Goal: Task Accomplishment & Management: Manage account settings

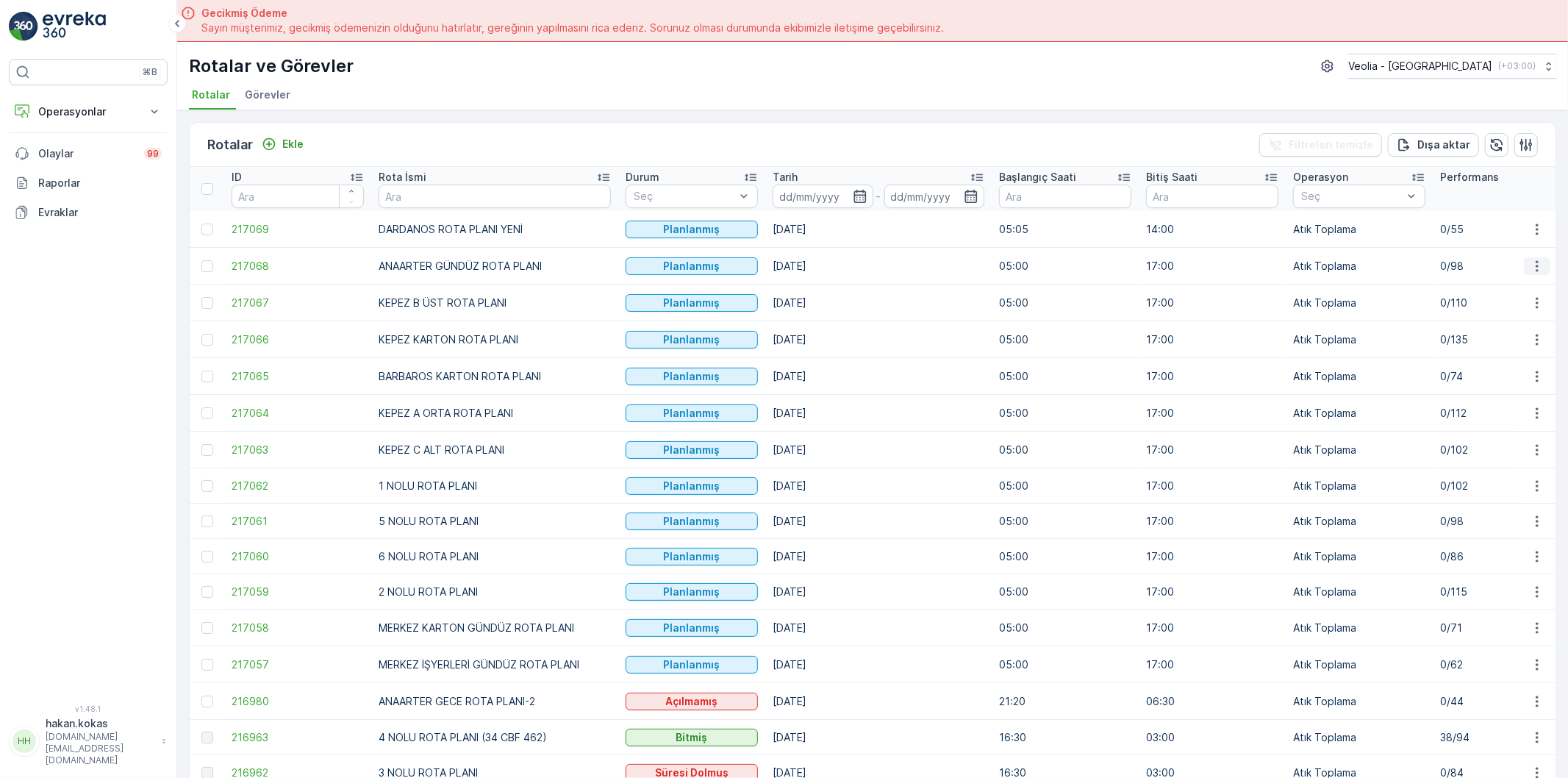
click at [1536, 261] on icon "button" at bounding box center [1537, 265] width 3 height 11
click at [1482, 346] on span "Atanan Kişiyi Değiştir" at bounding box center [1496, 349] width 103 height 15
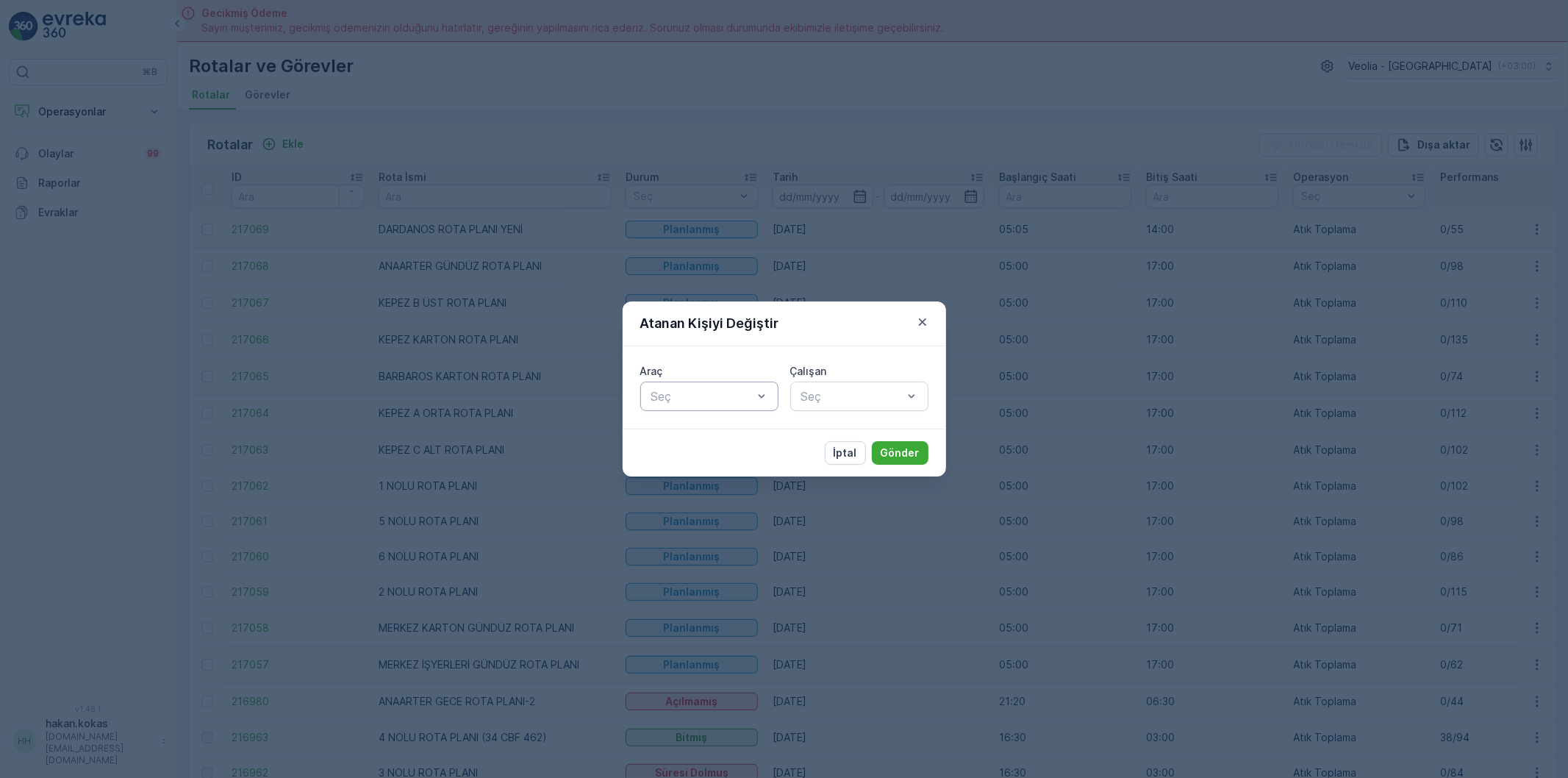
click at [731, 398] on div at bounding box center [702, 396] width 105 height 13
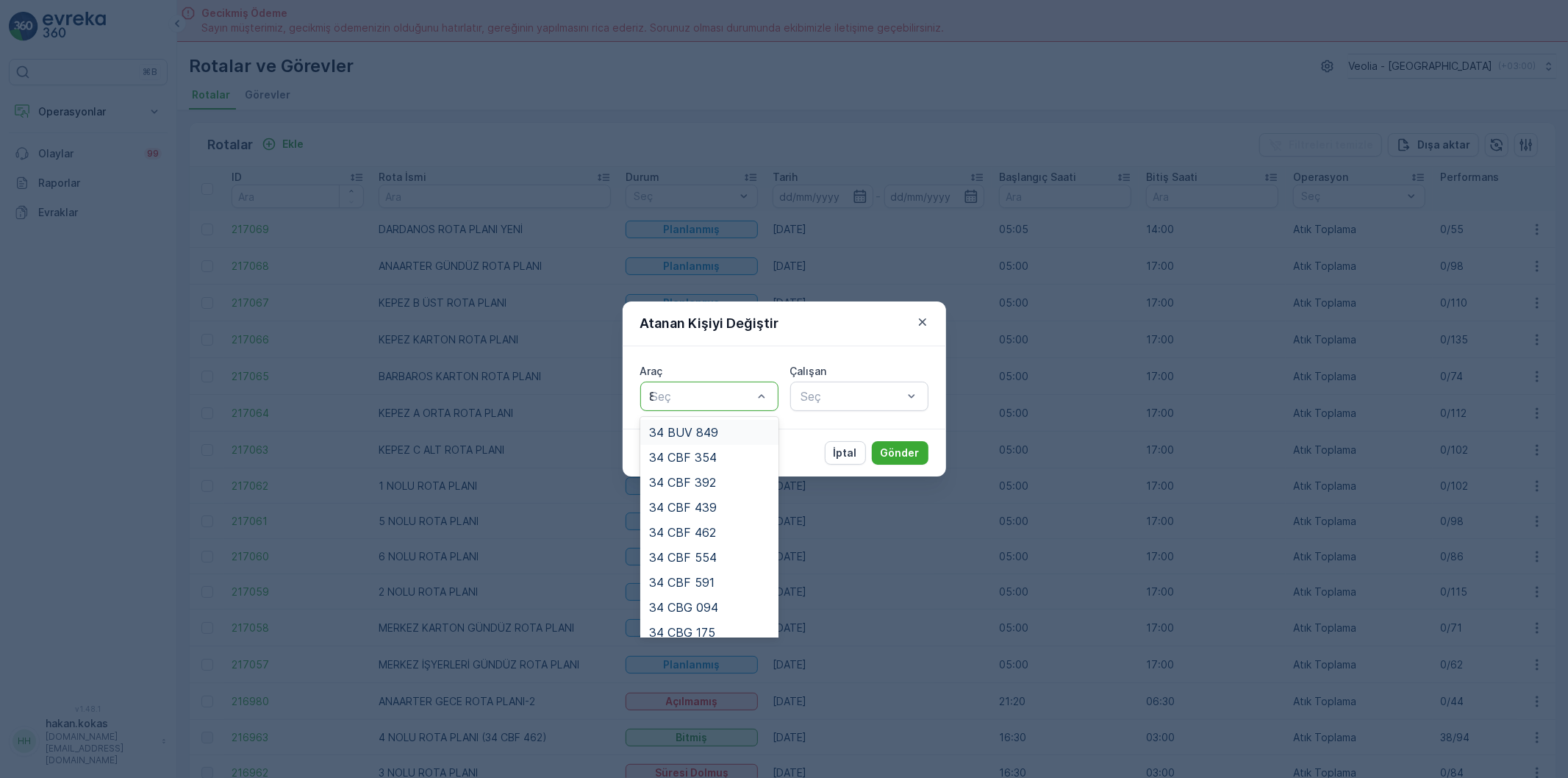
type input "88"
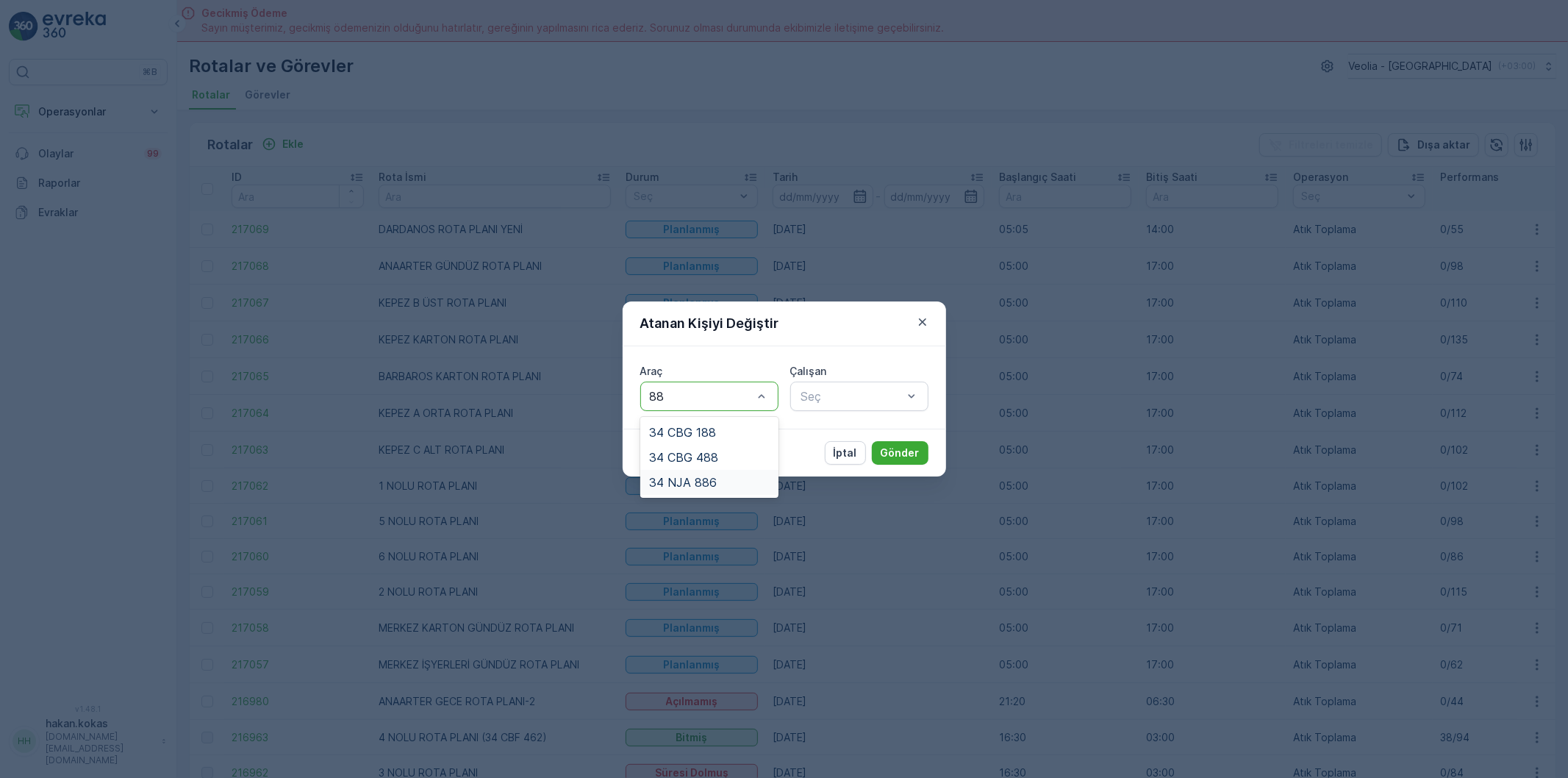
click at [719, 482] on div "34 NJA 886" at bounding box center [709, 482] width 120 height 13
click at [825, 398] on div at bounding box center [852, 396] width 105 height 13
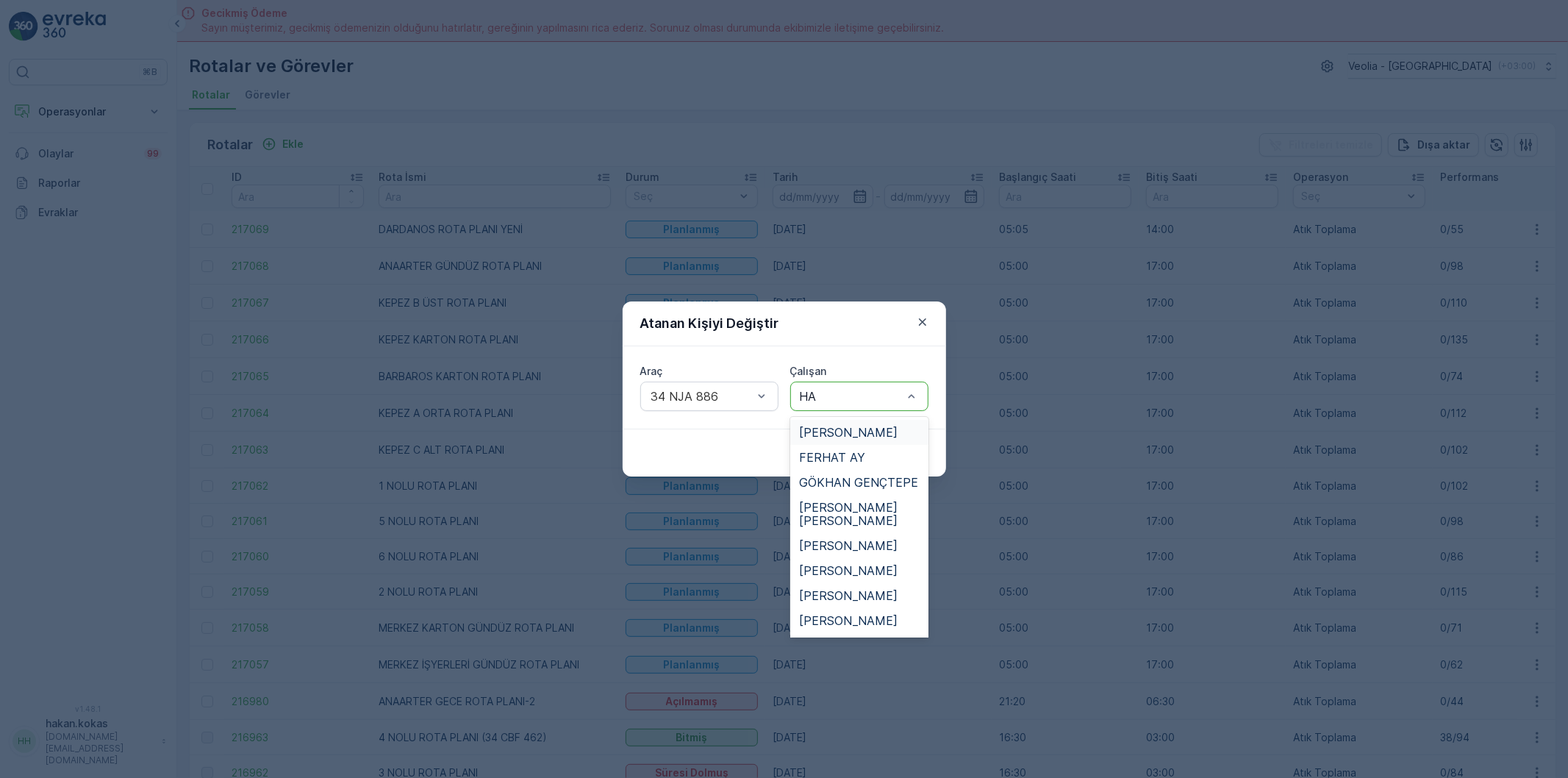
type input "HAS"
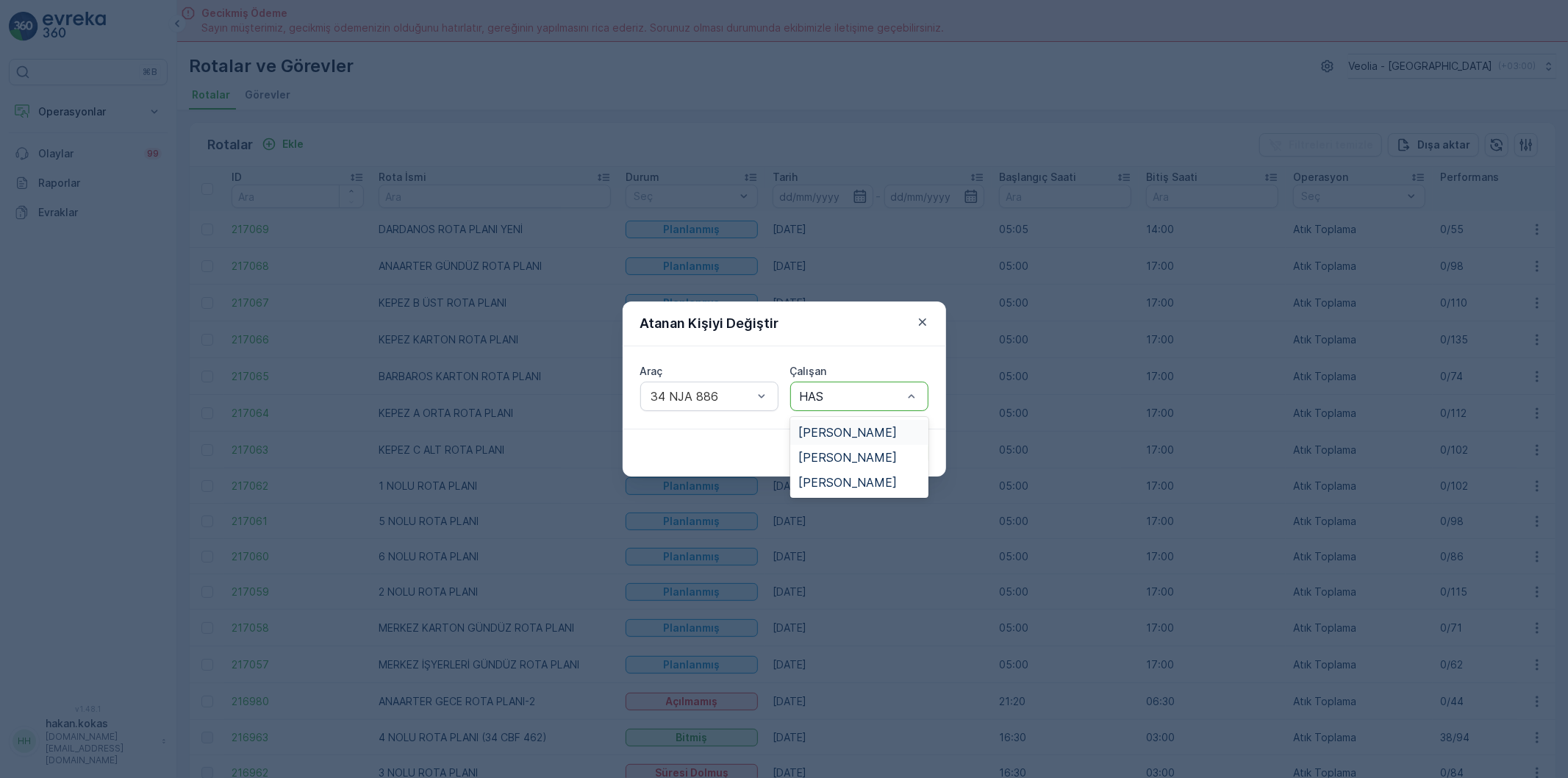
click at [869, 430] on span "[PERSON_NAME]" at bounding box center [848, 432] width 99 height 13
click at [907, 450] on p "Gönder" at bounding box center [900, 452] width 39 height 15
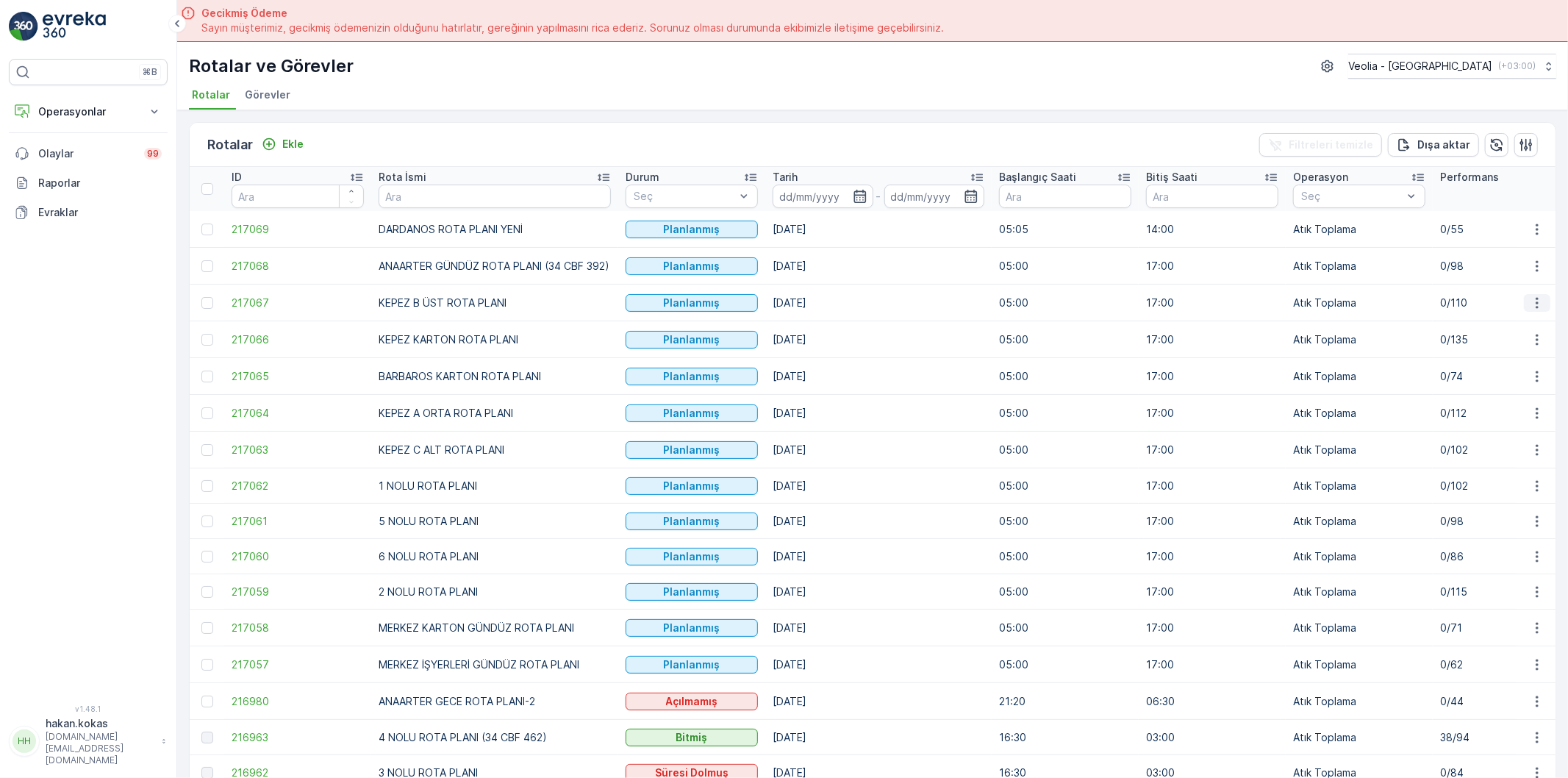
click at [1536, 299] on icon "button" at bounding box center [1537, 302] width 3 height 11
click at [1497, 381] on span "Atanan Kişiyi Değiştir" at bounding box center [1496, 386] width 103 height 15
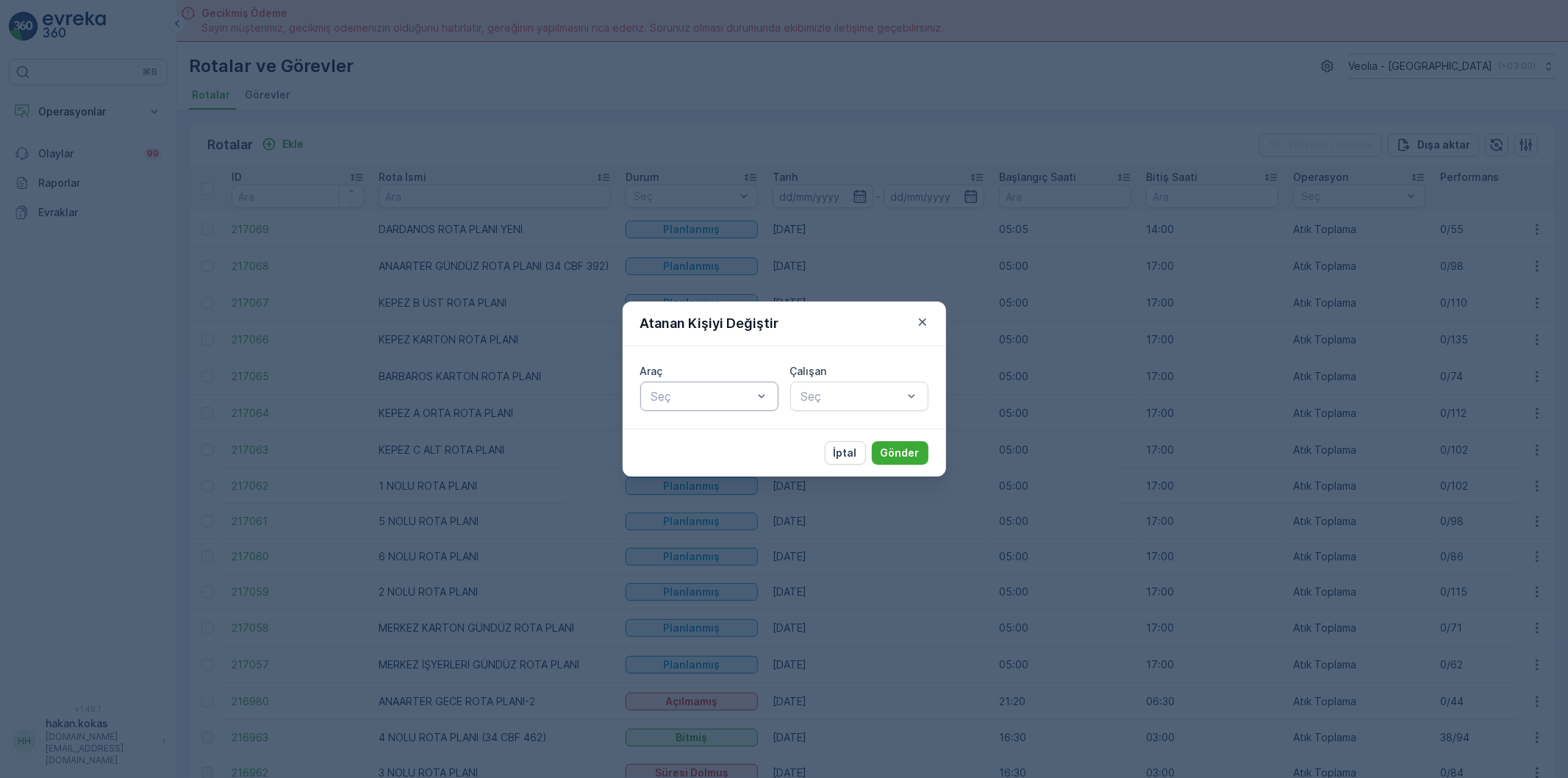
click at [686, 394] on div at bounding box center [702, 396] width 105 height 13
type input "439"
click at [686, 435] on span "34 CBF 439" at bounding box center [682, 432] width 67 height 13
click at [840, 393] on div at bounding box center [852, 396] width 105 height 13
type input "FER"
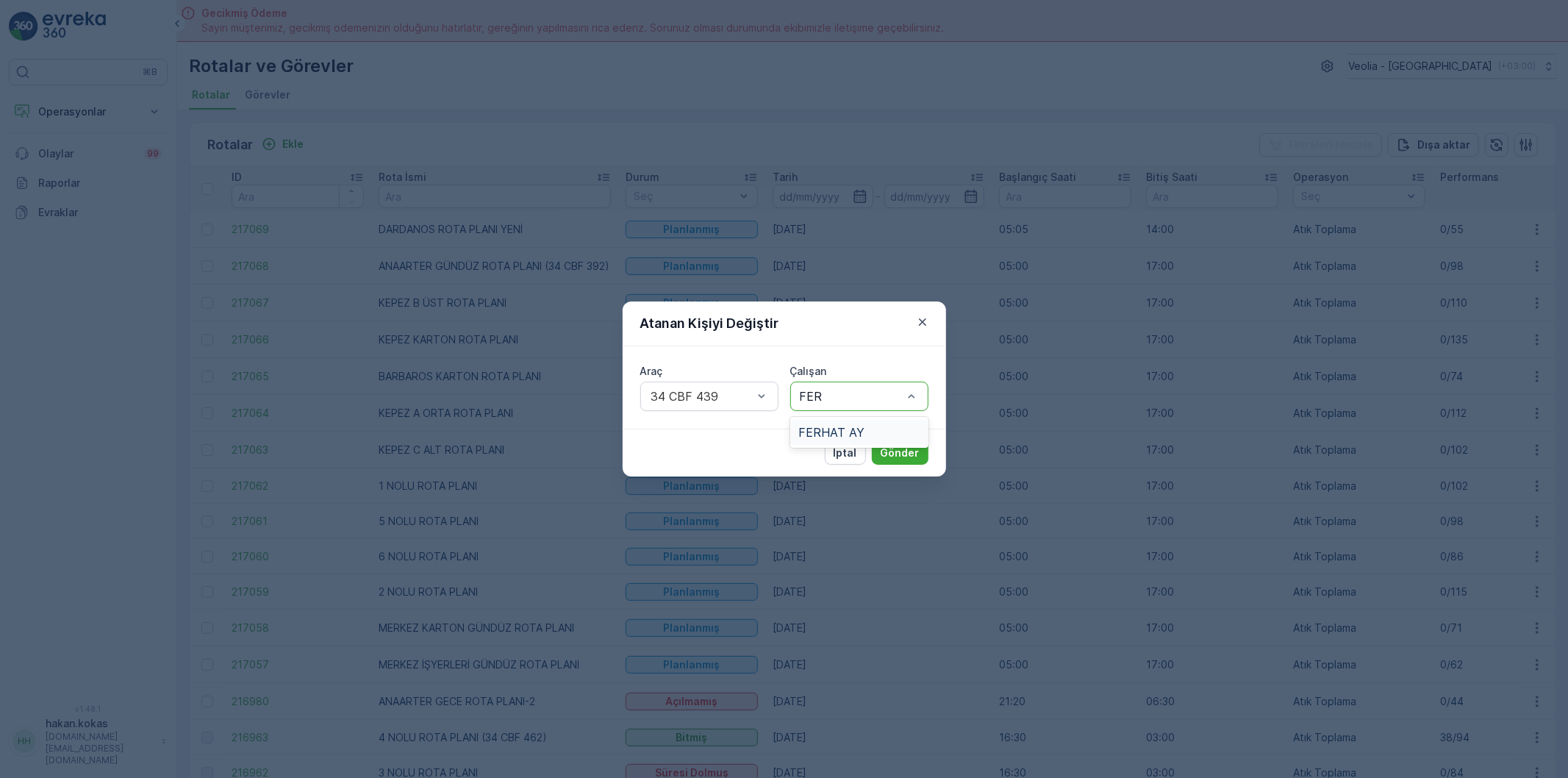
click at [832, 430] on span "FERHAT AY" at bounding box center [832, 432] width 66 height 13
click at [888, 449] on p "Gönder" at bounding box center [900, 452] width 39 height 15
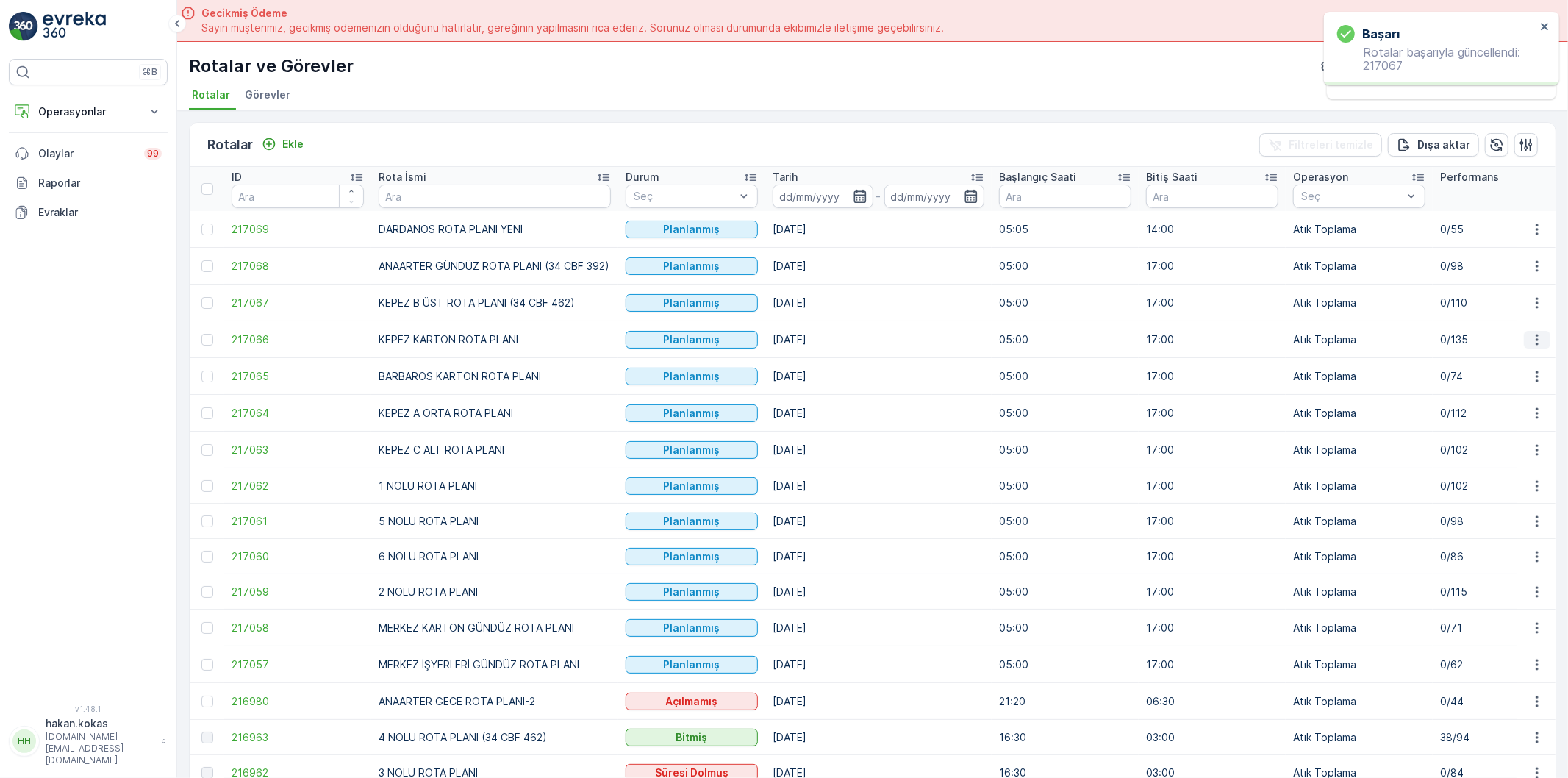
click at [1535, 341] on icon "button" at bounding box center [1537, 340] width 15 height 15
click at [1507, 424] on span "Atanan Kişiyi Değiştir" at bounding box center [1496, 423] width 103 height 15
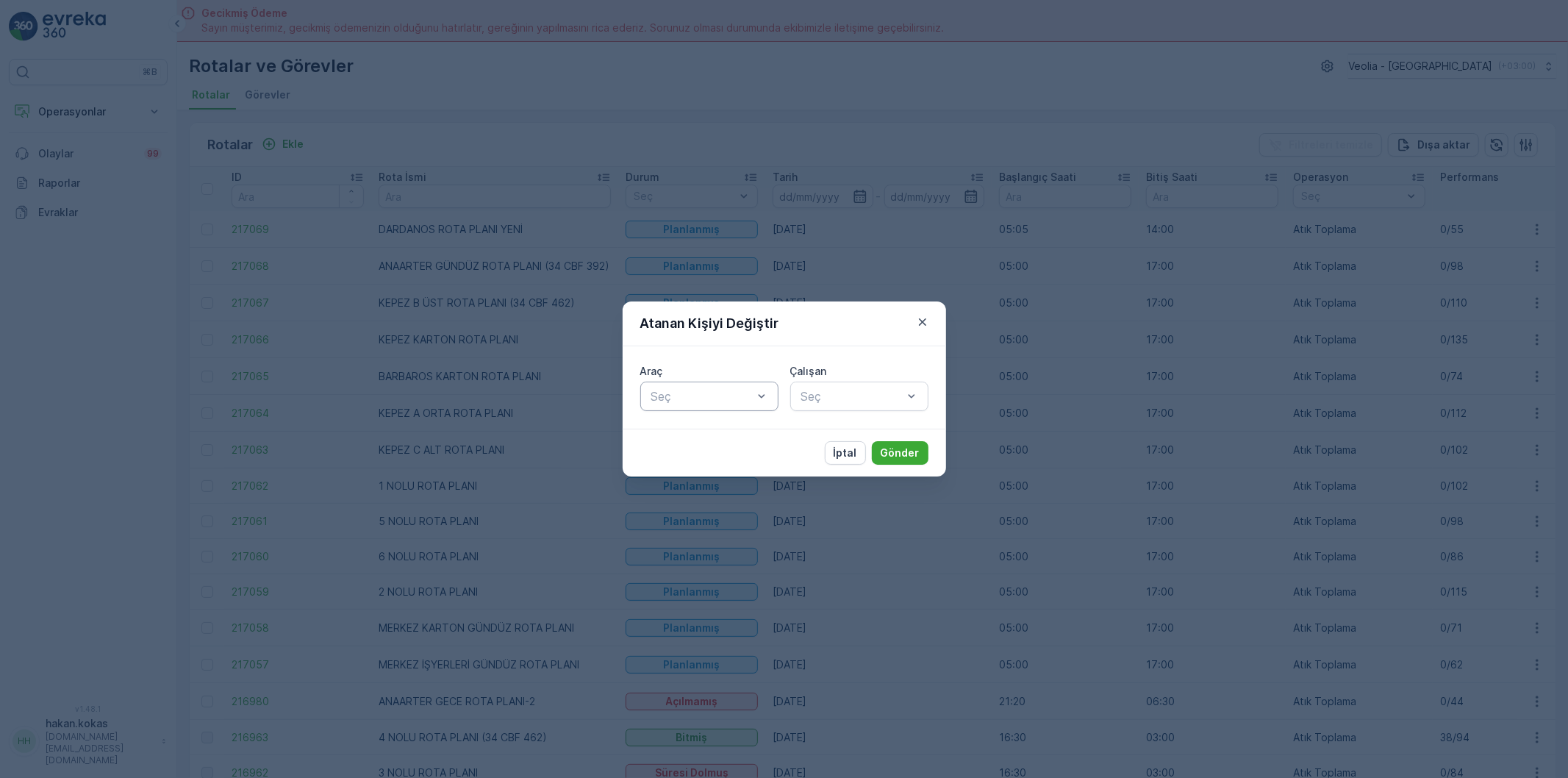
click at [743, 398] on div at bounding box center [702, 396] width 105 height 13
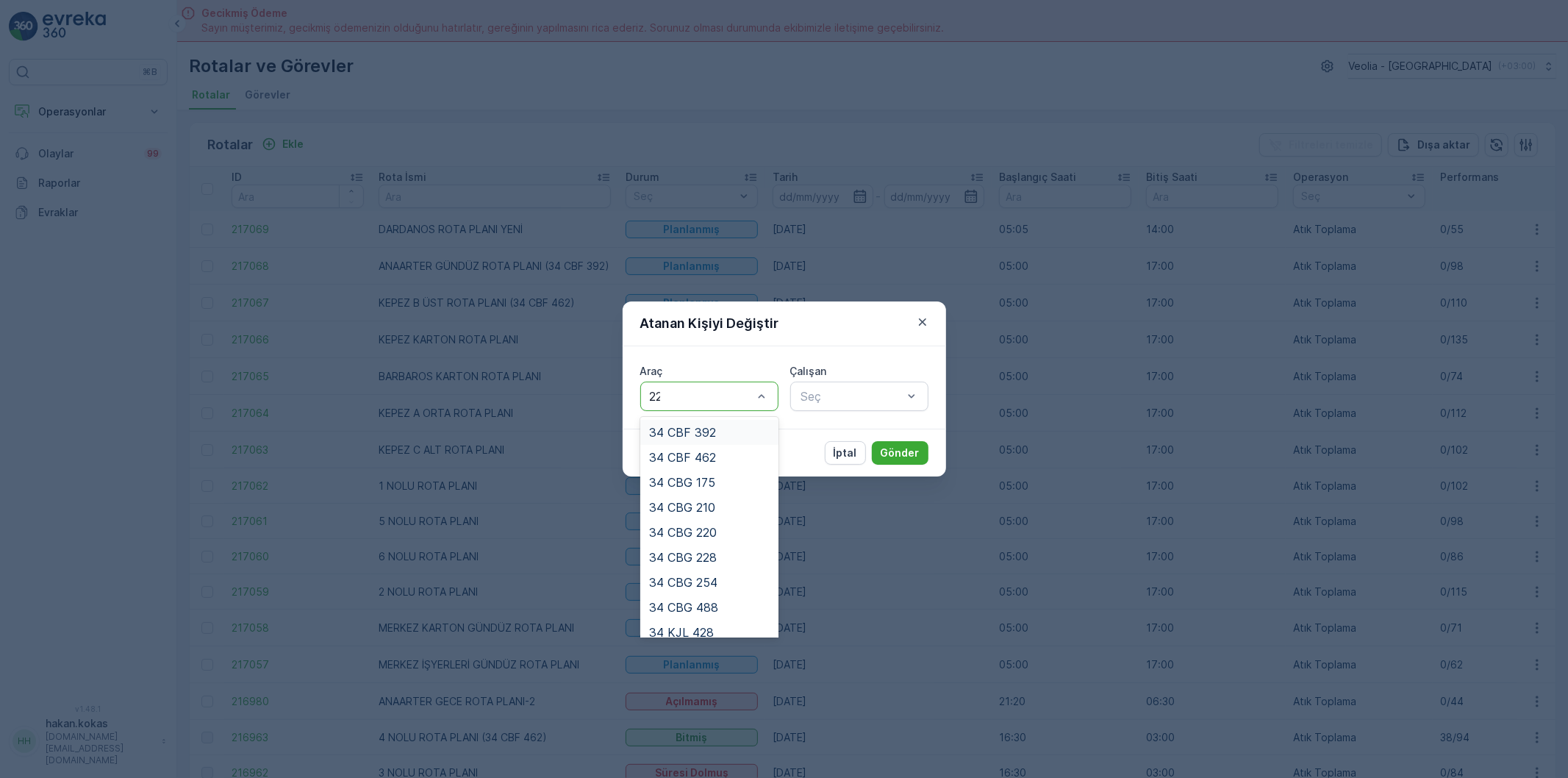
type input "220"
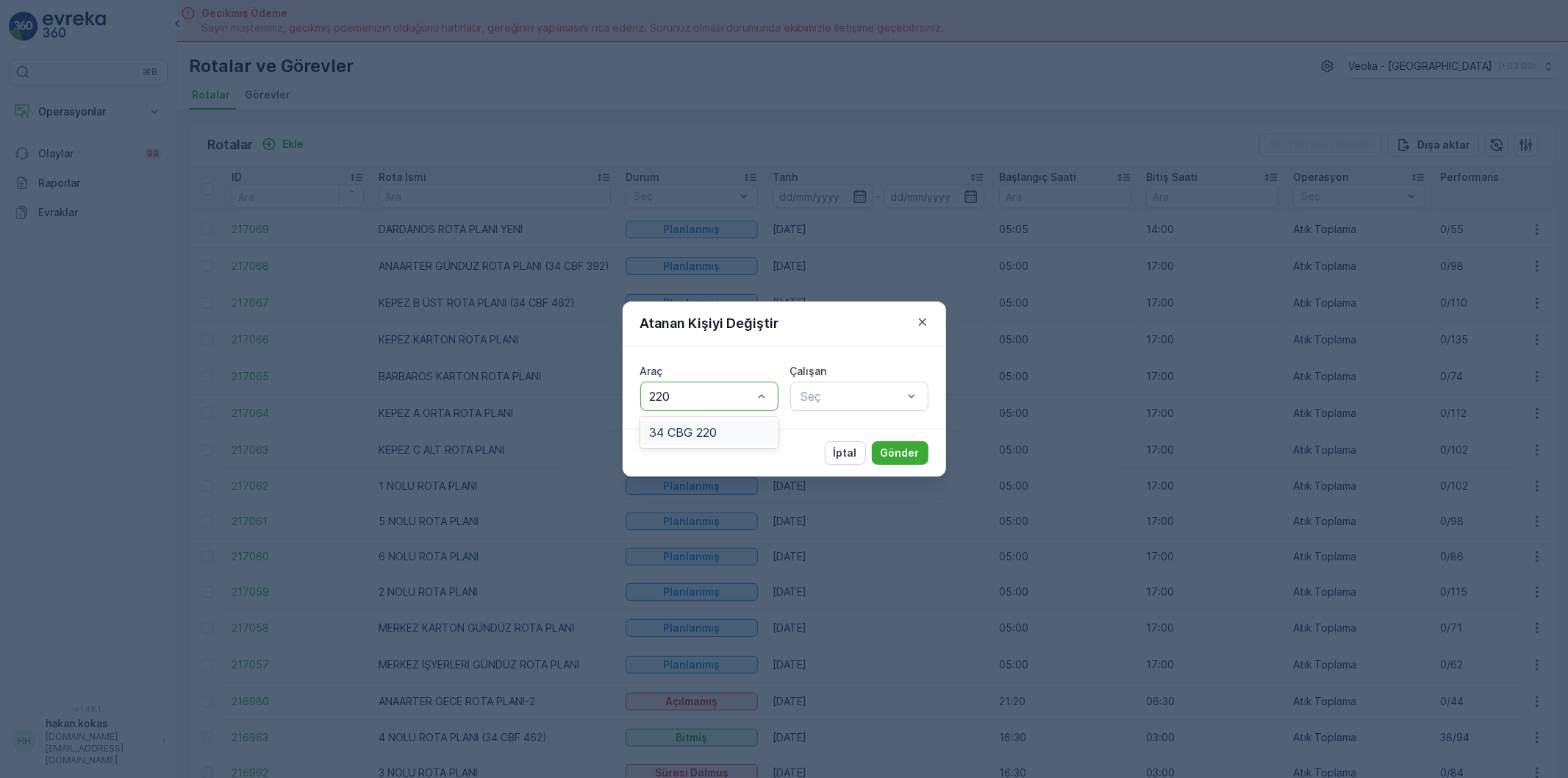
click at [686, 430] on span "34 CBG 220" at bounding box center [682, 432] width 67 height 13
click at [854, 401] on div at bounding box center [852, 396] width 105 height 13
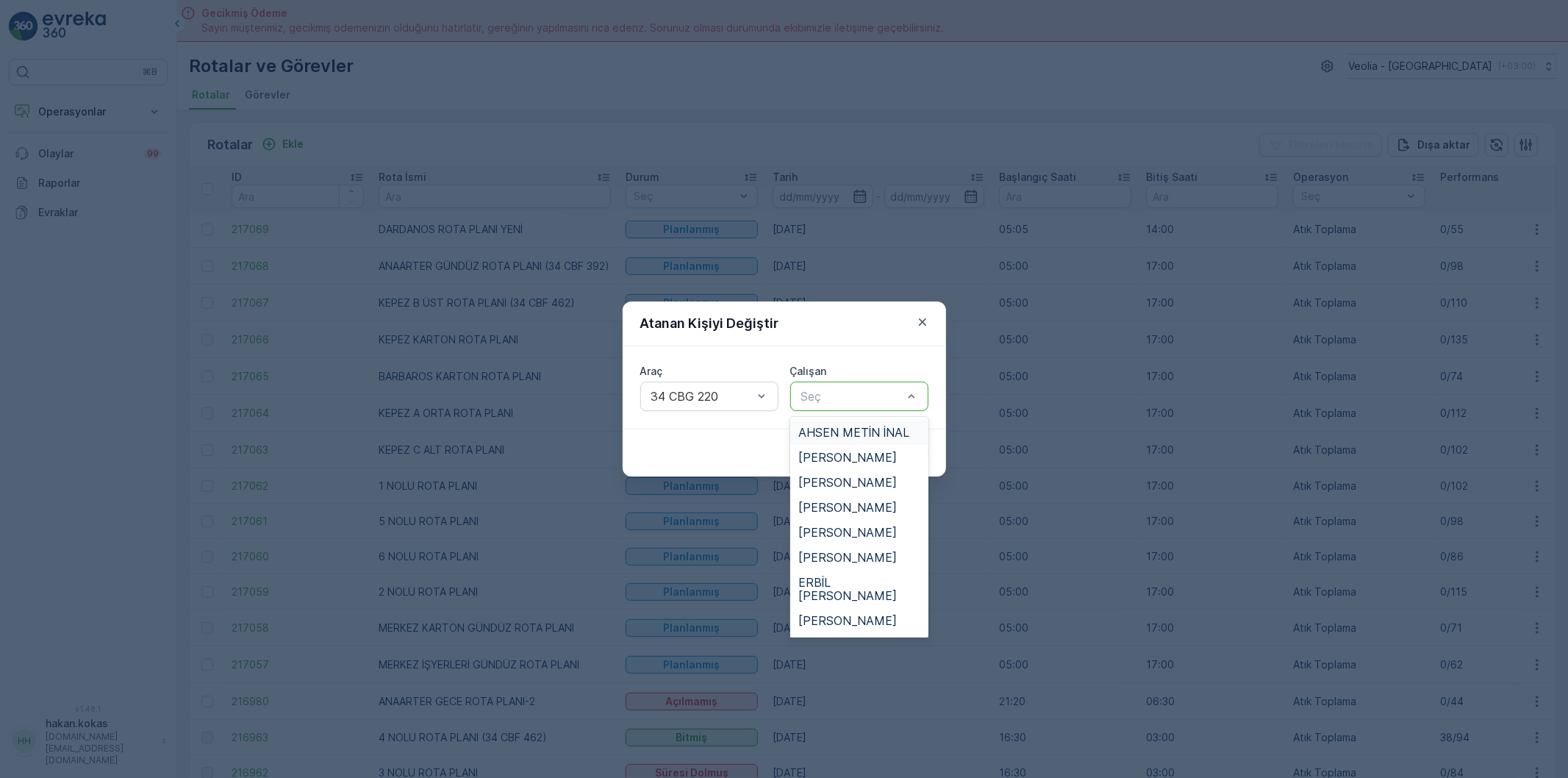
click at [856, 430] on span "AHSEN METİN İNAL" at bounding box center [854, 432] width 111 height 13
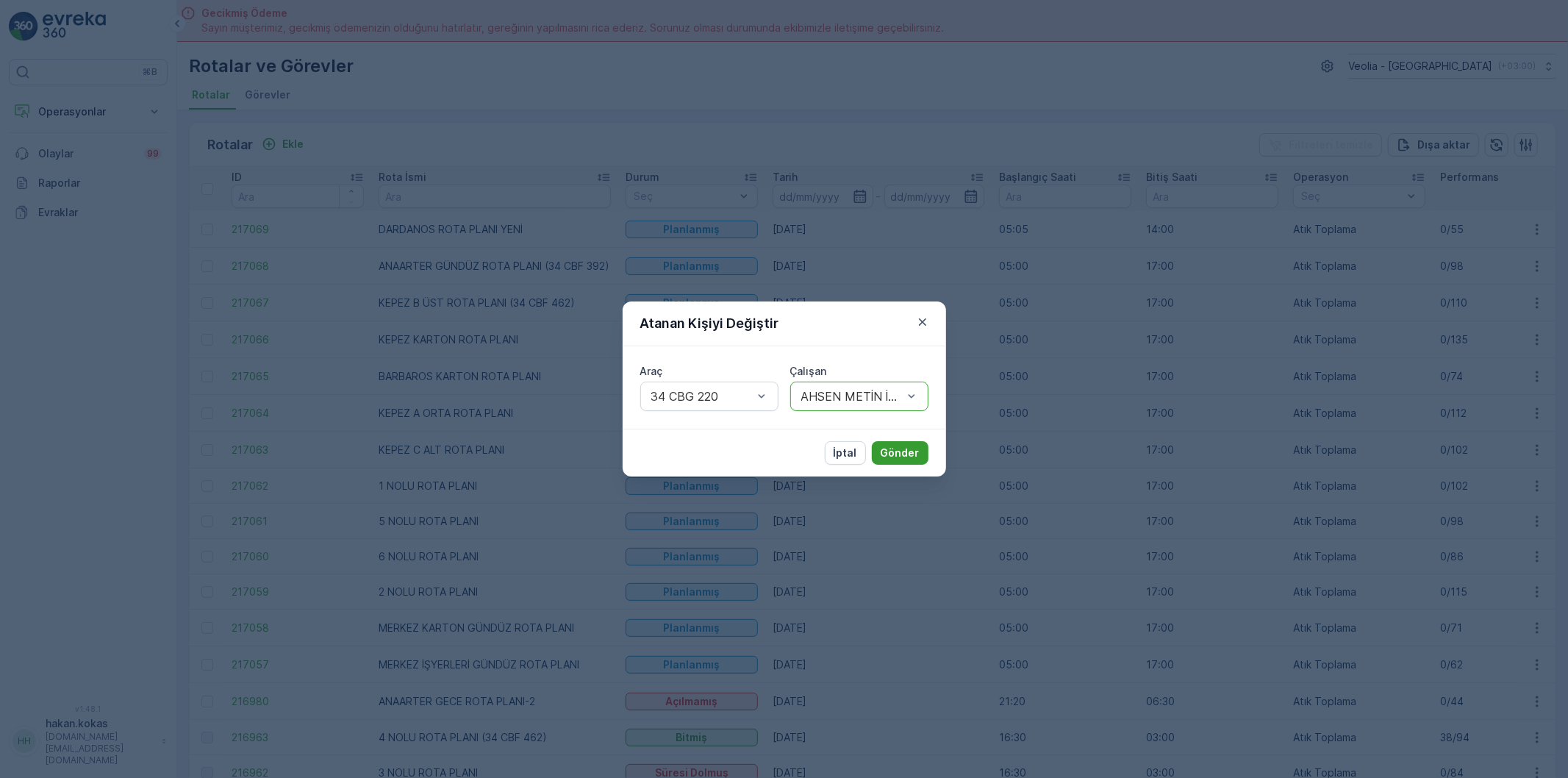
click at [910, 459] on p "Gönder" at bounding box center [900, 452] width 39 height 15
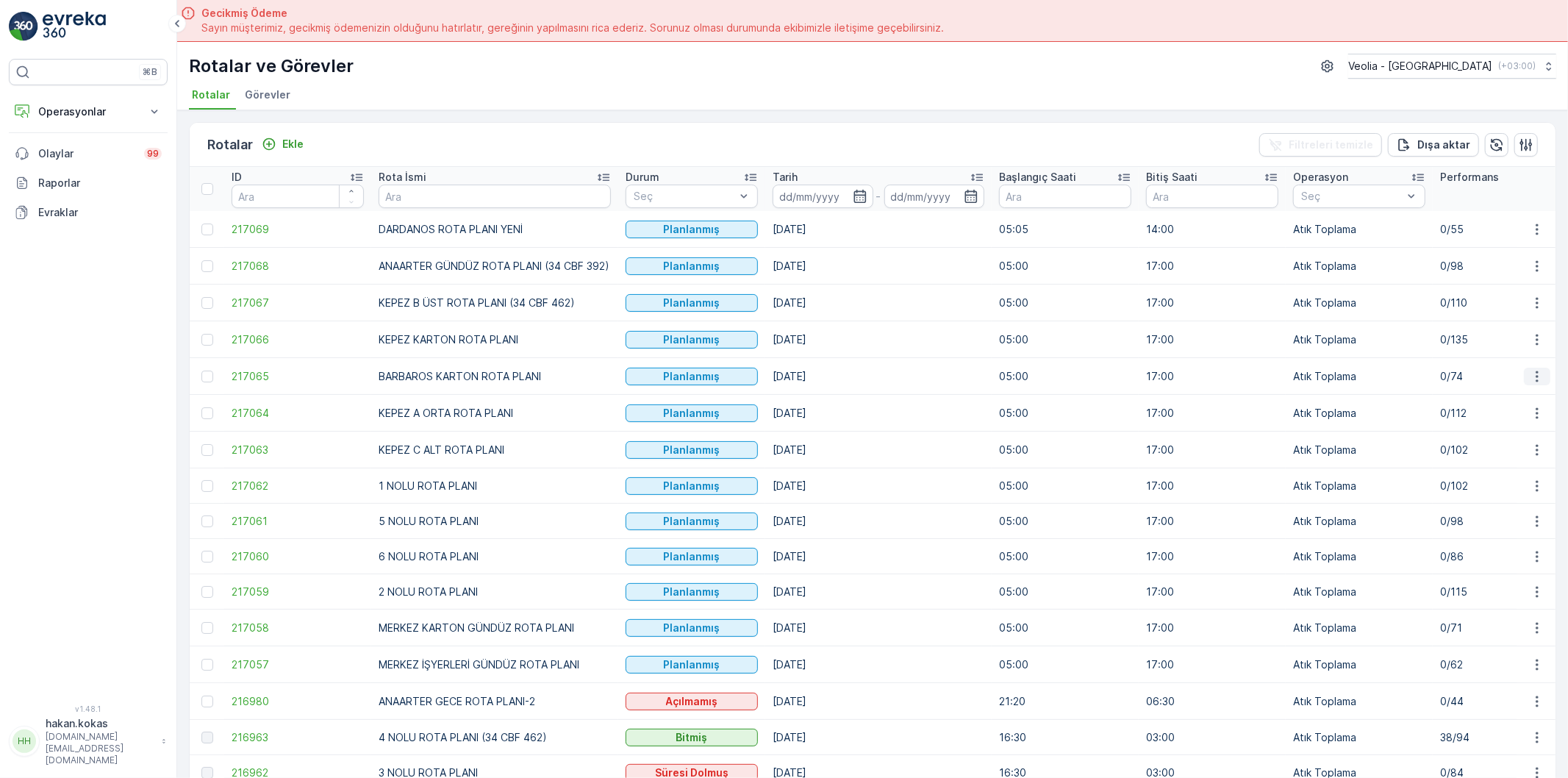
click at [1537, 373] on icon "button" at bounding box center [1537, 376] width 15 height 15
click at [1493, 458] on span "Atanan Kişiyi Değiştir" at bounding box center [1496, 461] width 103 height 15
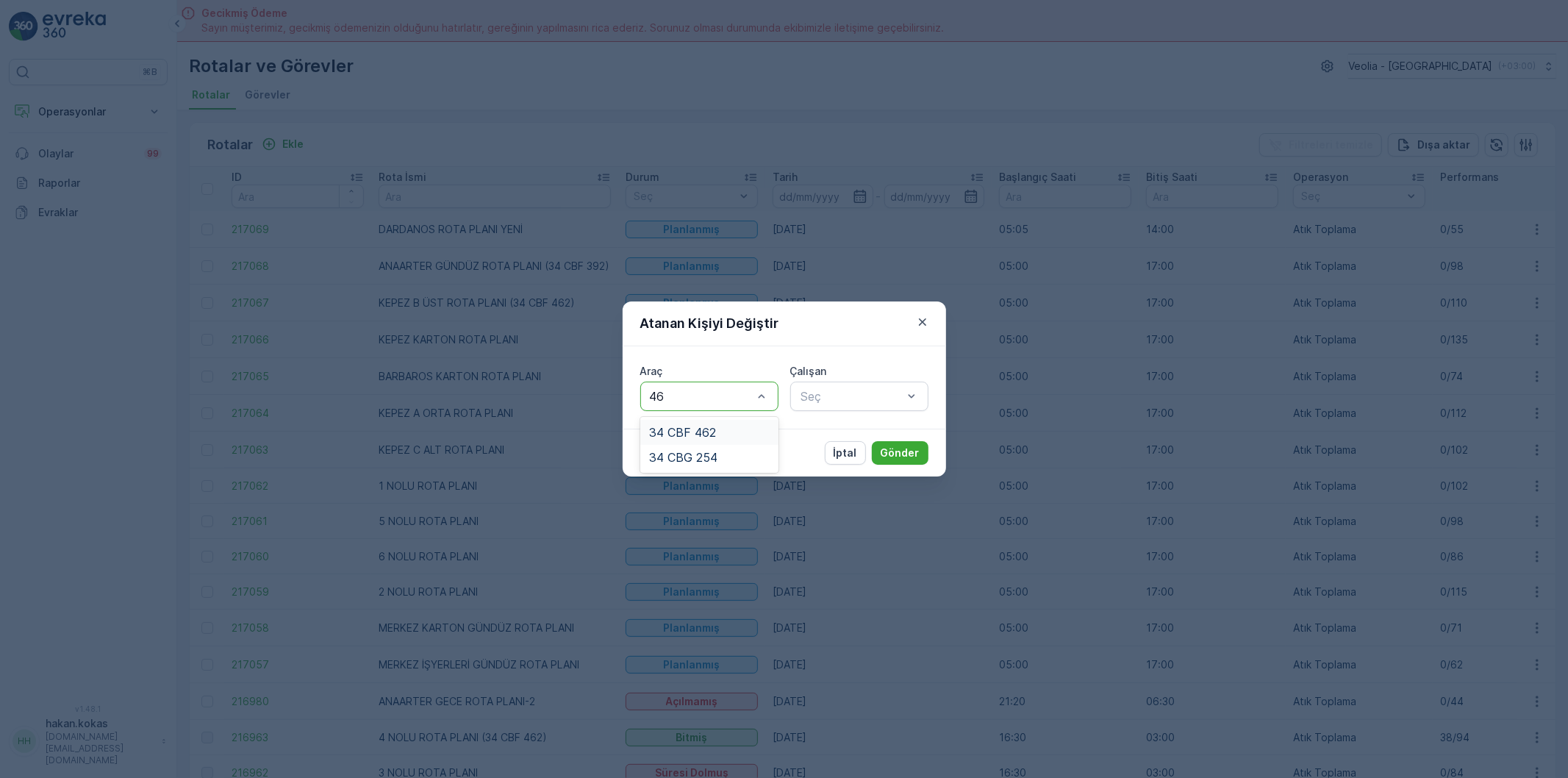
type input "462"
click at [728, 430] on div "34 CBF 462" at bounding box center [709, 432] width 120 height 13
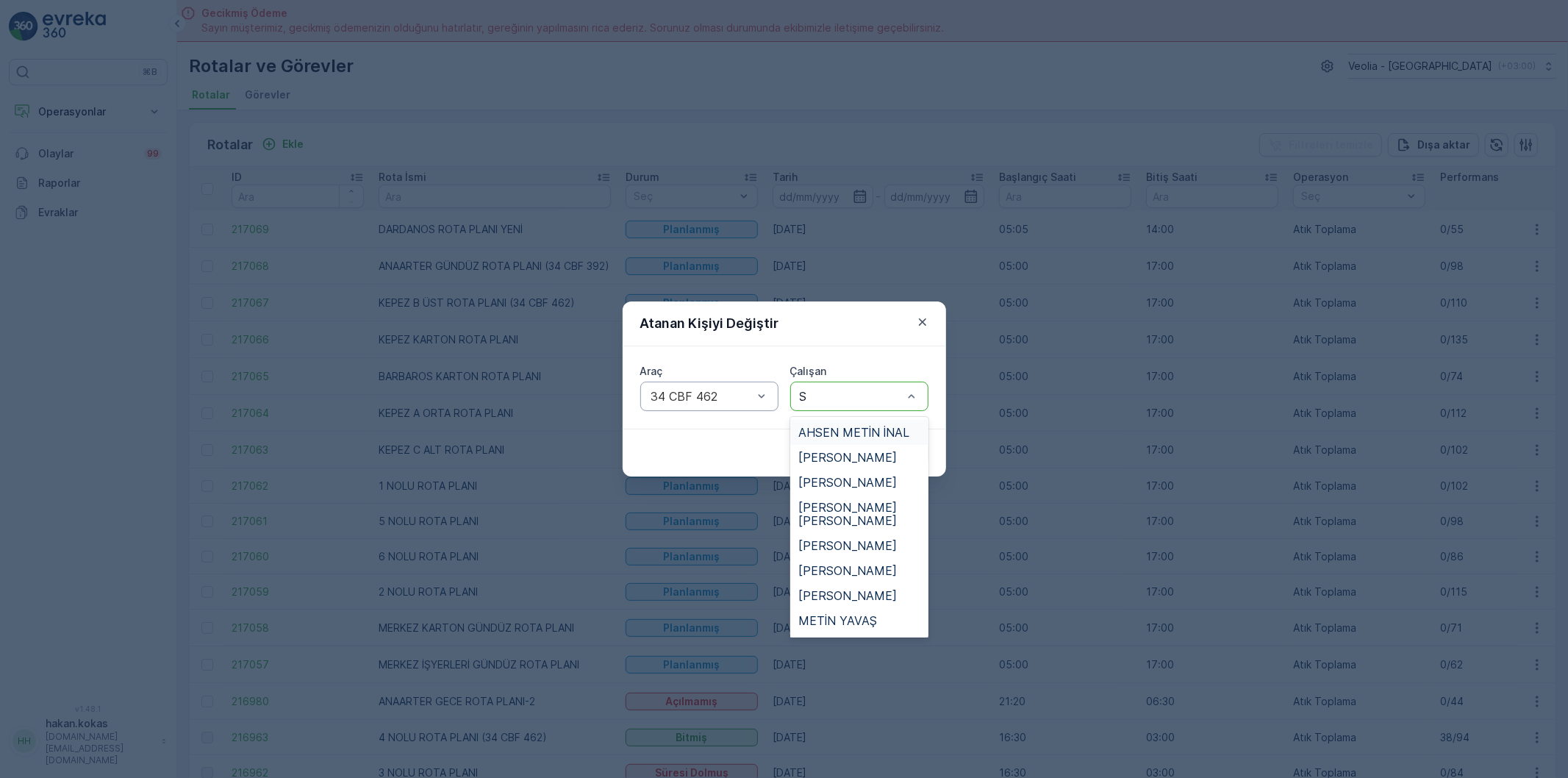
type input "SE"
click at [836, 482] on span "[PERSON_NAME]" at bounding box center [848, 482] width 99 height 13
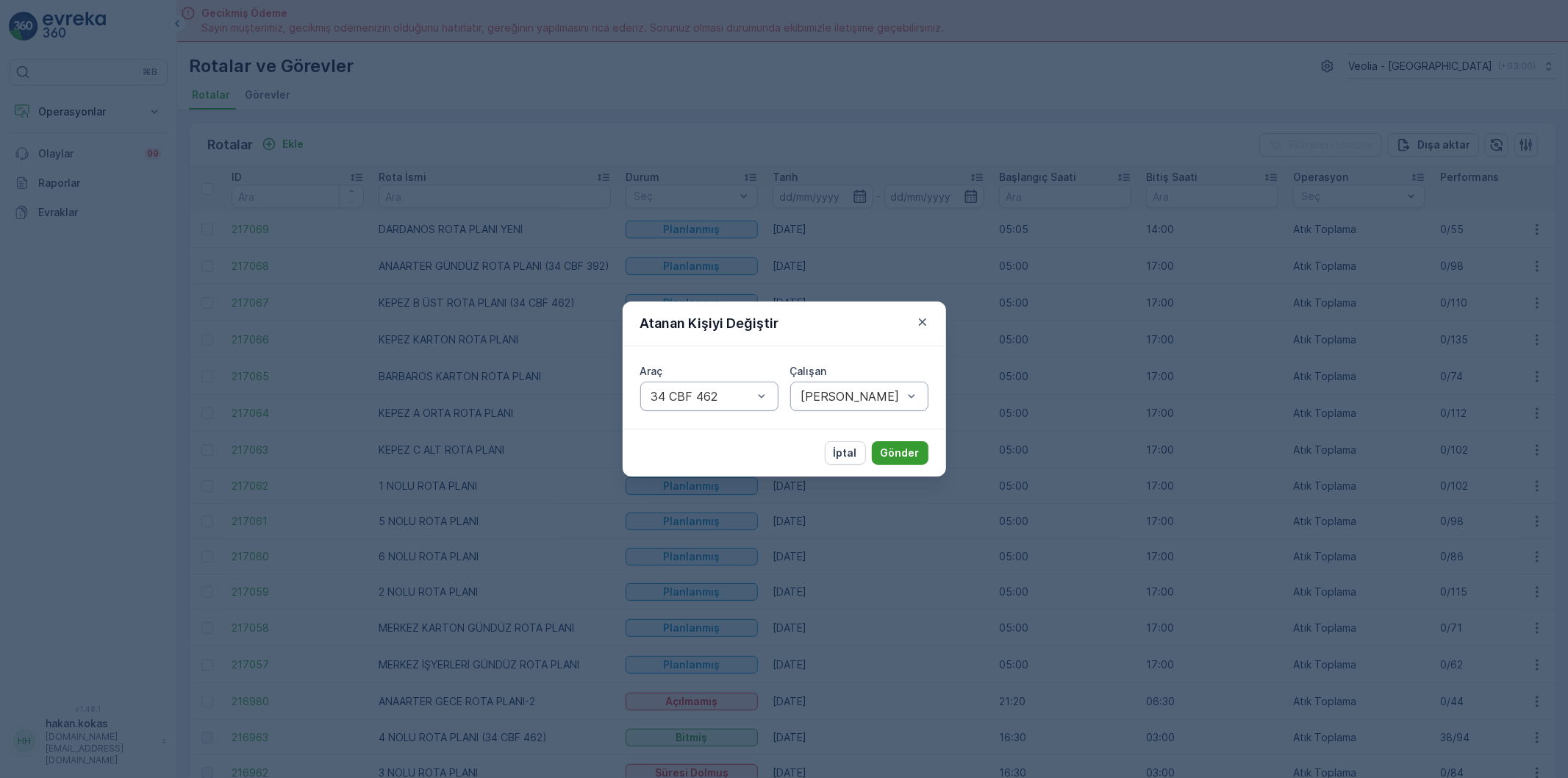
click at [903, 458] on p "Gönder" at bounding box center [900, 452] width 39 height 15
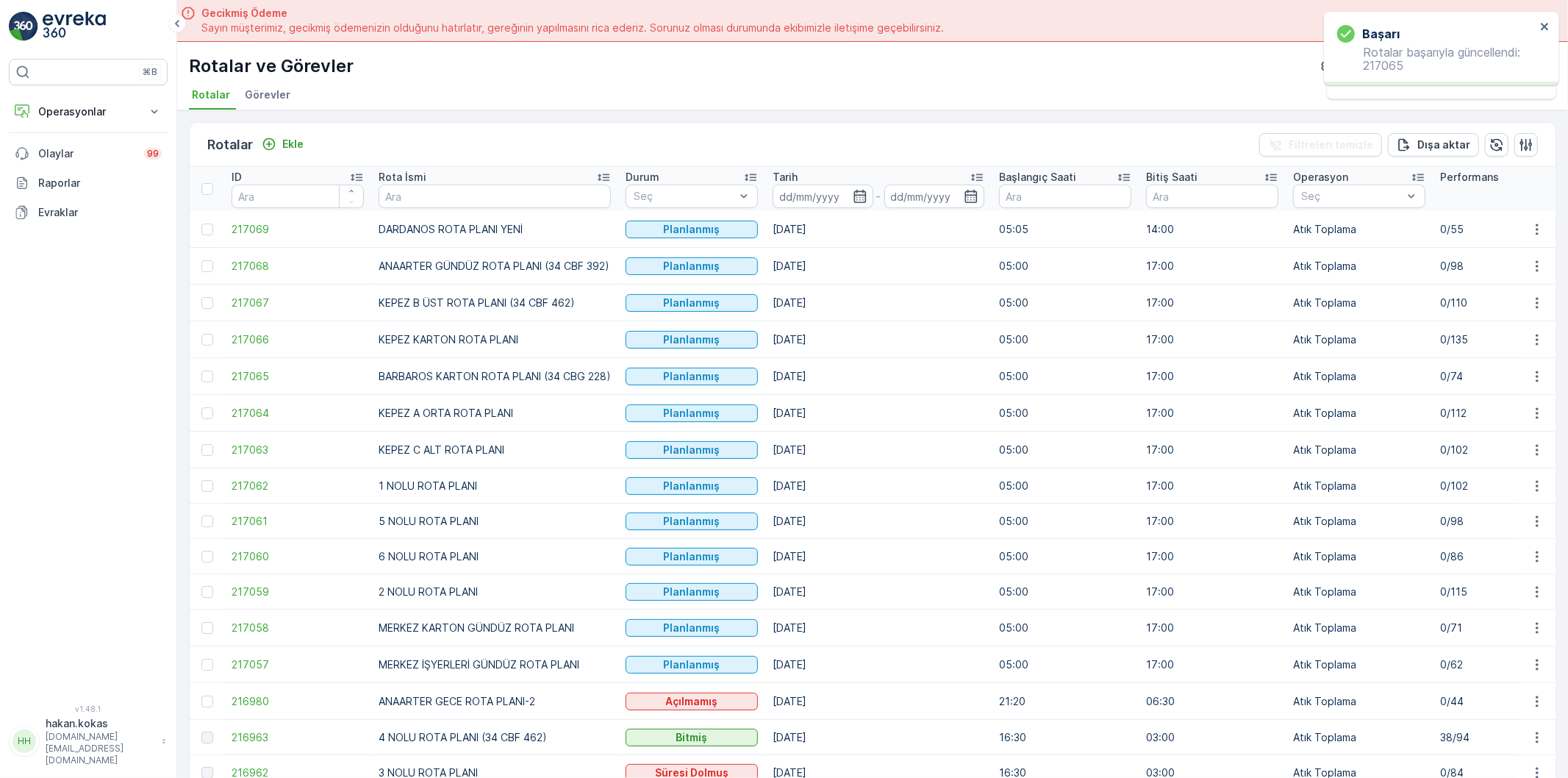
scroll to position [81, 0]
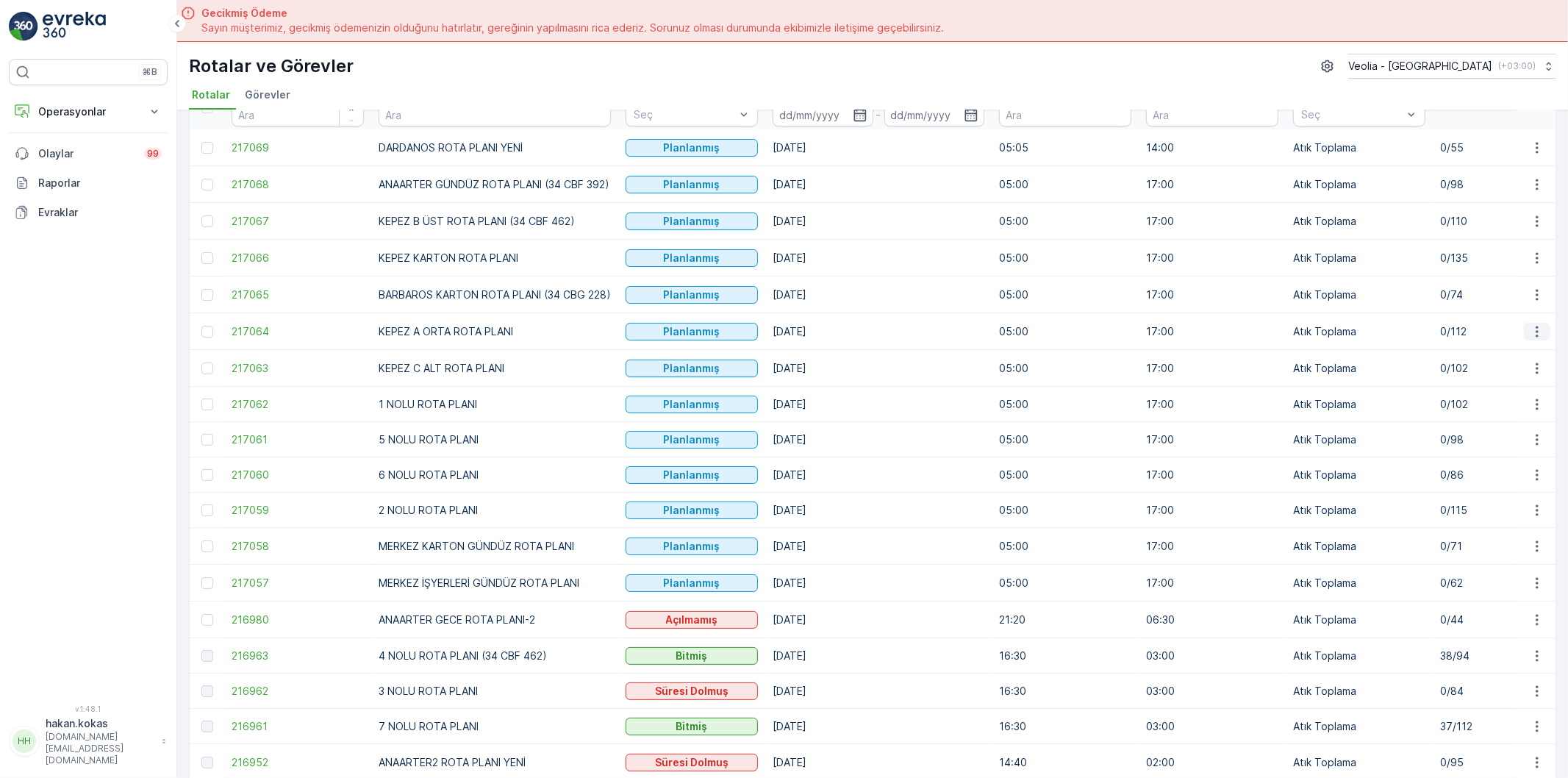
click at [1535, 333] on icon "button" at bounding box center [1537, 331] width 15 height 15
click at [1491, 408] on div "Atanan Kişiyi Değiştir" at bounding box center [1503, 417] width 128 height 21
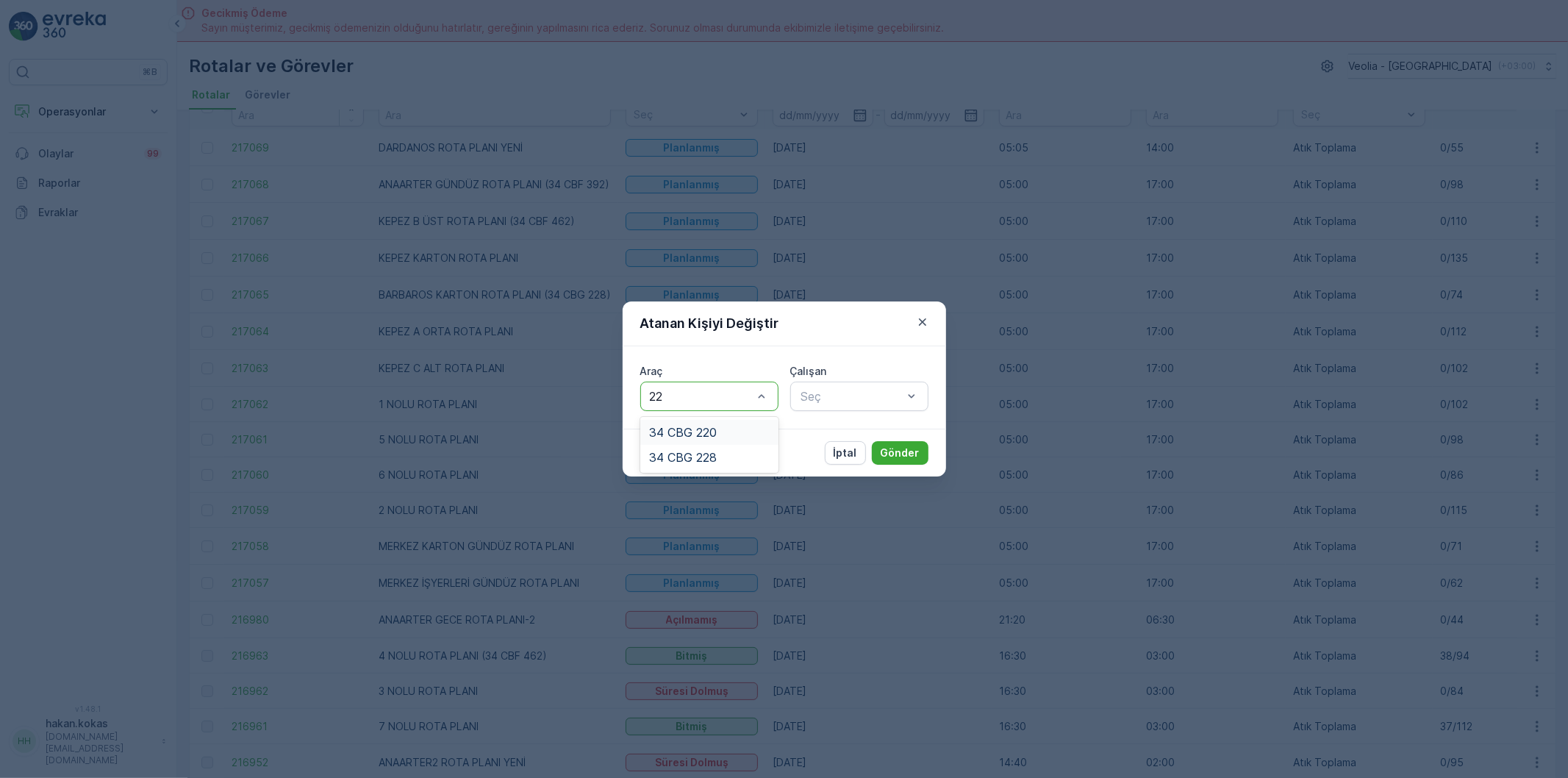
type input "228"
click at [724, 427] on div "34 CBG 228" at bounding box center [709, 432] width 120 height 13
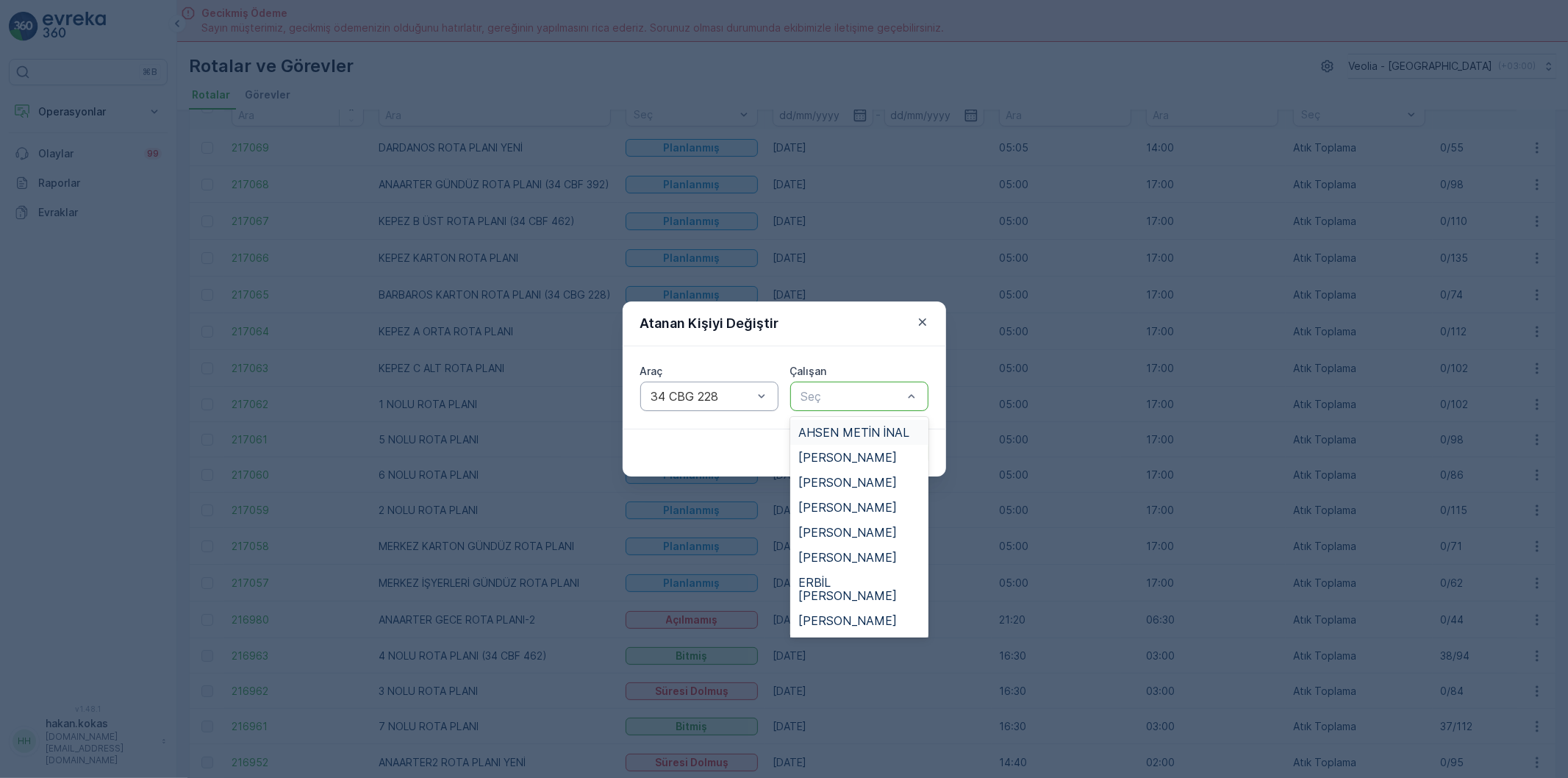
click at [842, 396] on div at bounding box center [852, 396] width 105 height 13
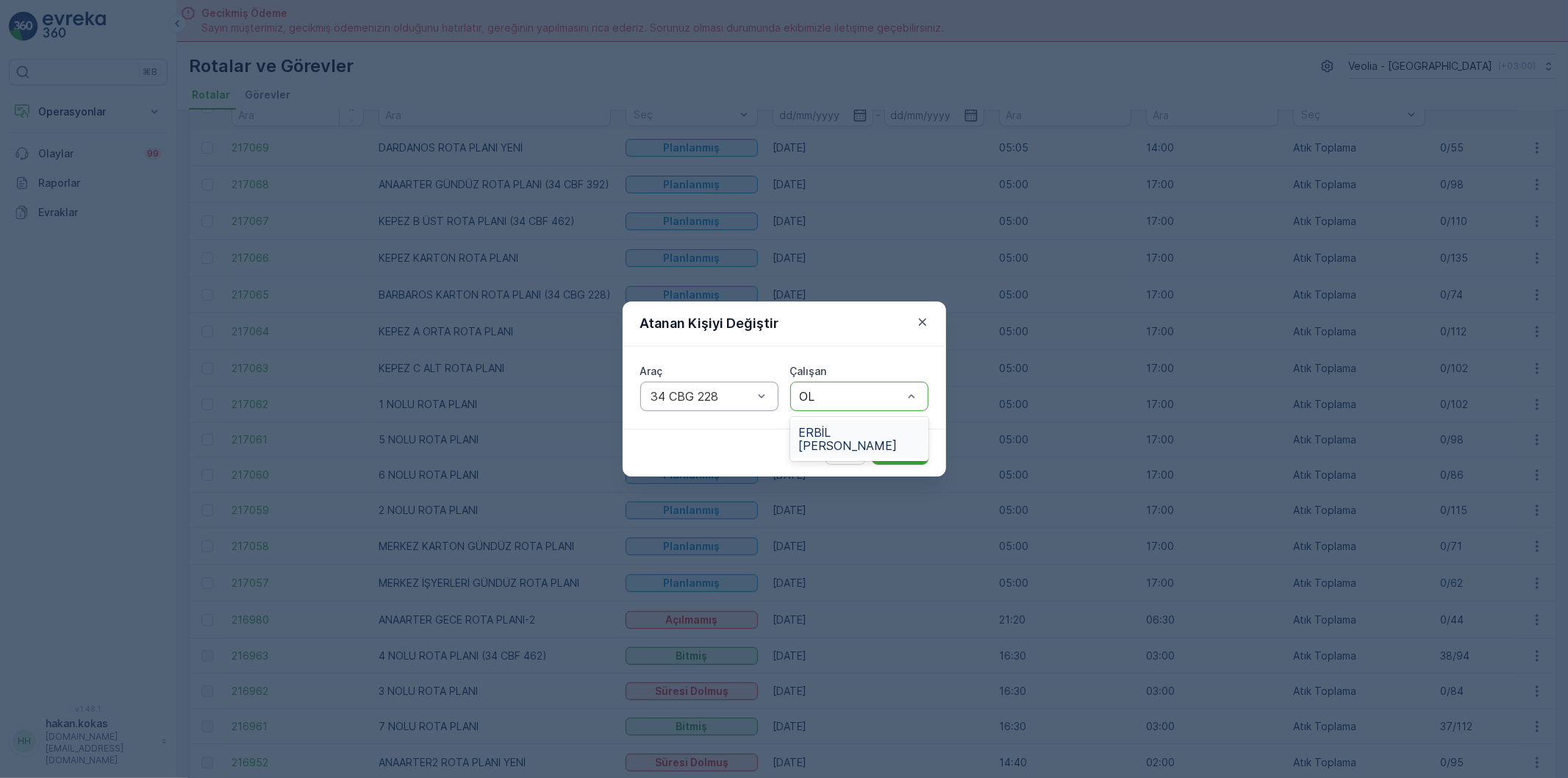
type input "O"
type input "HASA"
click at [861, 480] on span "[PERSON_NAME]" at bounding box center [848, 482] width 99 height 13
click at [890, 447] on p "Gönder" at bounding box center [900, 452] width 39 height 15
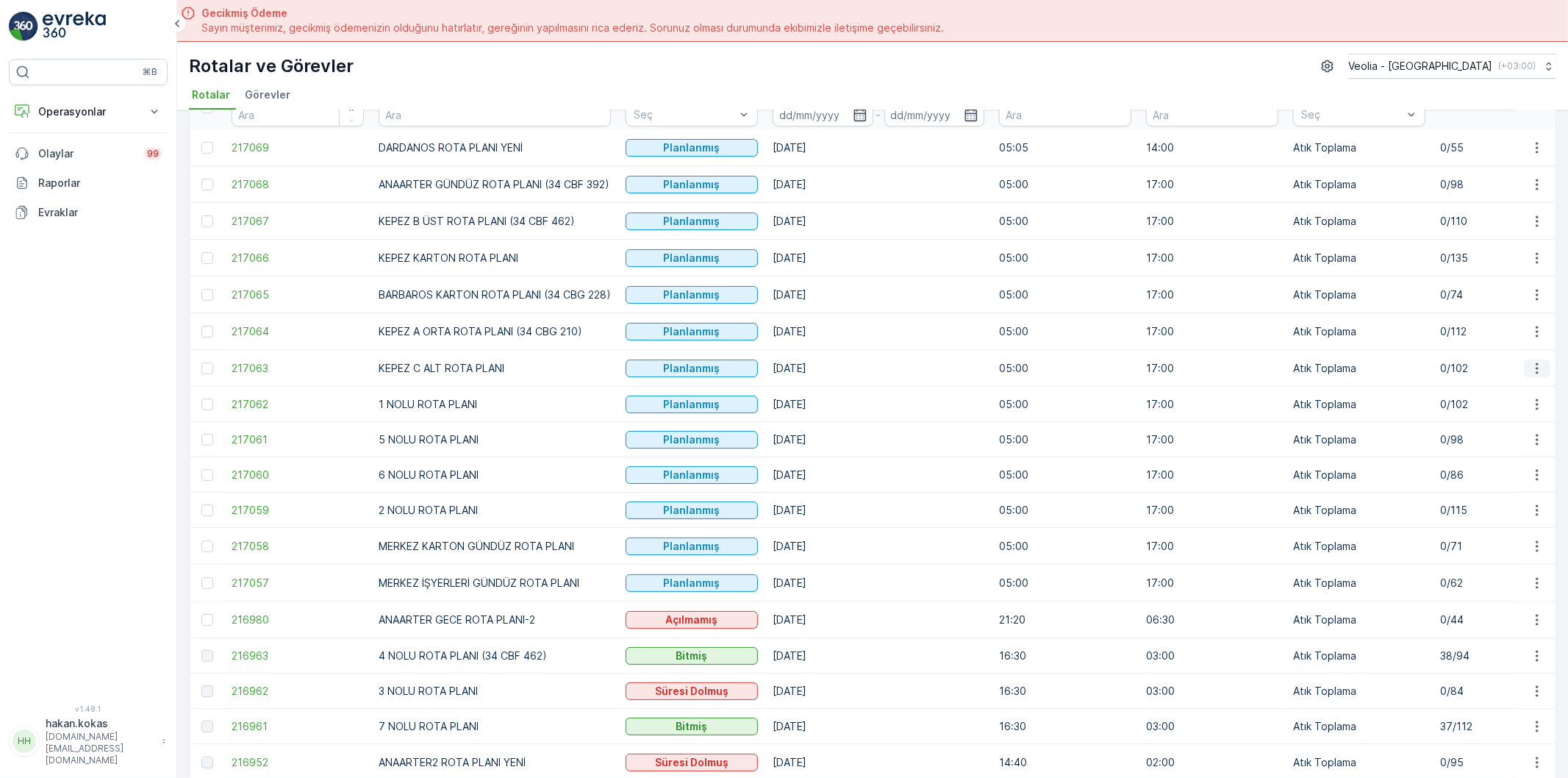
click at [1533, 368] on icon "button" at bounding box center [1537, 368] width 15 height 15
click at [1496, 454] on span "Atanan Kişiyi Değiştir" at bounding box center [1496, 453] width 103 height 15
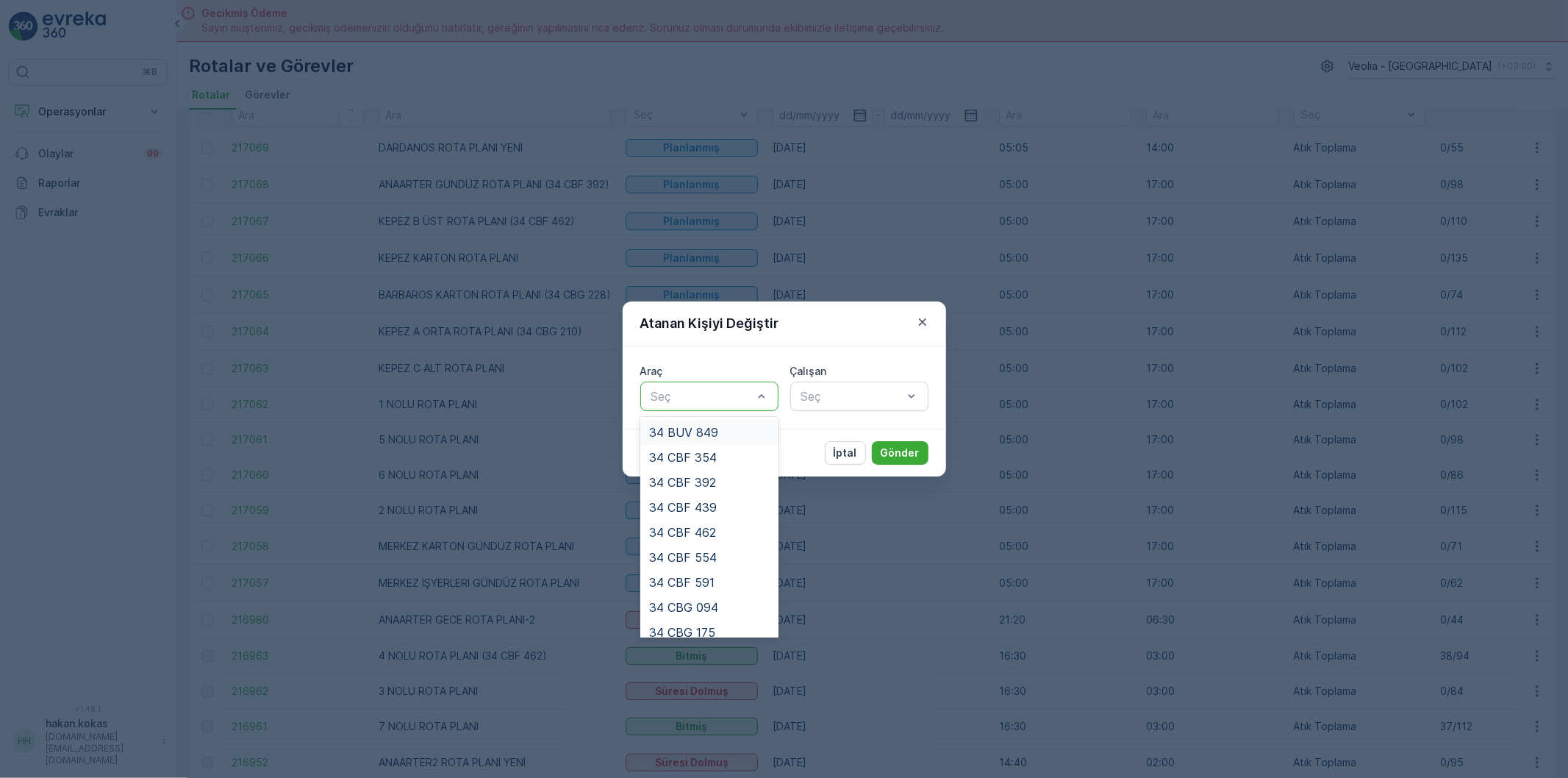
click at [705, 397] on div at bounding box center [702, 396] width 105 height 13
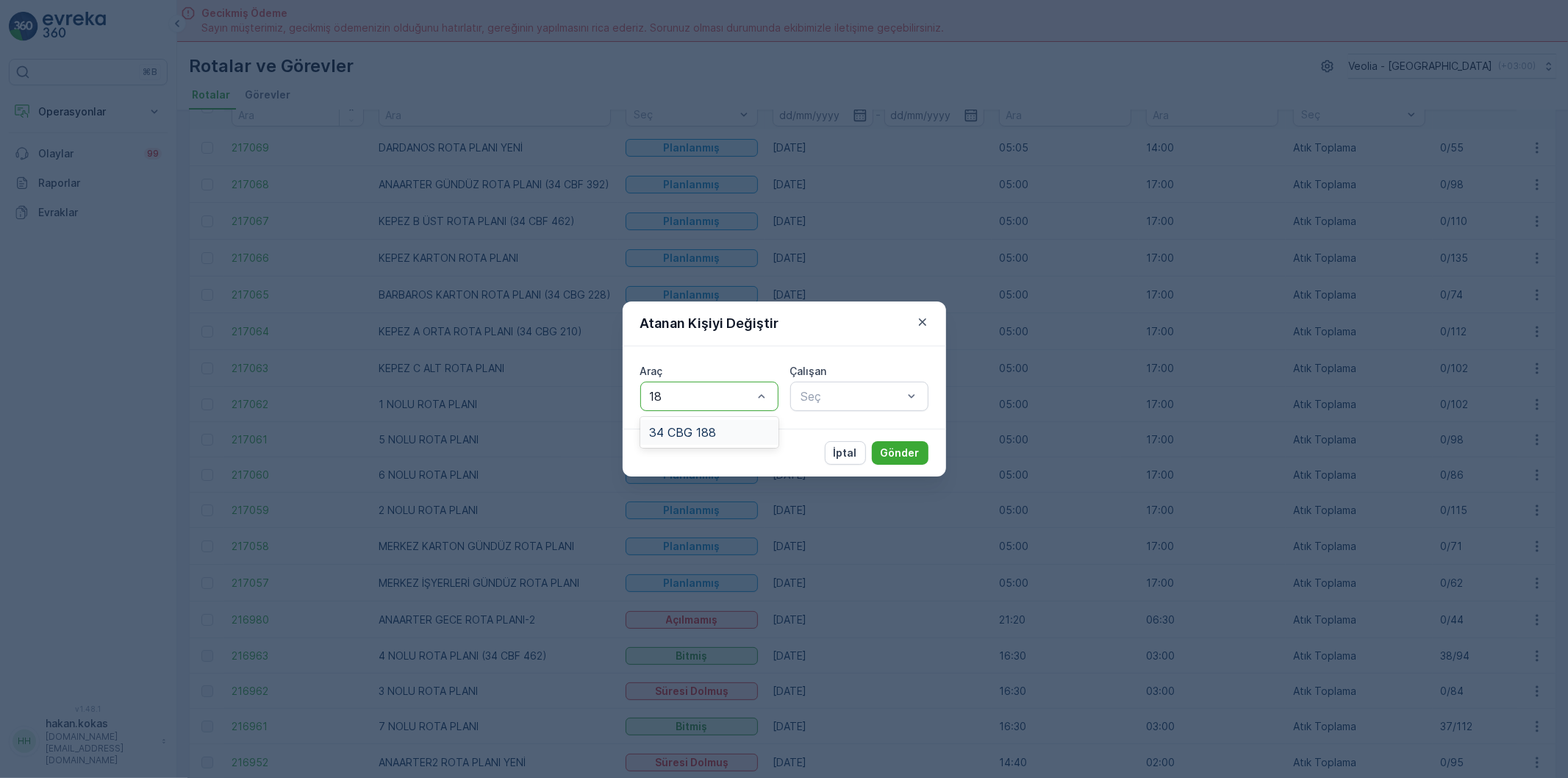
type input "188"
click at [715, 431] on div "34 CBG 188" at bounding box center [709, 432] width 120 height 13
click at [826, 398] on div at bounding box center [852, 396] width 105 height 13
type input "HASA"
click at [841, 454] on span "[PERSON_NAME]" at bounding box center [848, 457] width 99 height 13
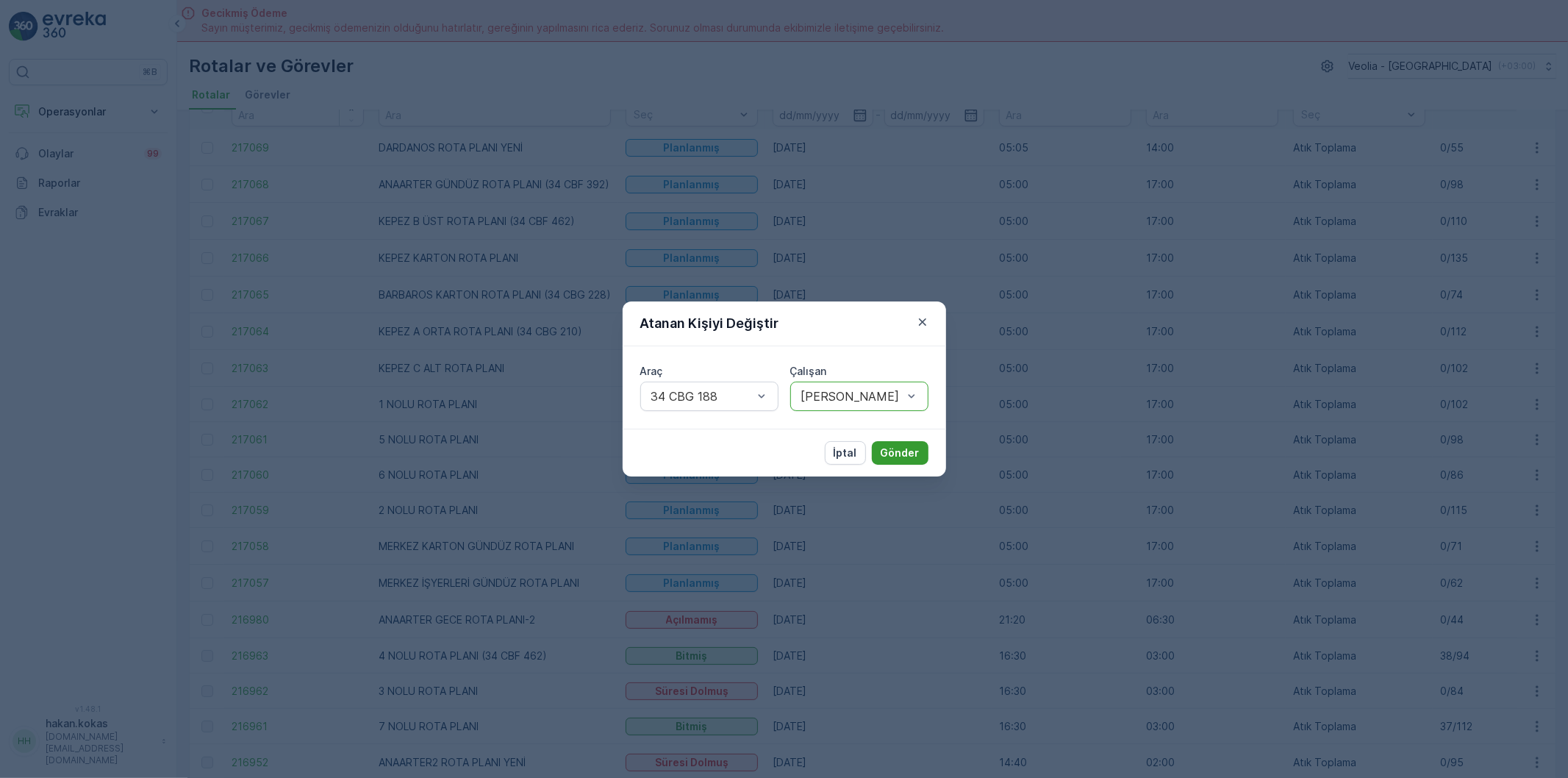
click at [909, 454] on p "Gönder" at bounding box center [900, 452] width 39 height 15
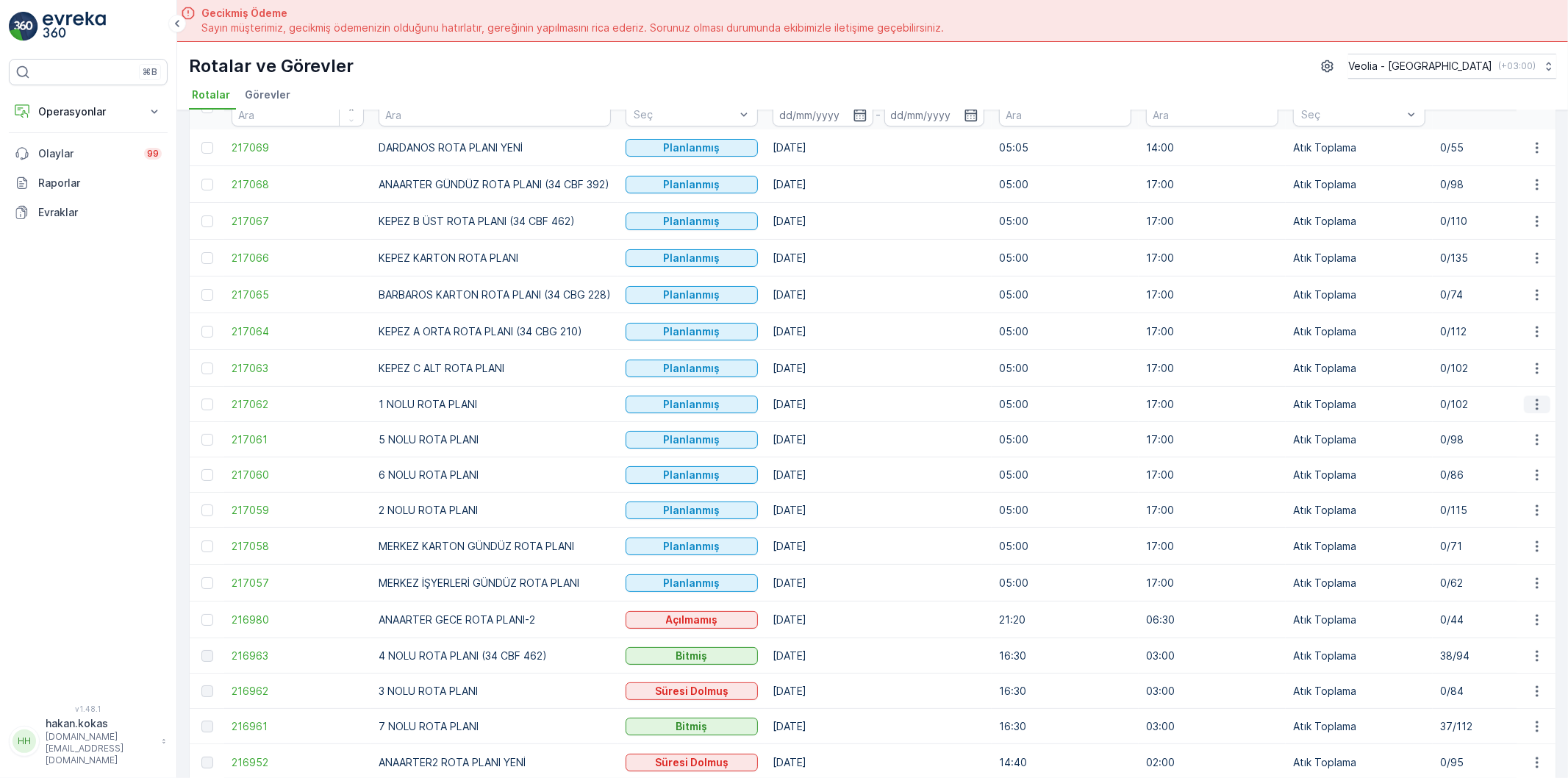
click at [1536, 407] on icon "button" at bounding box center [1537, 403] width 3 height 11
click at [1498, 486] on span "Atanan Kişiyi Değiştir" at bounding box center [1496, 489] width 103 height 15
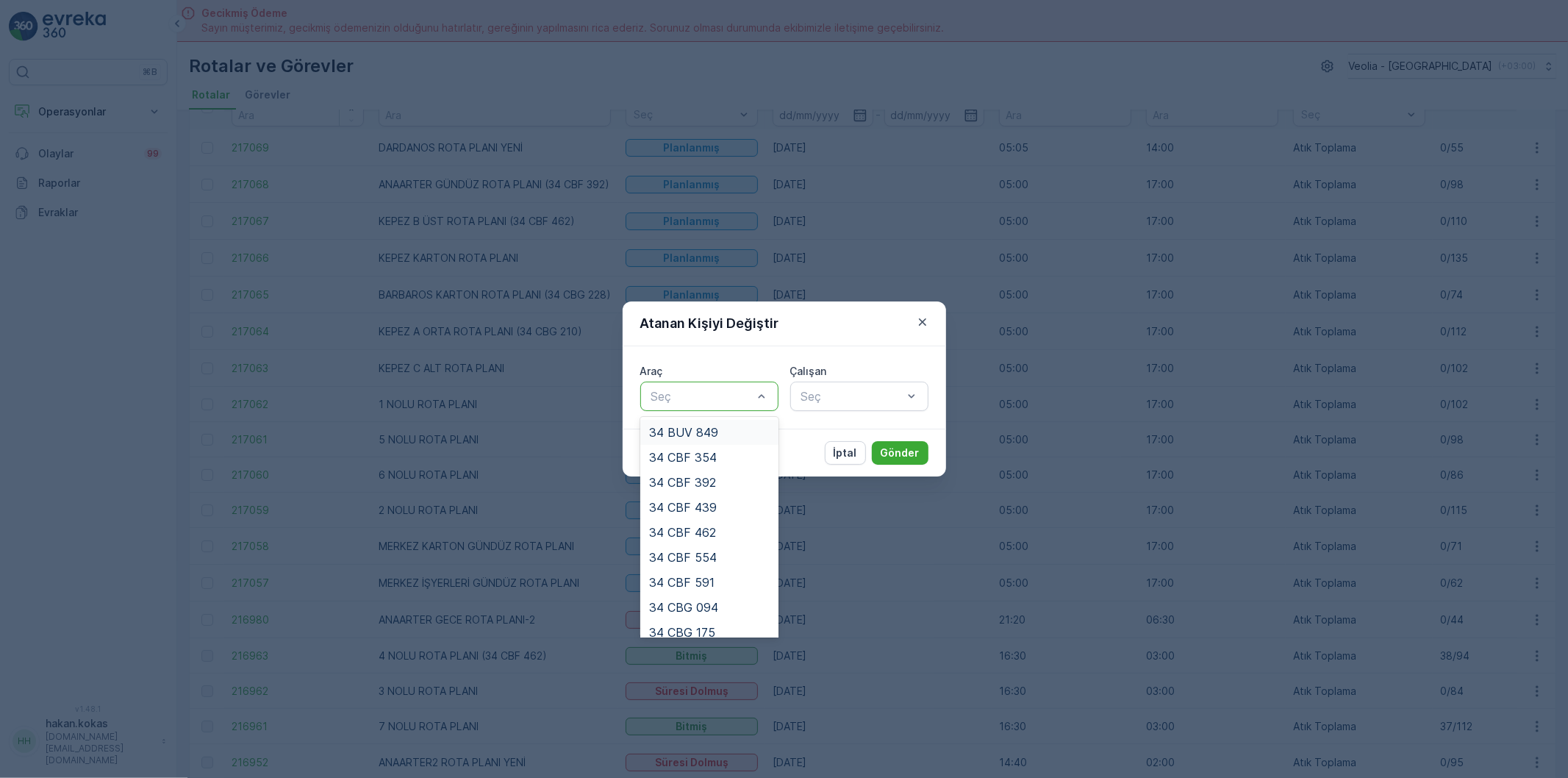
click at [726, 395] on div at bounding box center [702, 396] width 105 height 13
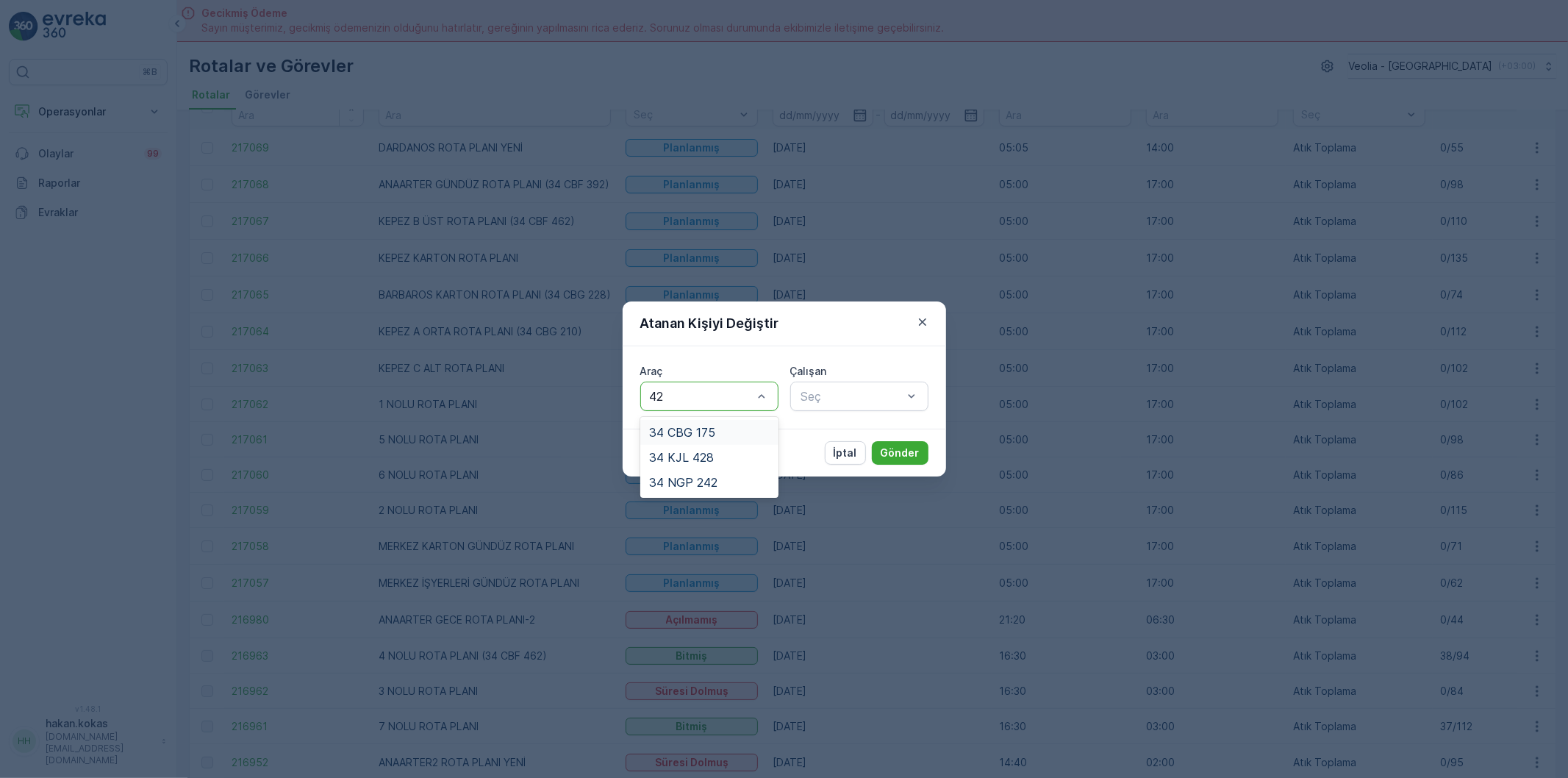
type input "428"
click at [714, 430] on div "34 KJL 428" at bounding box center [709, 432] width 120 height 13
click at [836, 401] on div at bounding box center [852, 396] width 105 height 13
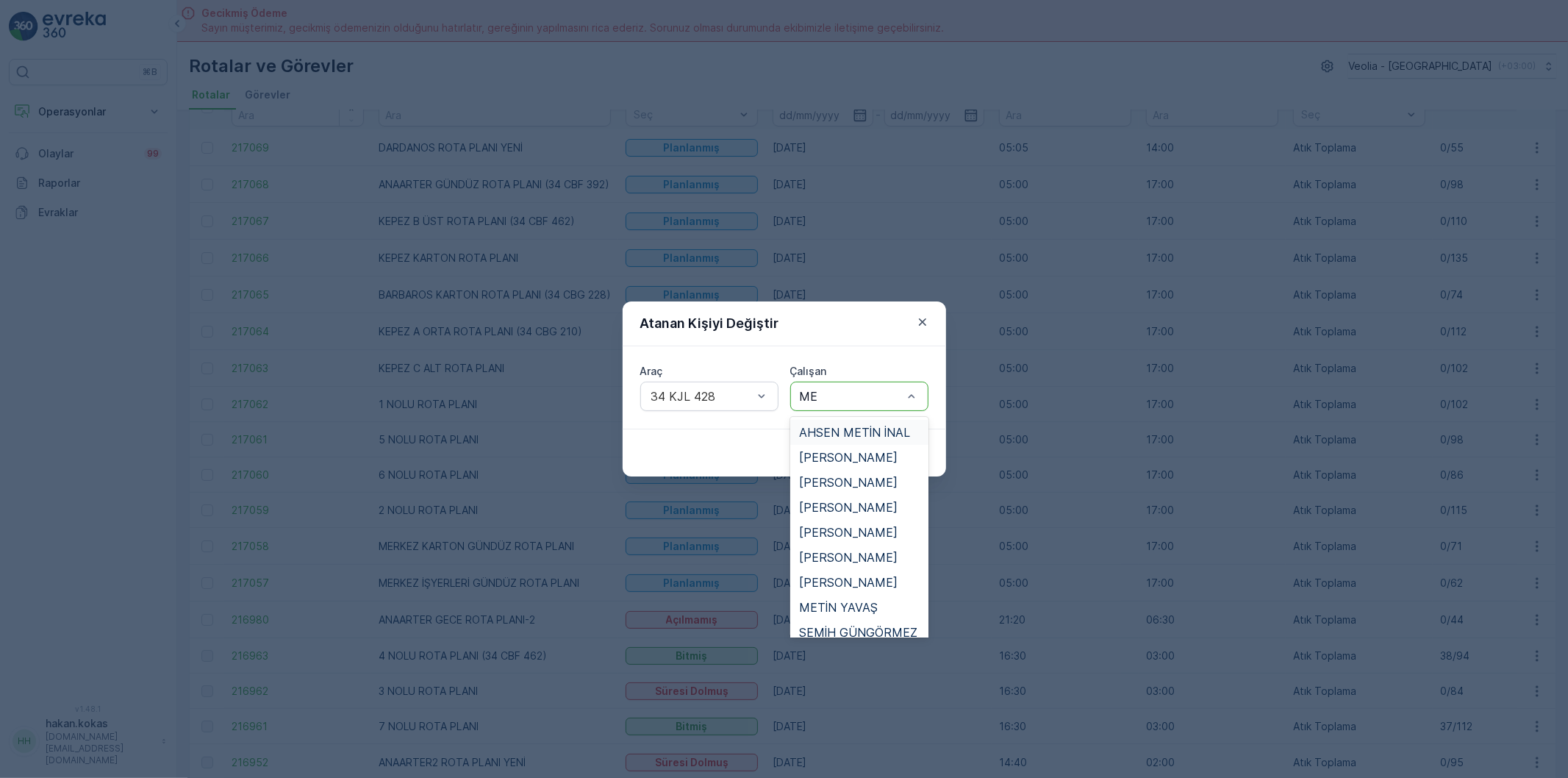
type input "MET"
click at [872, 608] on span "METİN YAVAŞ" at bounding box center [838, 607] width 79 height 13
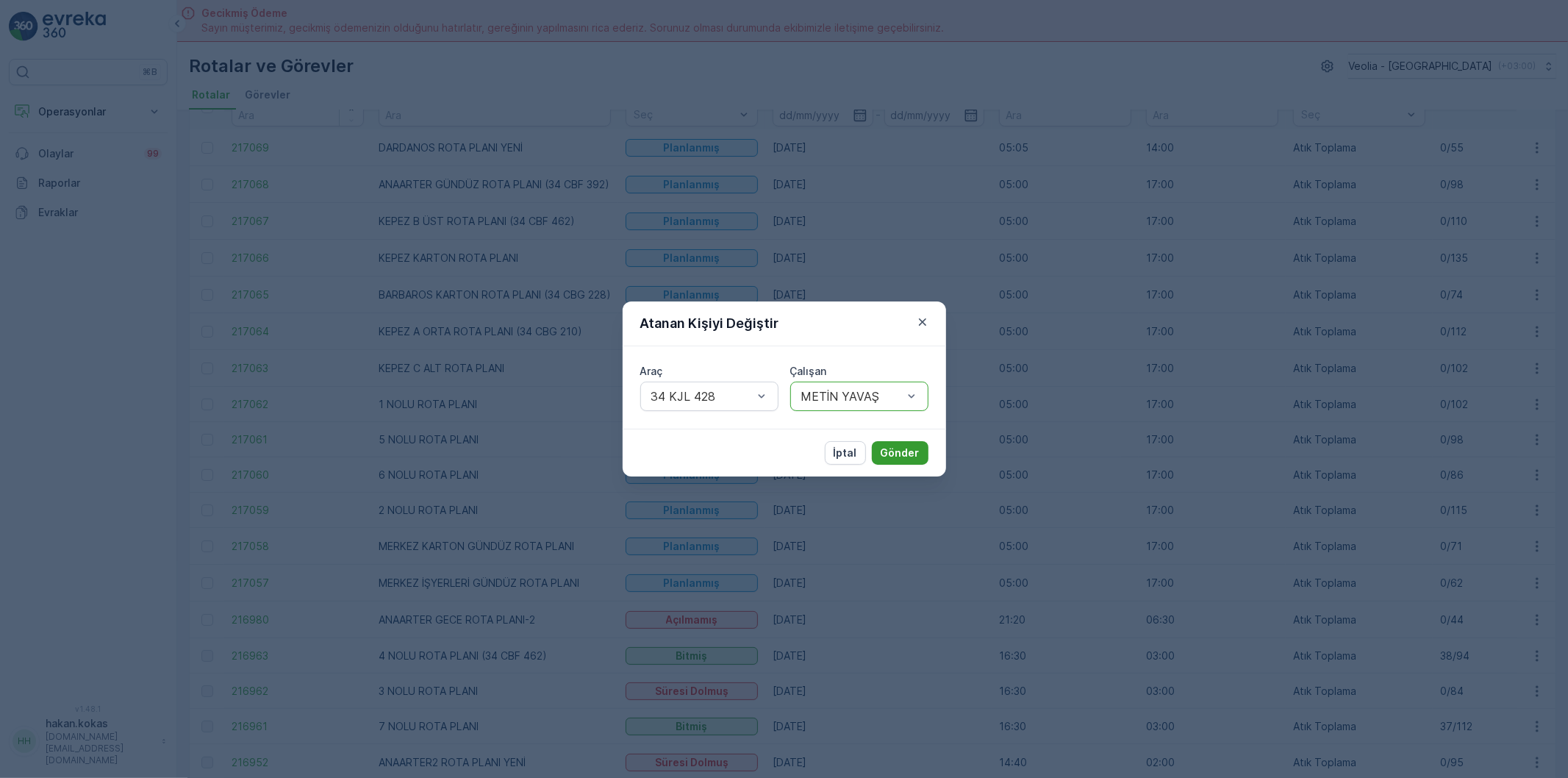
click at [891, 451] on p "Gönder" at bounding box center [900, 452] width 39 height 15
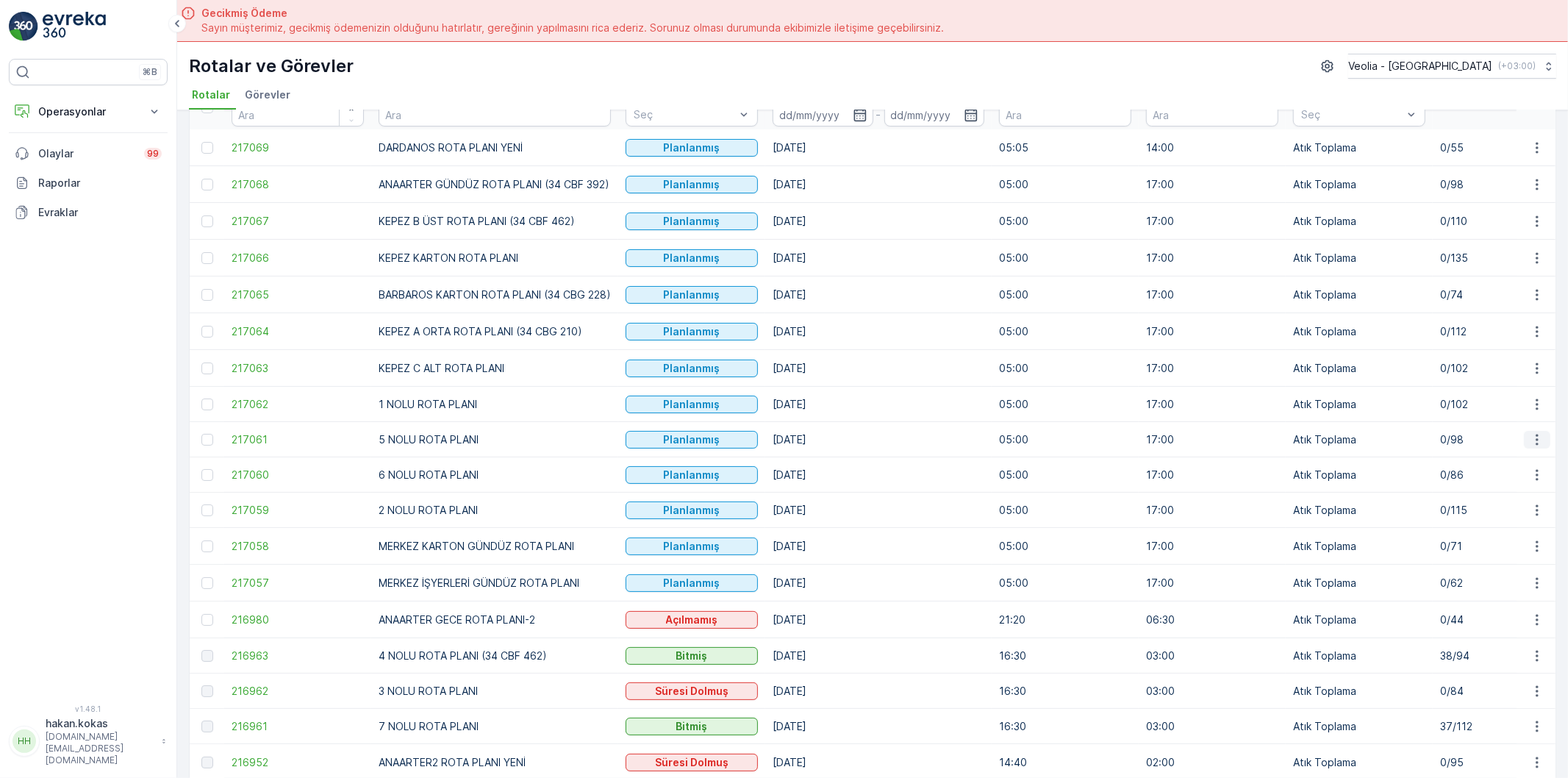
click at [1533, 439] on icon "button" at bounding box center [1537, 439] width 15 height 15
click at [1487, 527] on span "Atanan Kişiyi Değiştir" at bounding box center [1496, 525] width 103 height 15
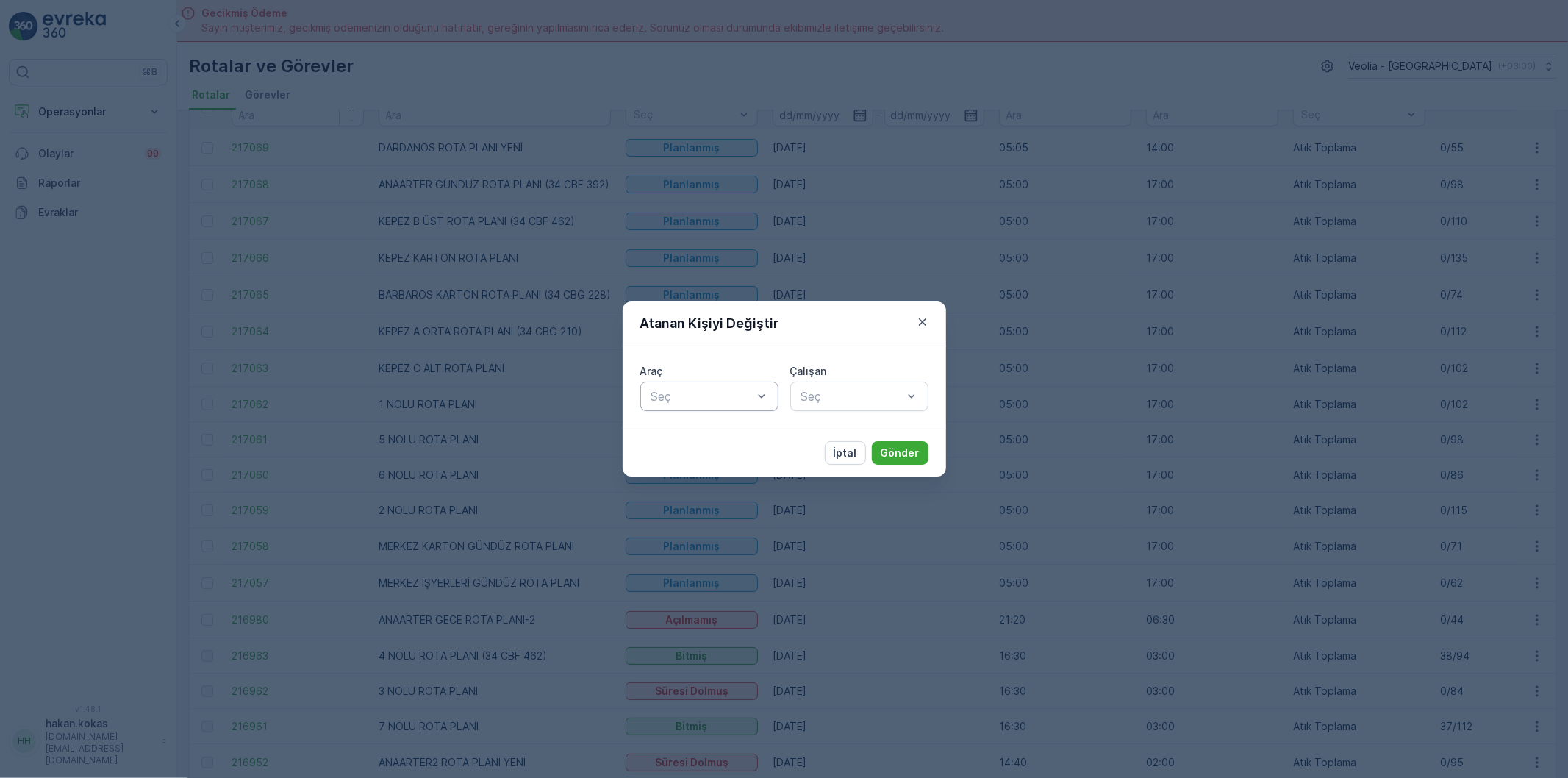
click at [684, 397] on div at bounding box center [702, 396] width 105 height 13
type input "374"
click at [688, 430] on span "34 NGP 374" at bounding box center [683, 432] width 68 height 13
click at [810, 398] on div at bounding box center [852, 396] width 105 height 13
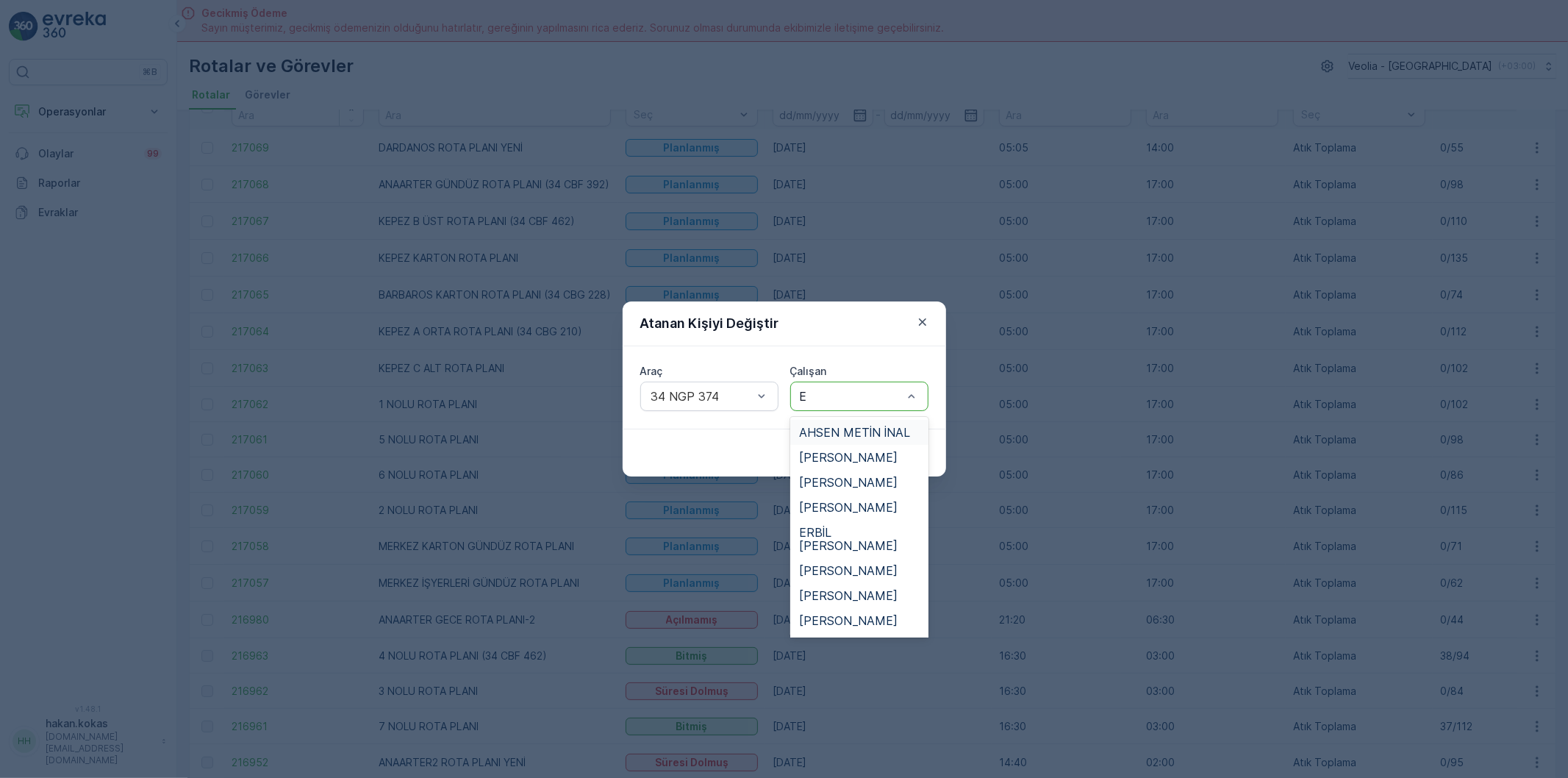
type input "ER"
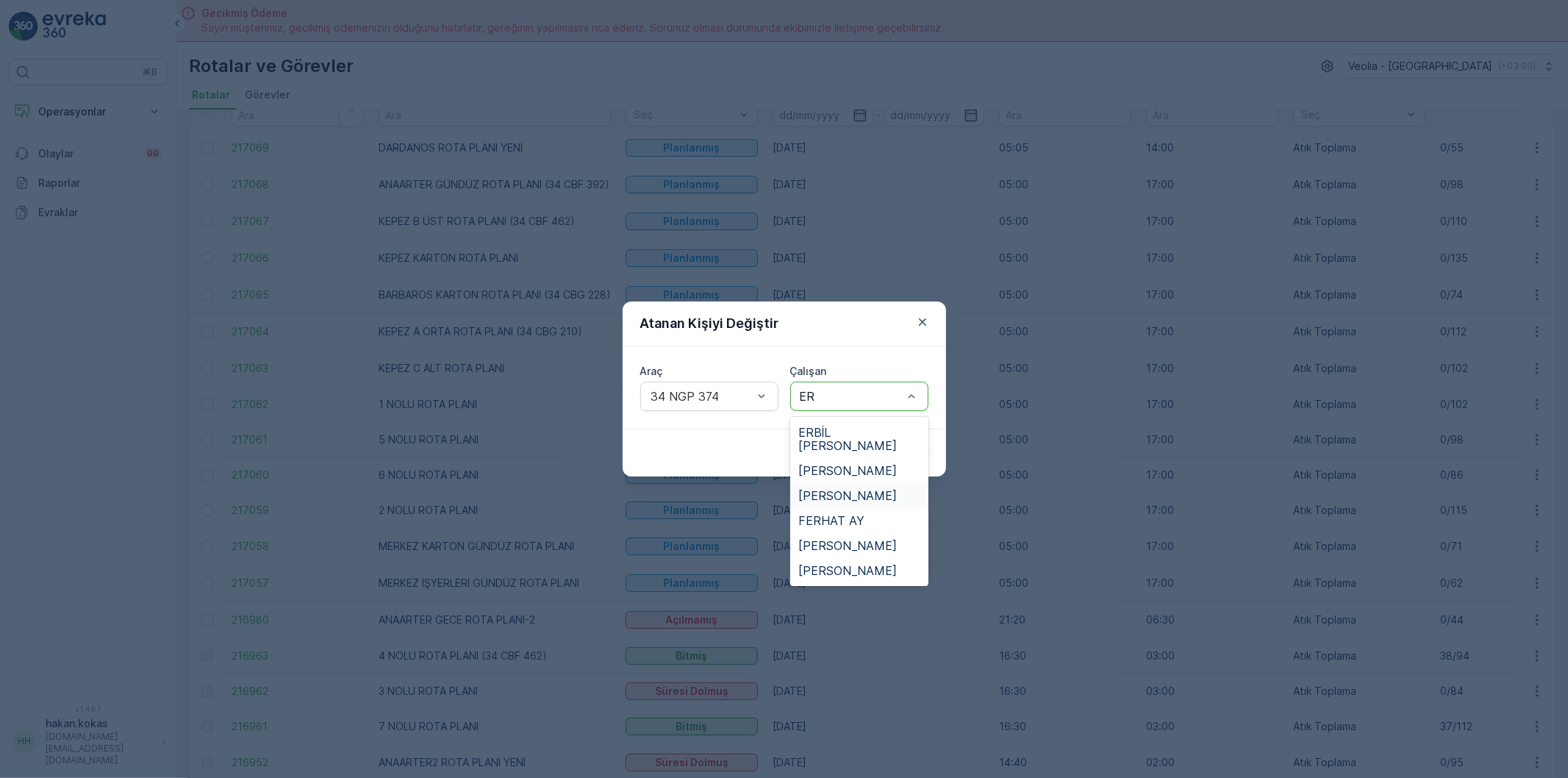
click at [873, 489] on span "[PERSON_NAME]" at bounding box center [848, 495] width 99 height 13
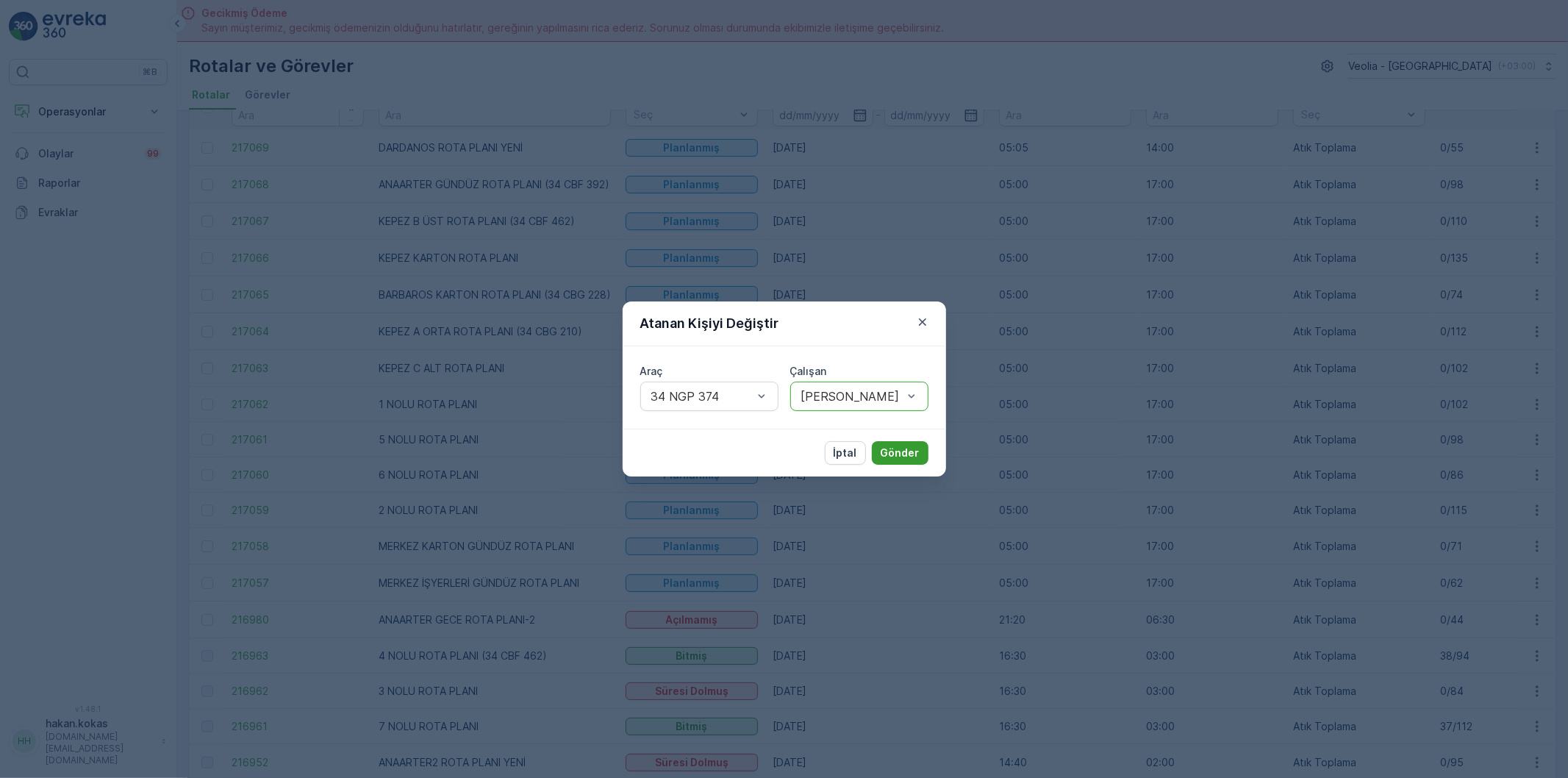
click at [903, 450] on p "Gönder" at bounding box center [900, 452] width 39 height 15
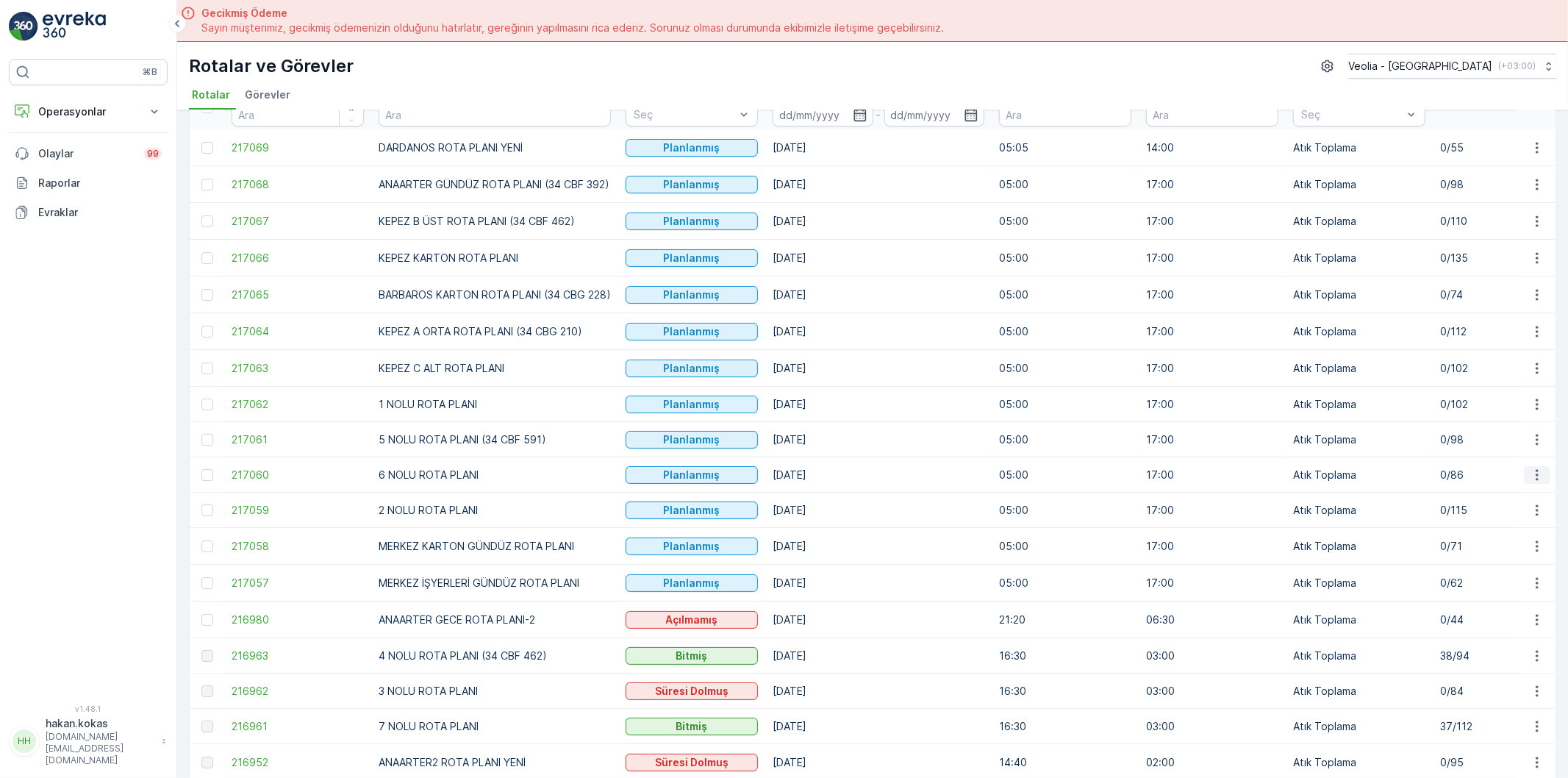
click at [1533, 472] on icon "button" at bounding box center [1537, 475] width 15 height 15
click at [1480, 557] on span "Atanan Kişiyi Değiştir" at bounding box center [1496, 560] width 103 height 15
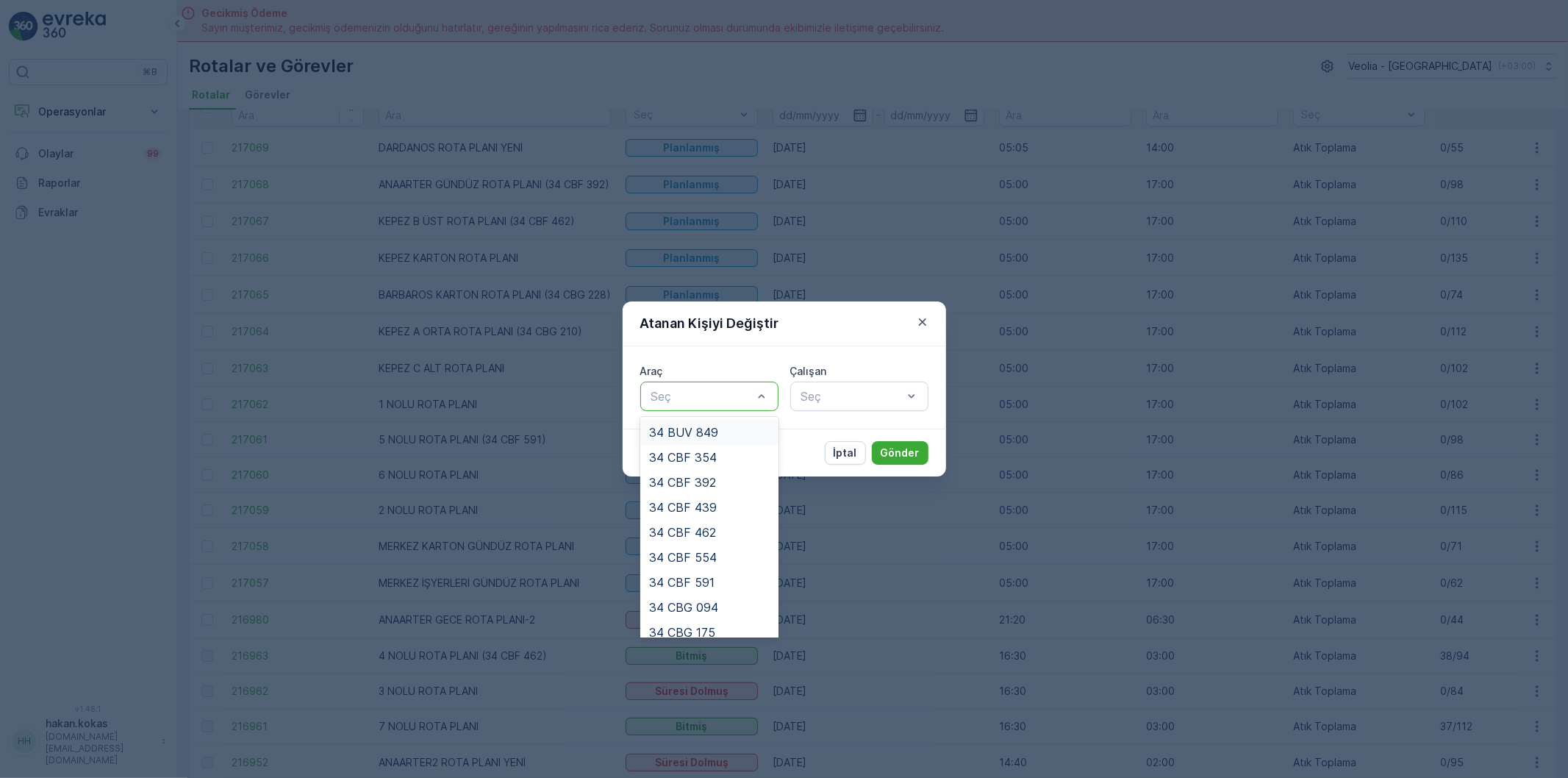
click at [732, 403] on div at bounding box center [702, 396] width 105 height 13
click at [703, 597] on span "34 NGP 403" at bounding box center [684, 597] width 70 height 13
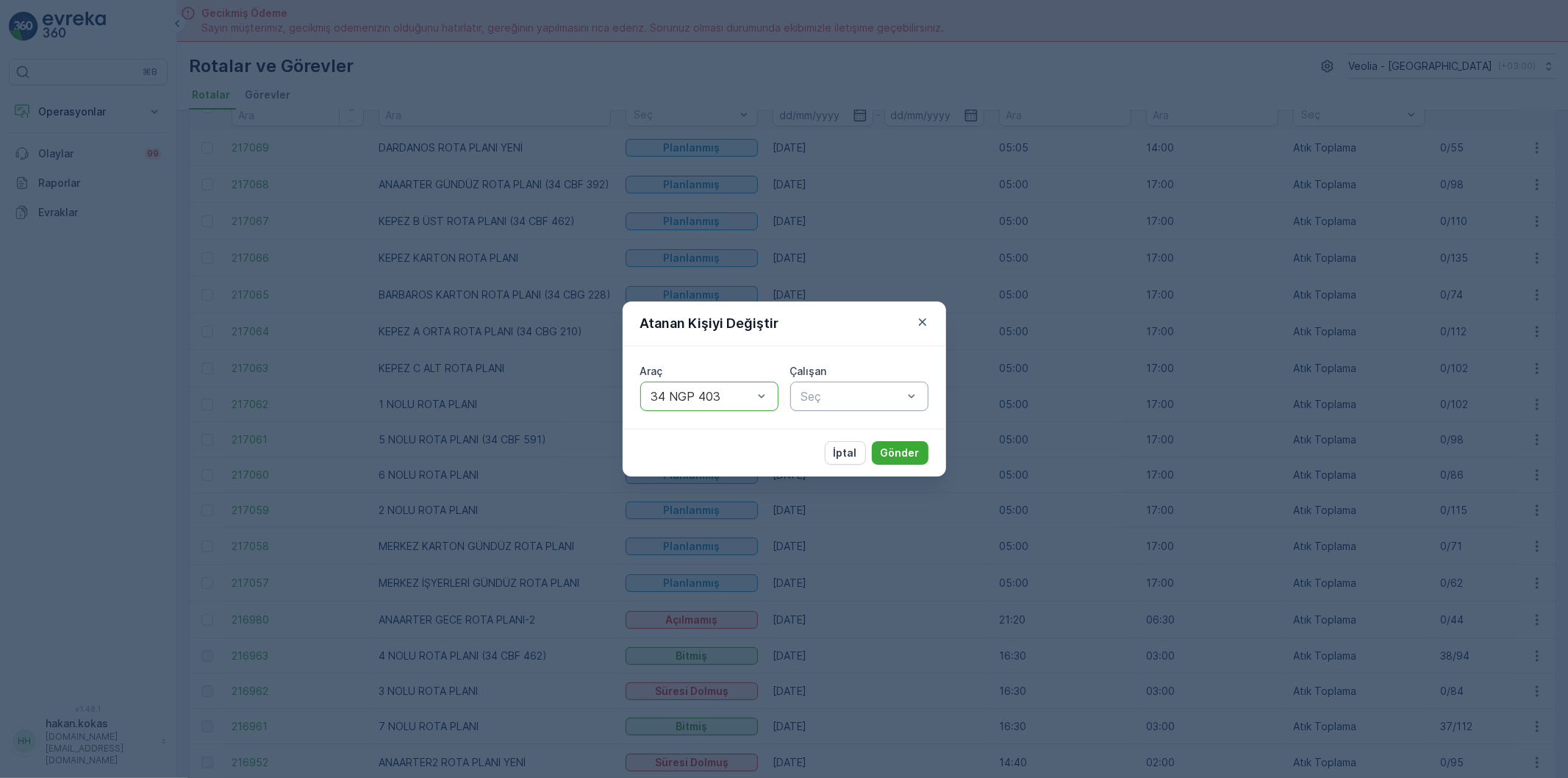
click at [863, 389] on div at bounding box center [852, 396] width 105 height 13
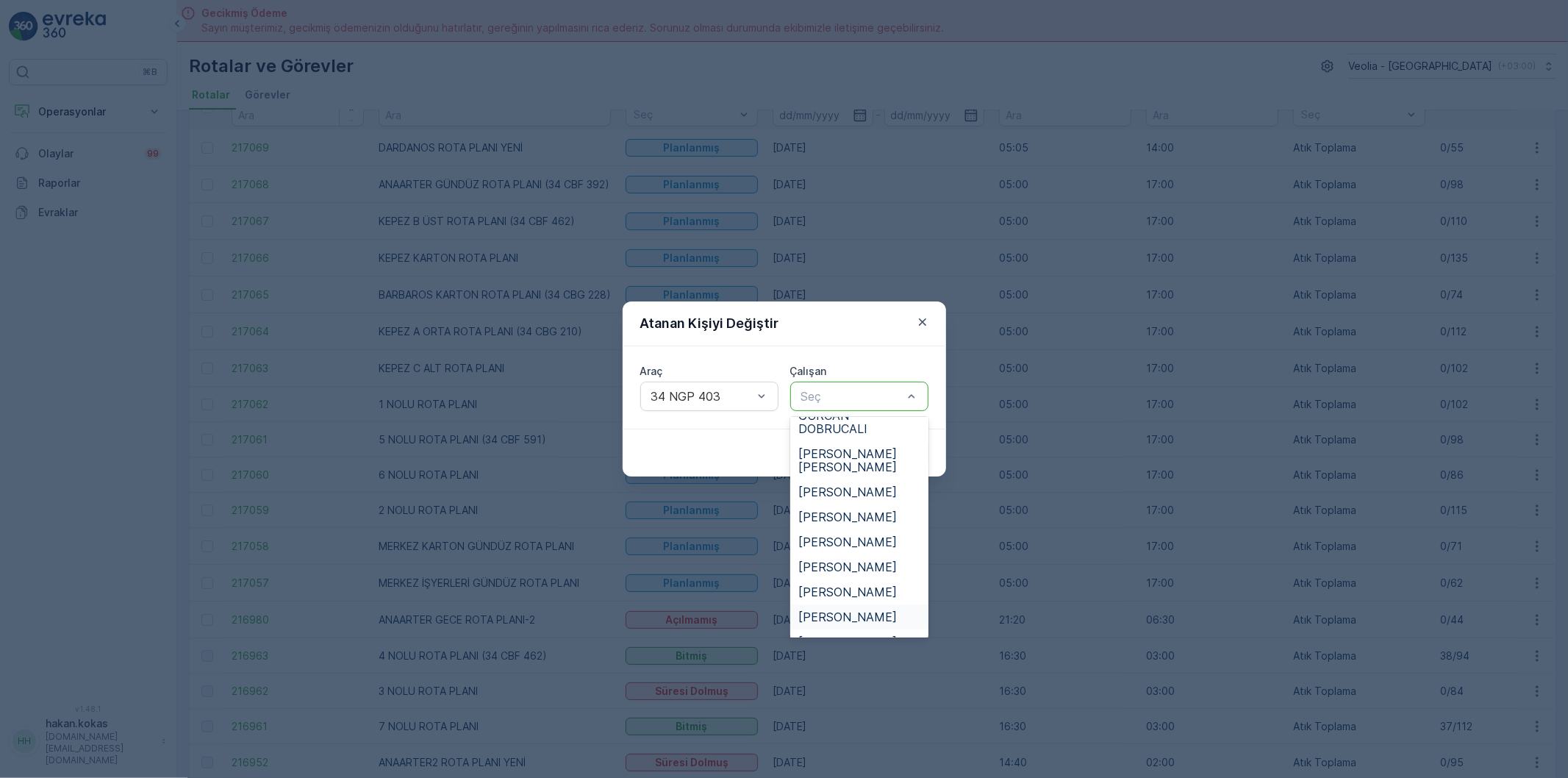
scroll to position [327, 0]
click at [858, 513] on span "[PERSON_NAME]" at bounding box center [848, 520] width 99 height 13
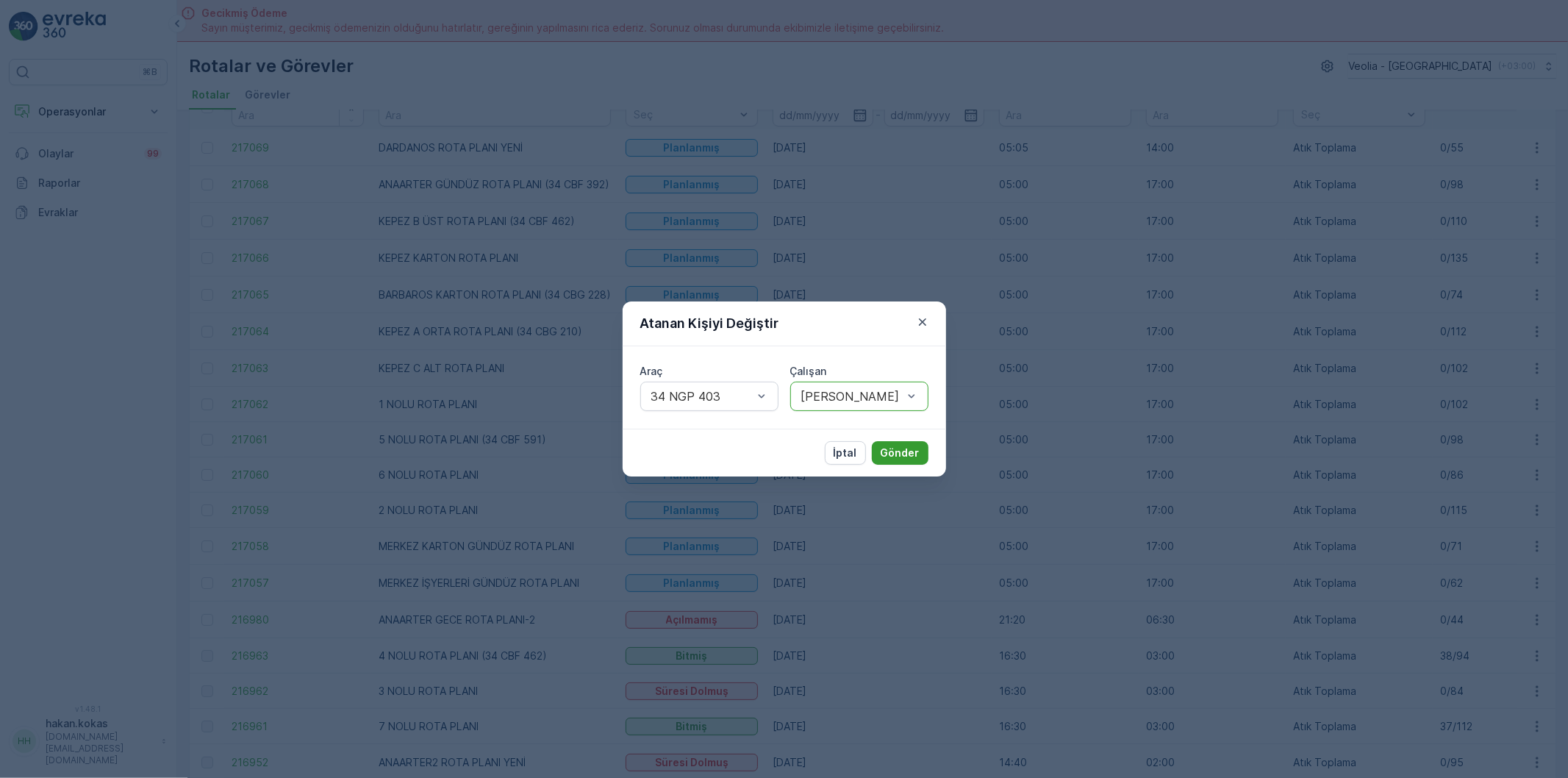
click at [904, 451] on p "Gönder" at bounding box center [900, 452] width 39 height 15
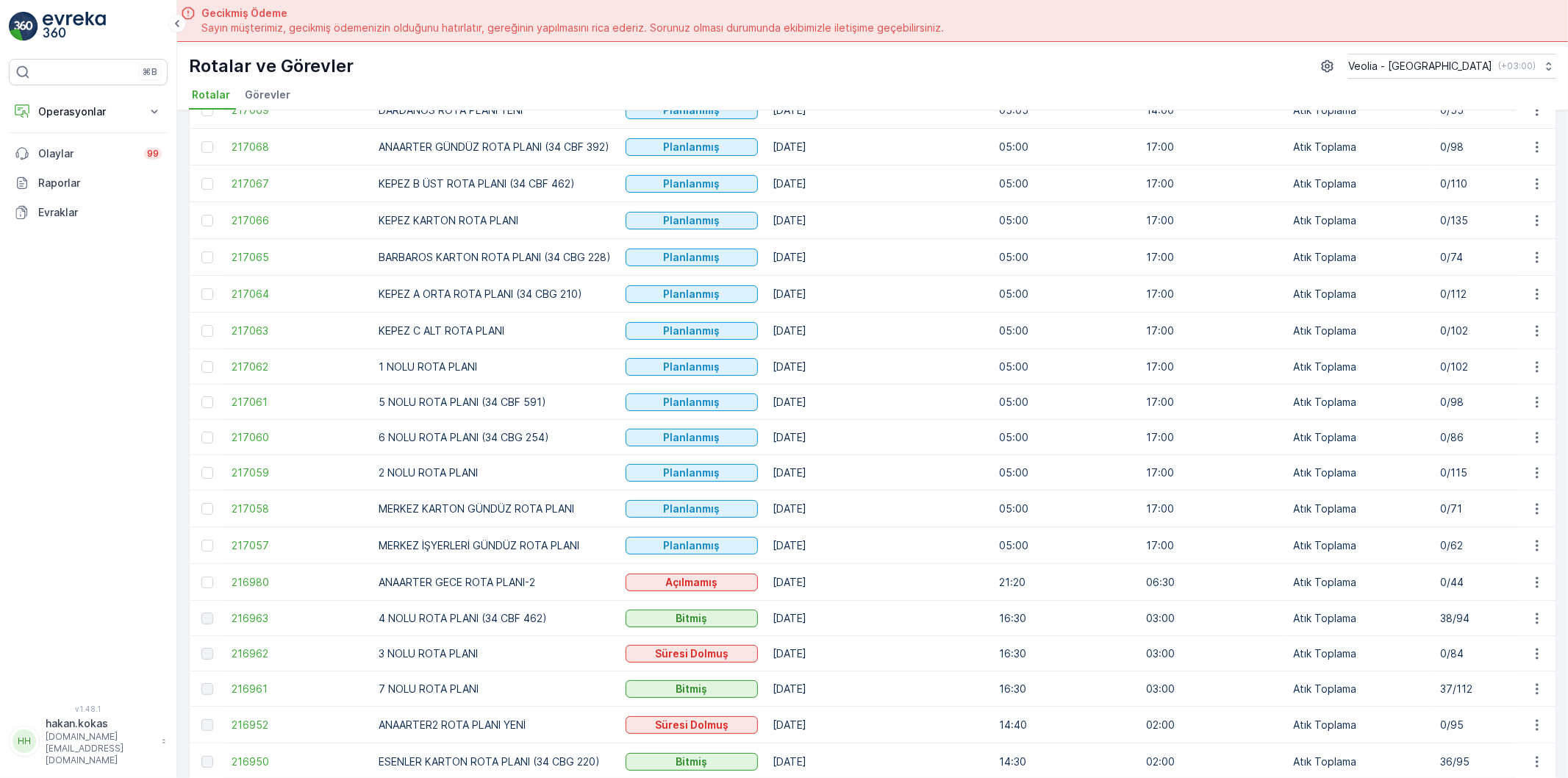
scroll to position [163, 0]
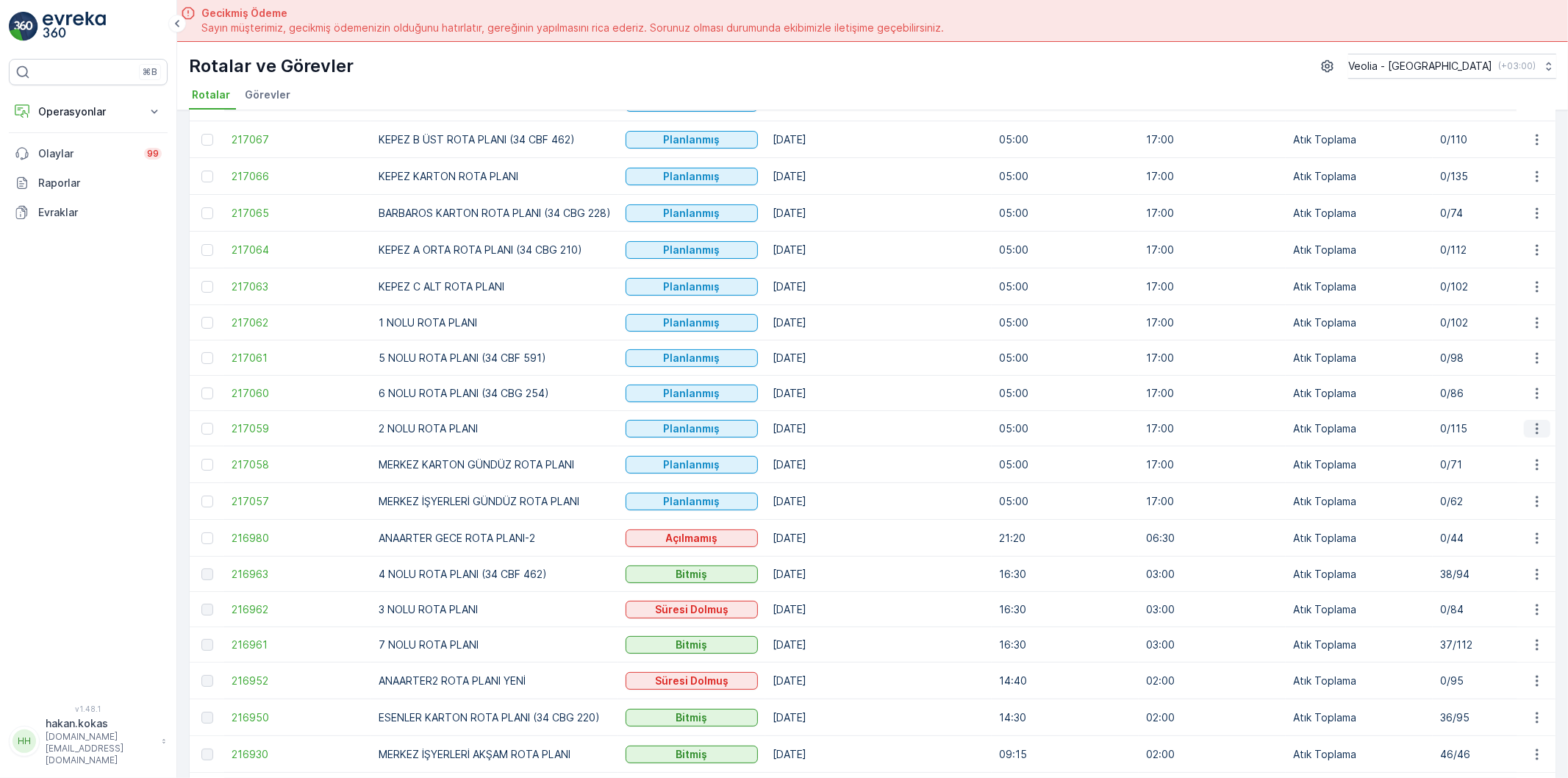
click at [1530, 426] on icon "button" at bounding box center [1537, 428] width 15 height 15
click at [1490, 515] on span "Atanan Kişiyi Değiştir" at bounding box center [1496, 513] width 103 height 15
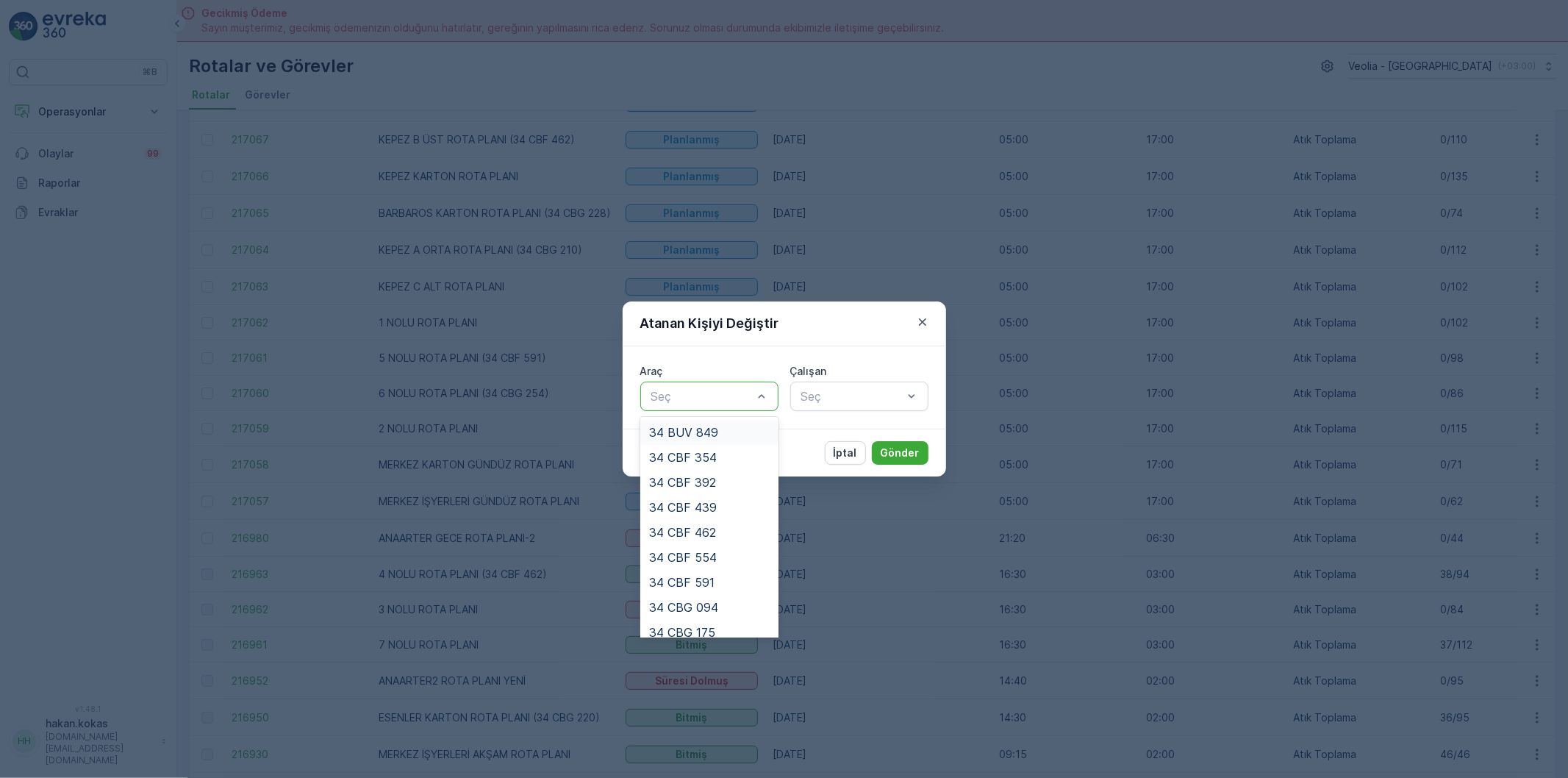
click at [669, 394] on div at bounding box center [702, 396] width 105 height 13
click at [731, 480] on div "34 CBF 392" at bounding box center [709, 482] width 120 height 13
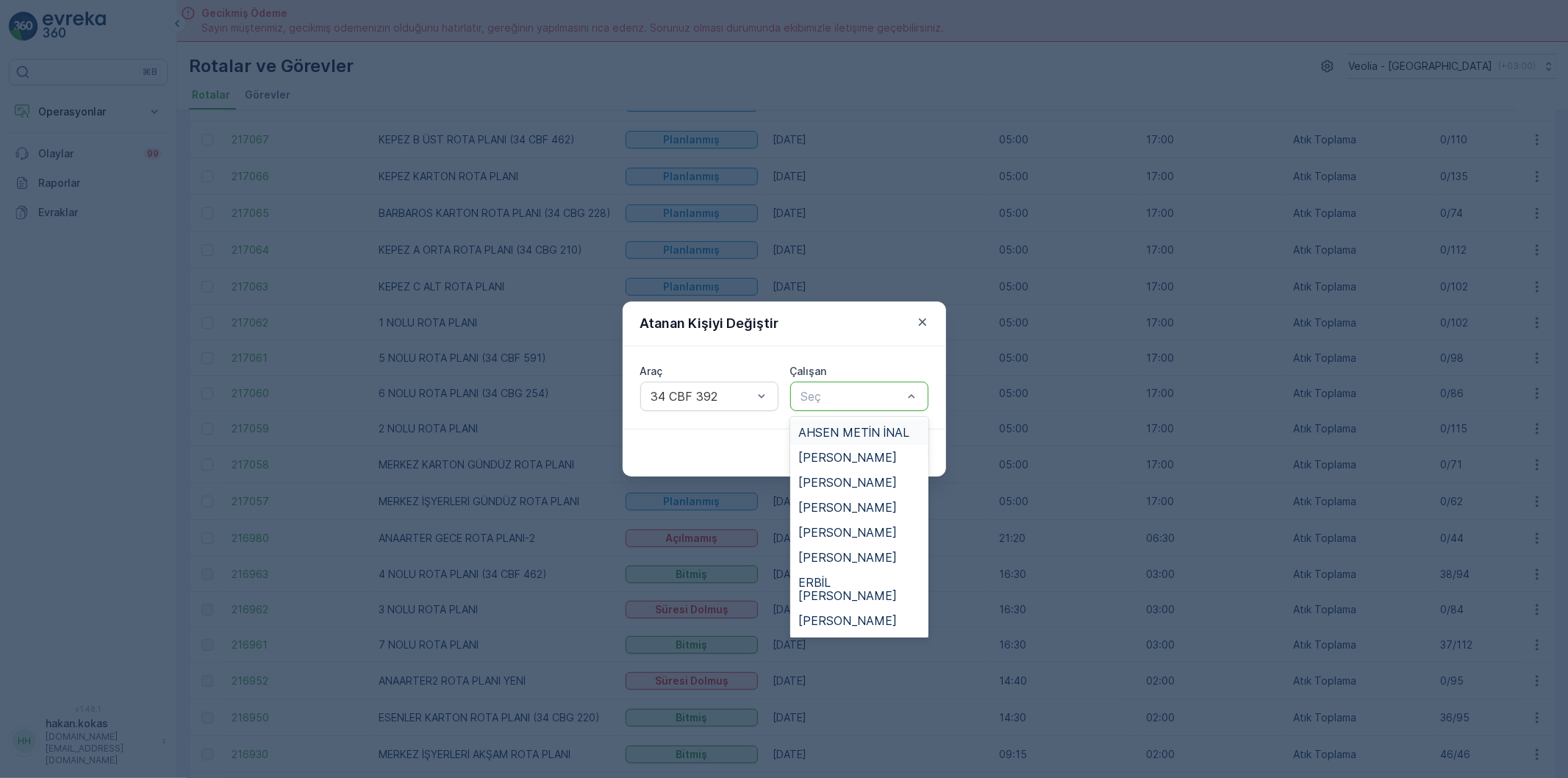
click at [853, 402] on div at bounding box center [852, 396] width 105 height 13
click at [858, 543] on span "SEMİH GÜNGÖRMEZ" at bounding box center [858, 549] width 119 height 13
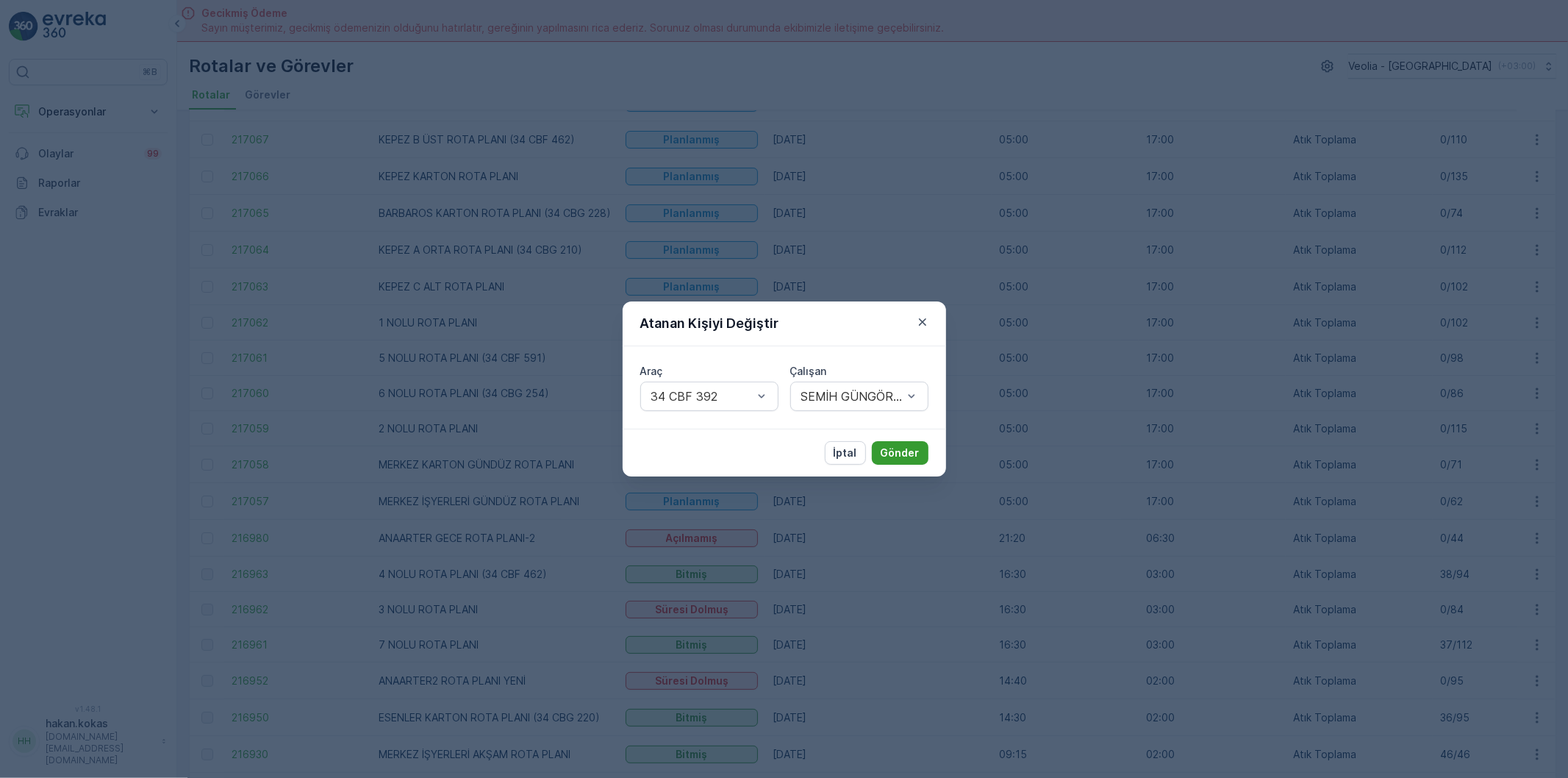
click at [903, 458] on p "Gönder" at bounding box center [900, 452] width 39 height 15
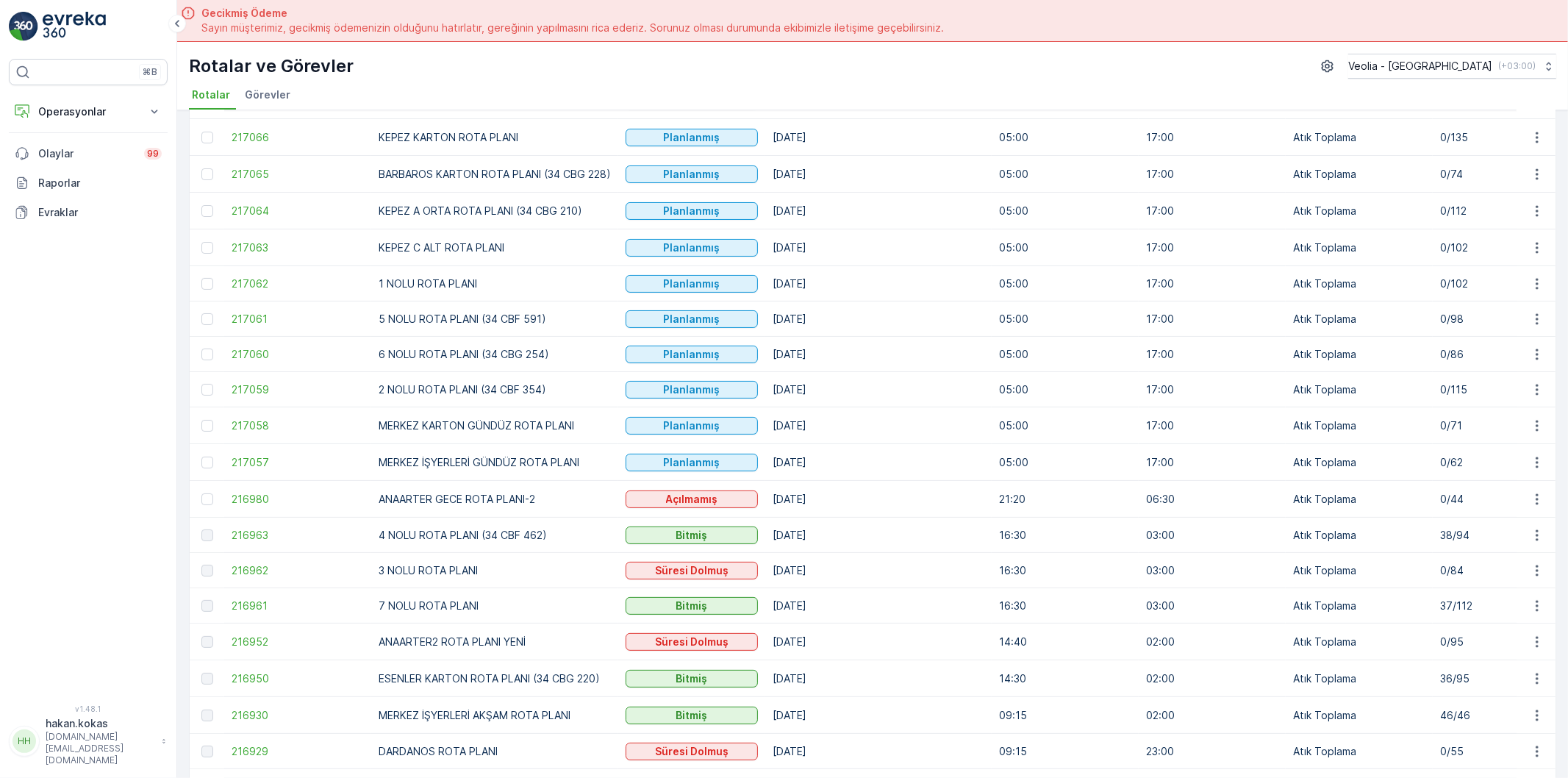
scroll to position [244, 0]
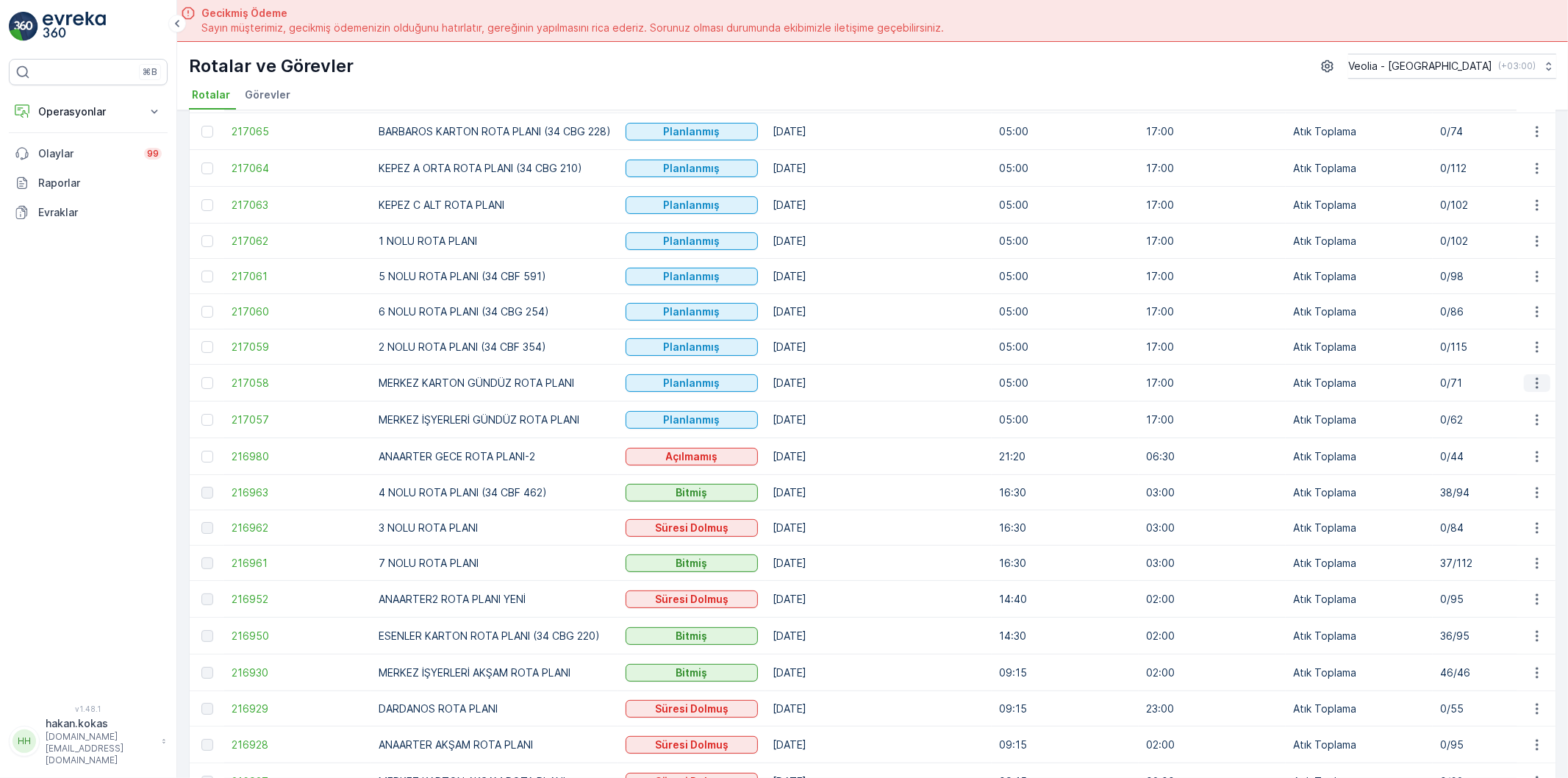
click at [1539, 383] on icon "button" at bounding box center [1537, 382] width 15 height 15
click at [1472, 469] on span "Atanan Kişiyi Değiştir" at bounding box center [1496, 469] width 103 height 15
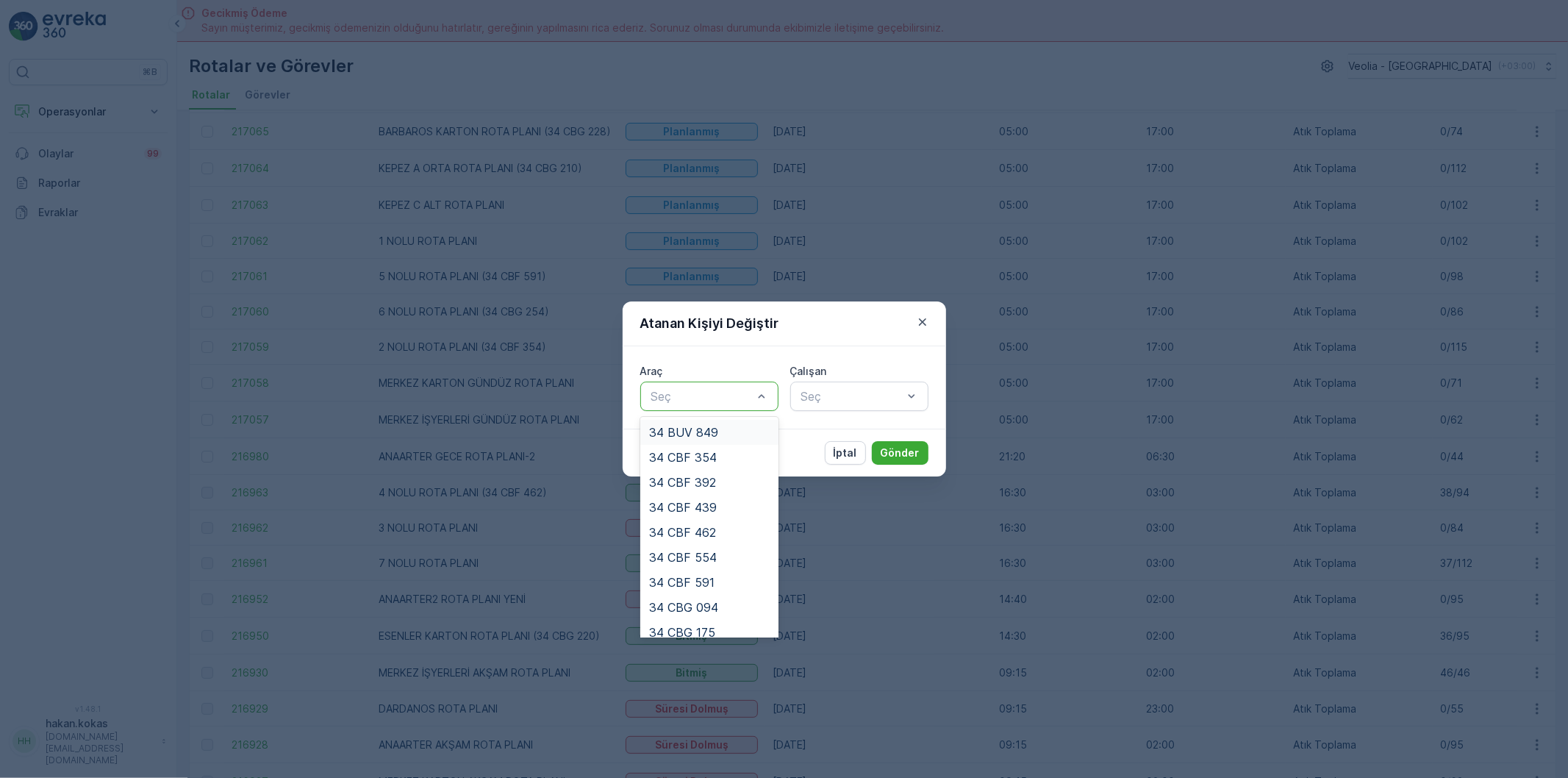
click at [732, 394] on div at bounding box center [702, 396] width 105 height 13
click at [725, 542] on div "34 NGP 316" at bounding box center [709, 547] width 120 height 13
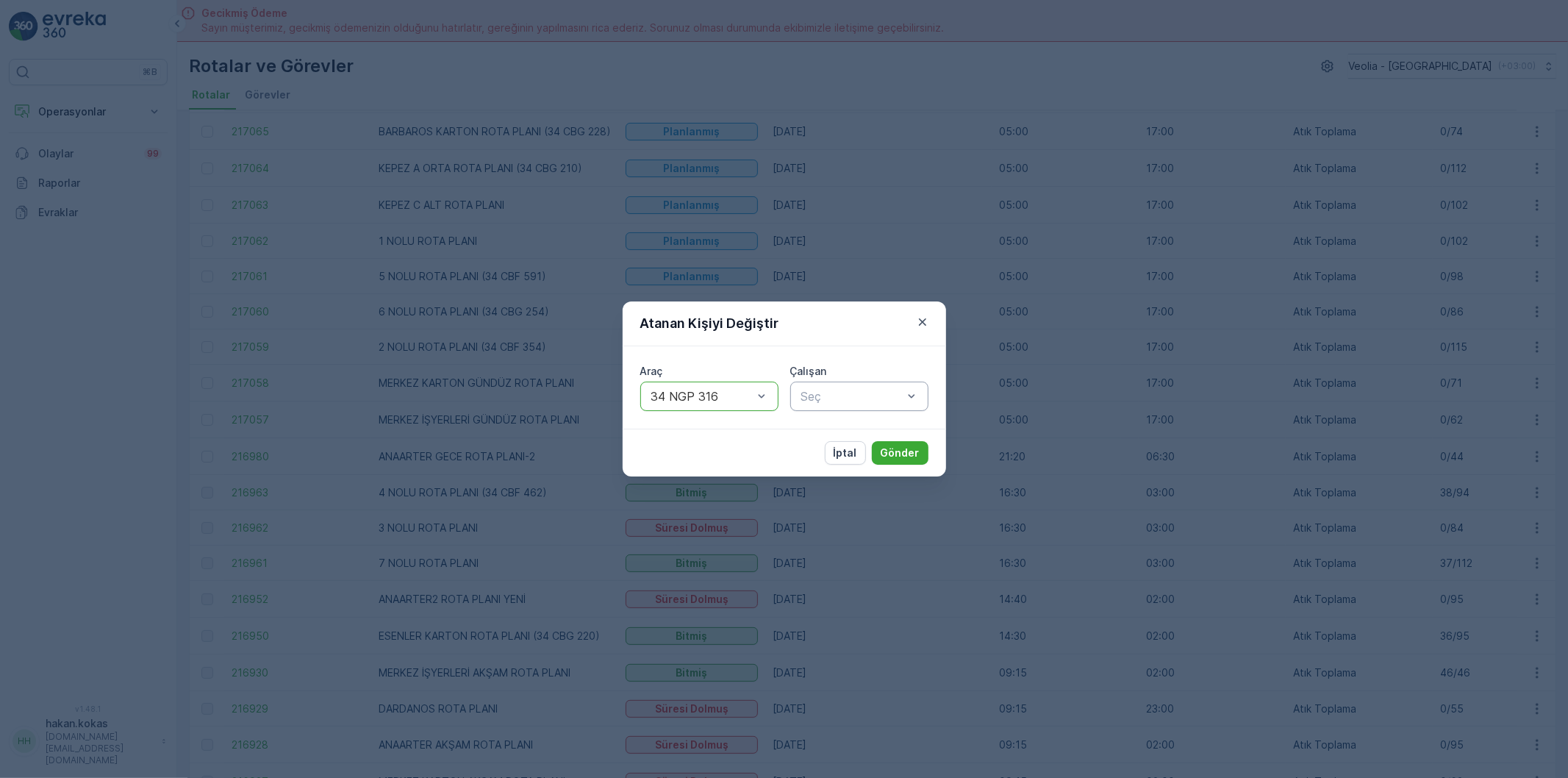
click at [847, 395] on div at bounding box center [852, 396] width 105 height 13
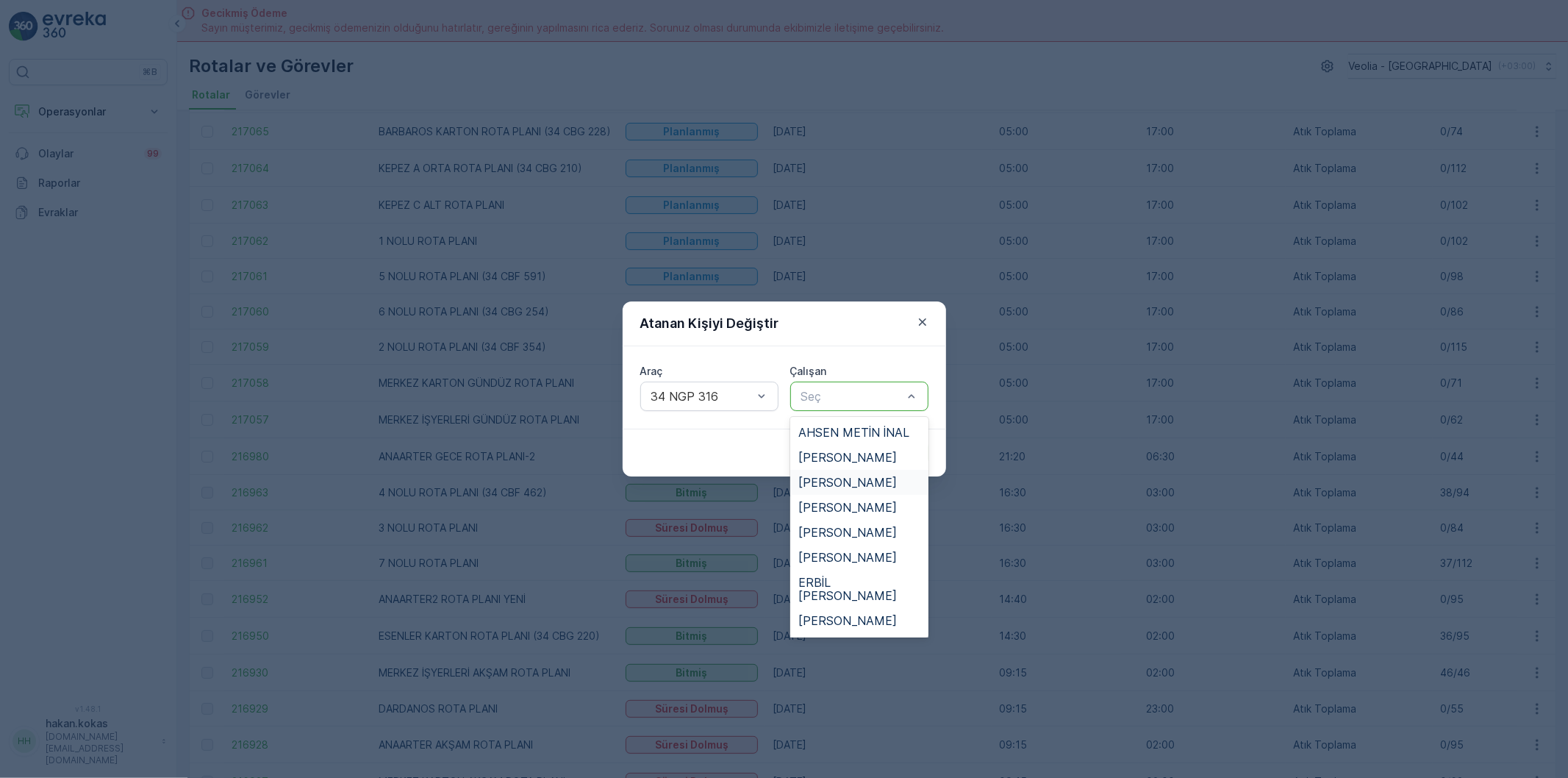
click at [838, 486] on span "[PERSON_NAME]" at bounding box center [848, 482] width 99 height 13
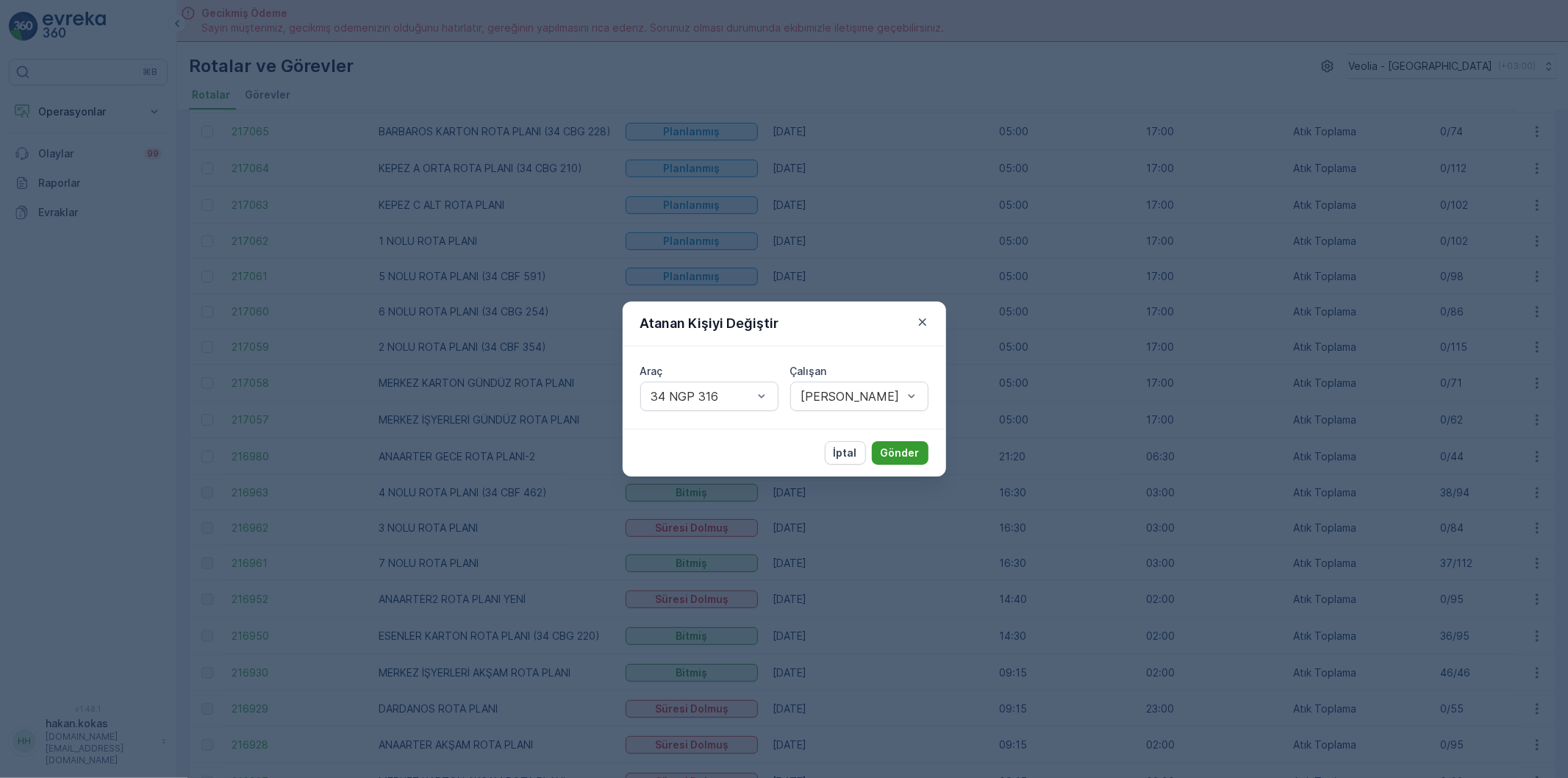
click at [910, 452] on p "Gönder" at bounding box center [900, 452] width 39 height 15
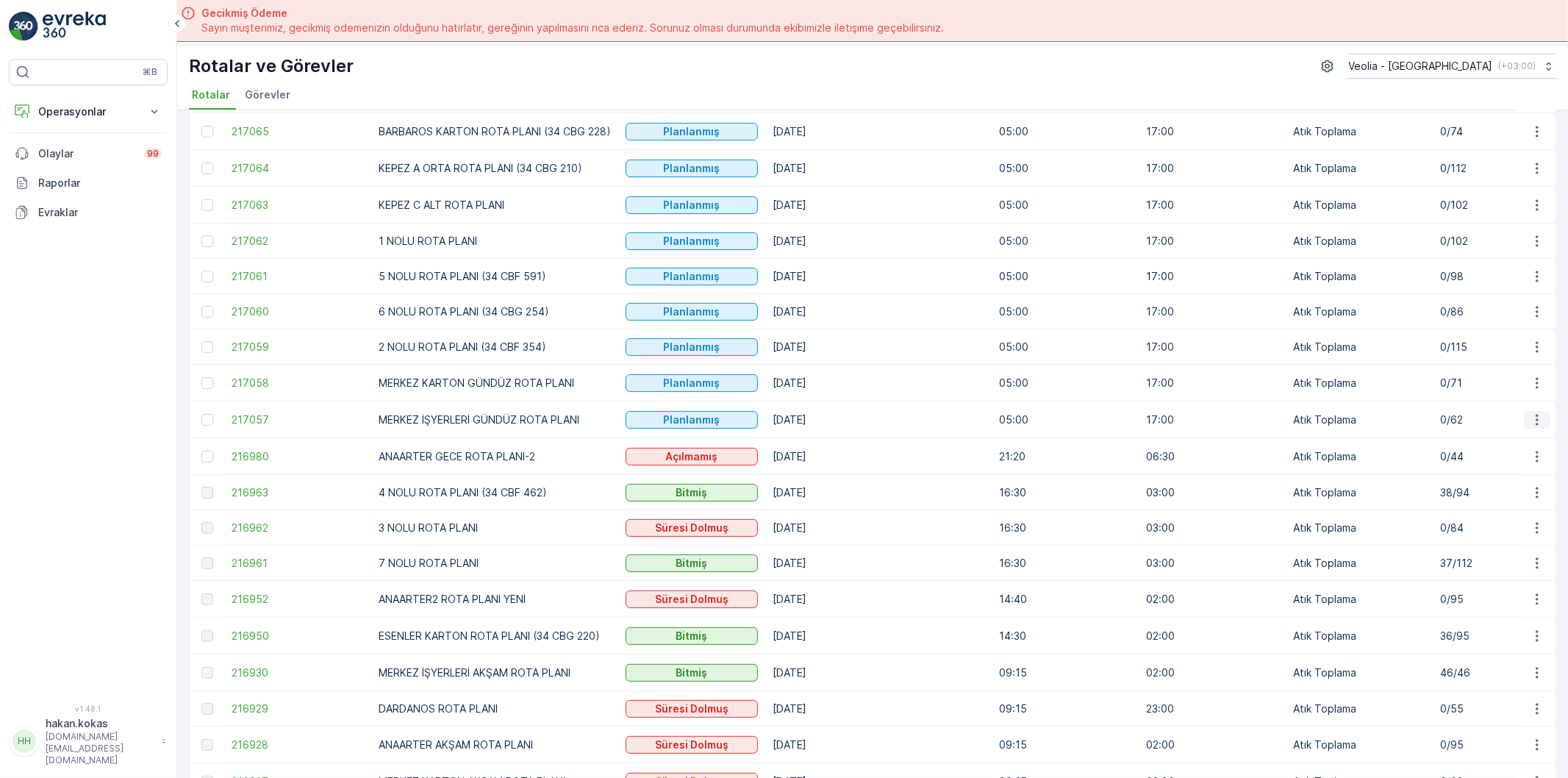
click at [1530, 417] on icon "button" at bounding box center [1537, 419] width 15 height 15
click at [1467, 504] on span "Atanan Kişiyi Değiştir" at bounding box center [1496, 506] width 103 height 15
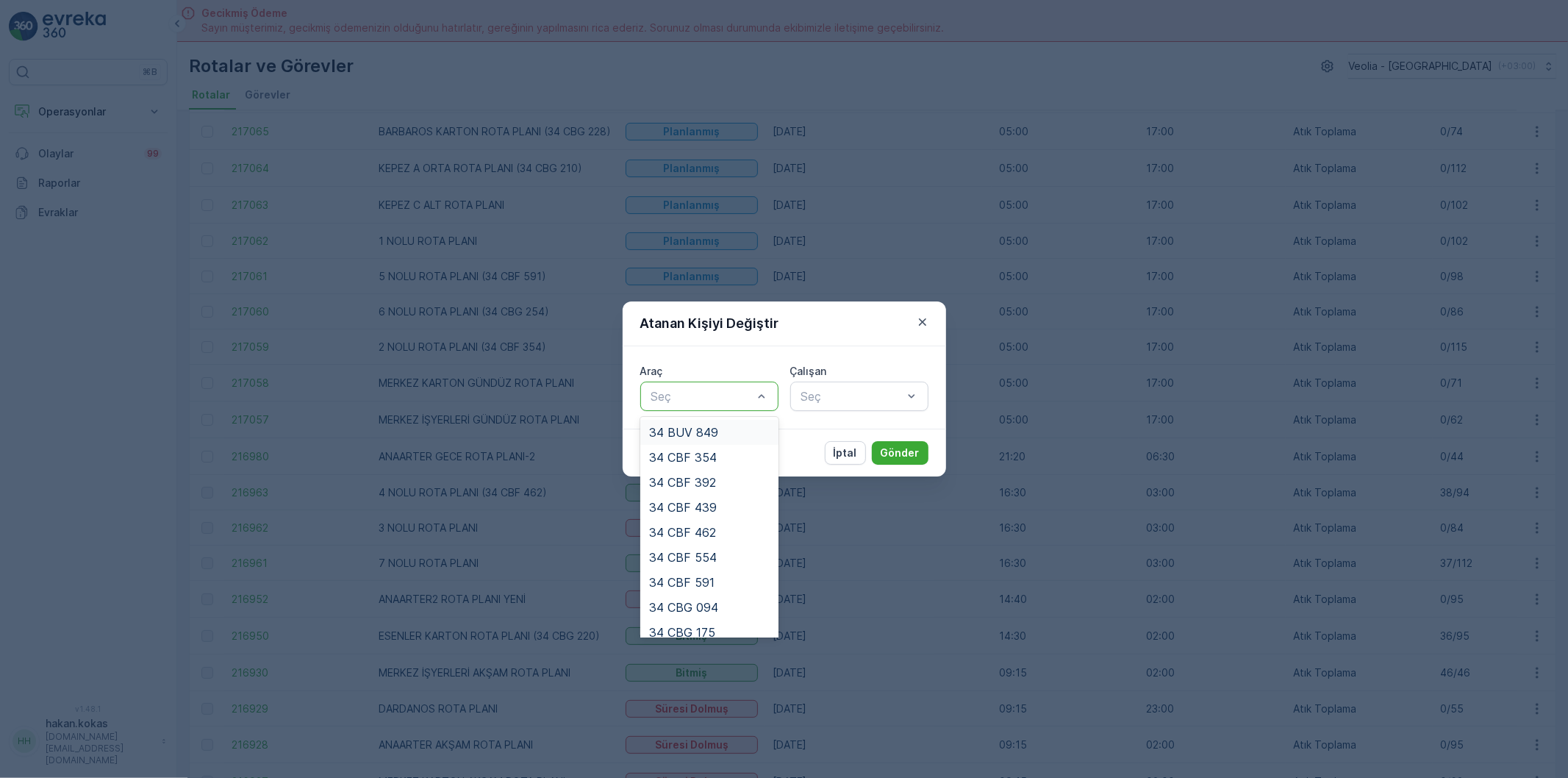
click at [741, 399] on div at bounding box center [702, 396] width 105 height 13
click at [724, 522] on div "34 NGP 242" at bounding box center [709, 522] width 120 height 13
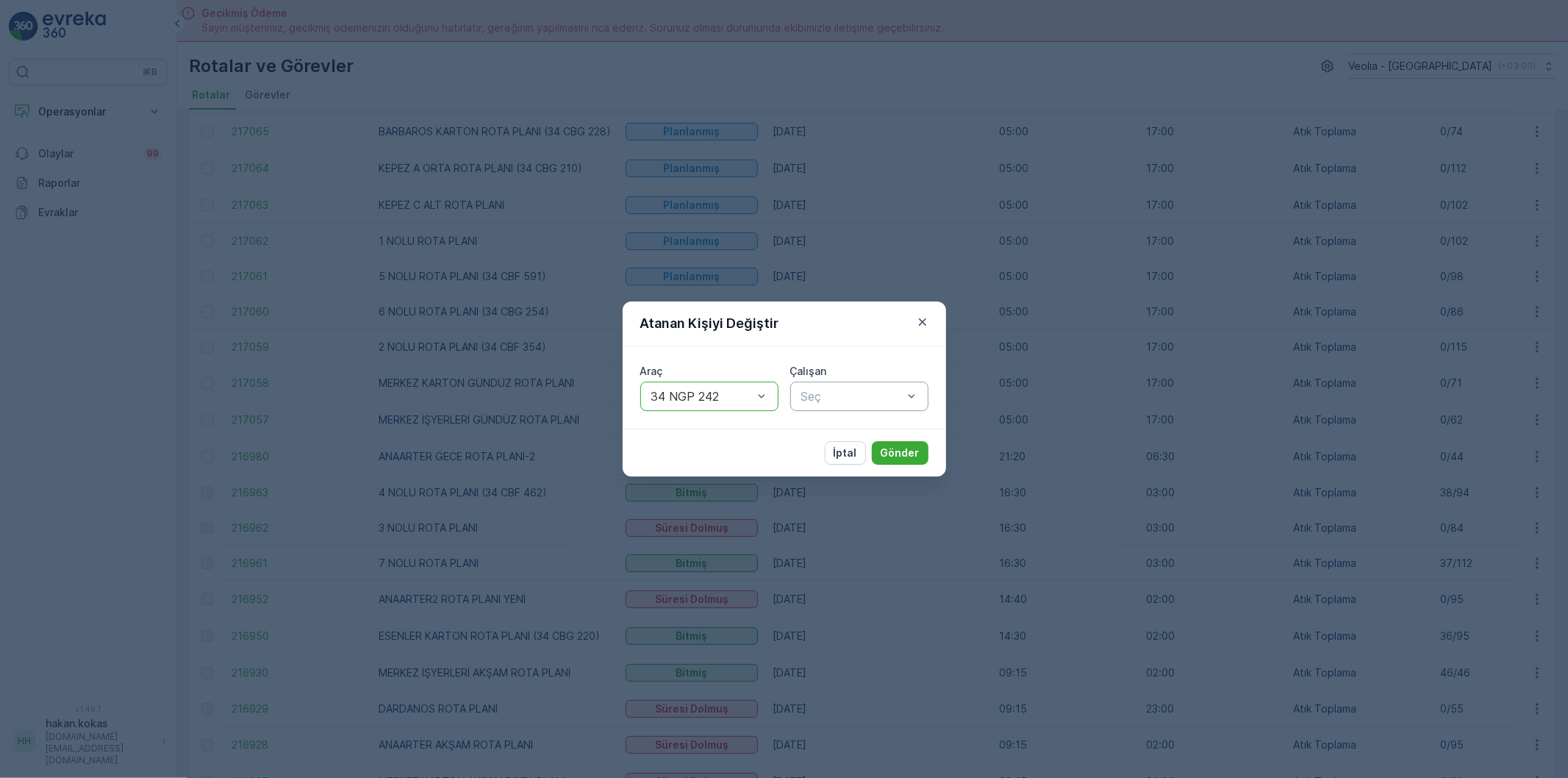
click at [850, 397] on div at bounding box center [852, 396] width 105 height 13
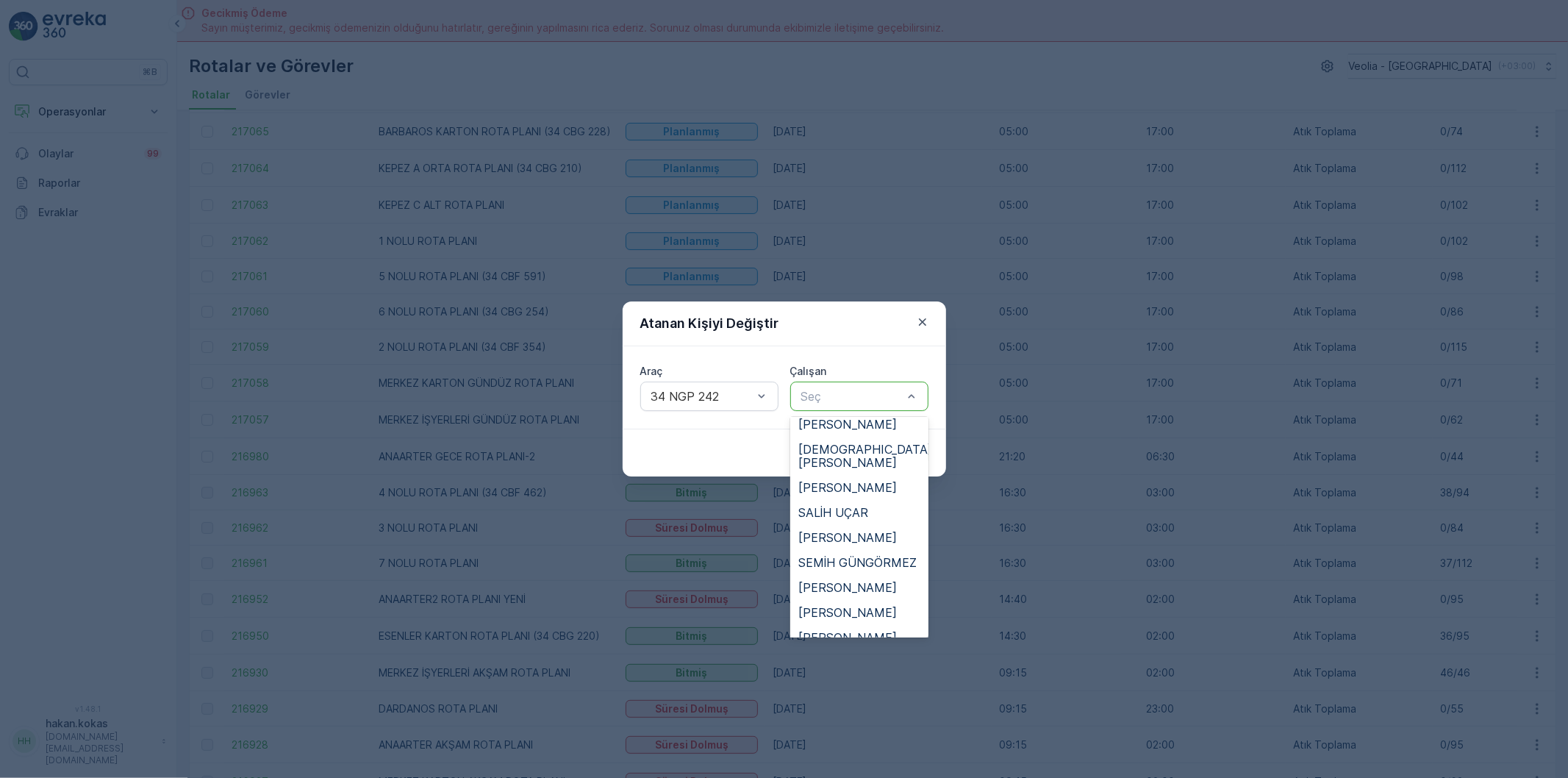
scroll to position [735, 0]
click at [858, 568] on span "[PERSON_NAME]" at bounding box center [848, 575] width 99 height 13
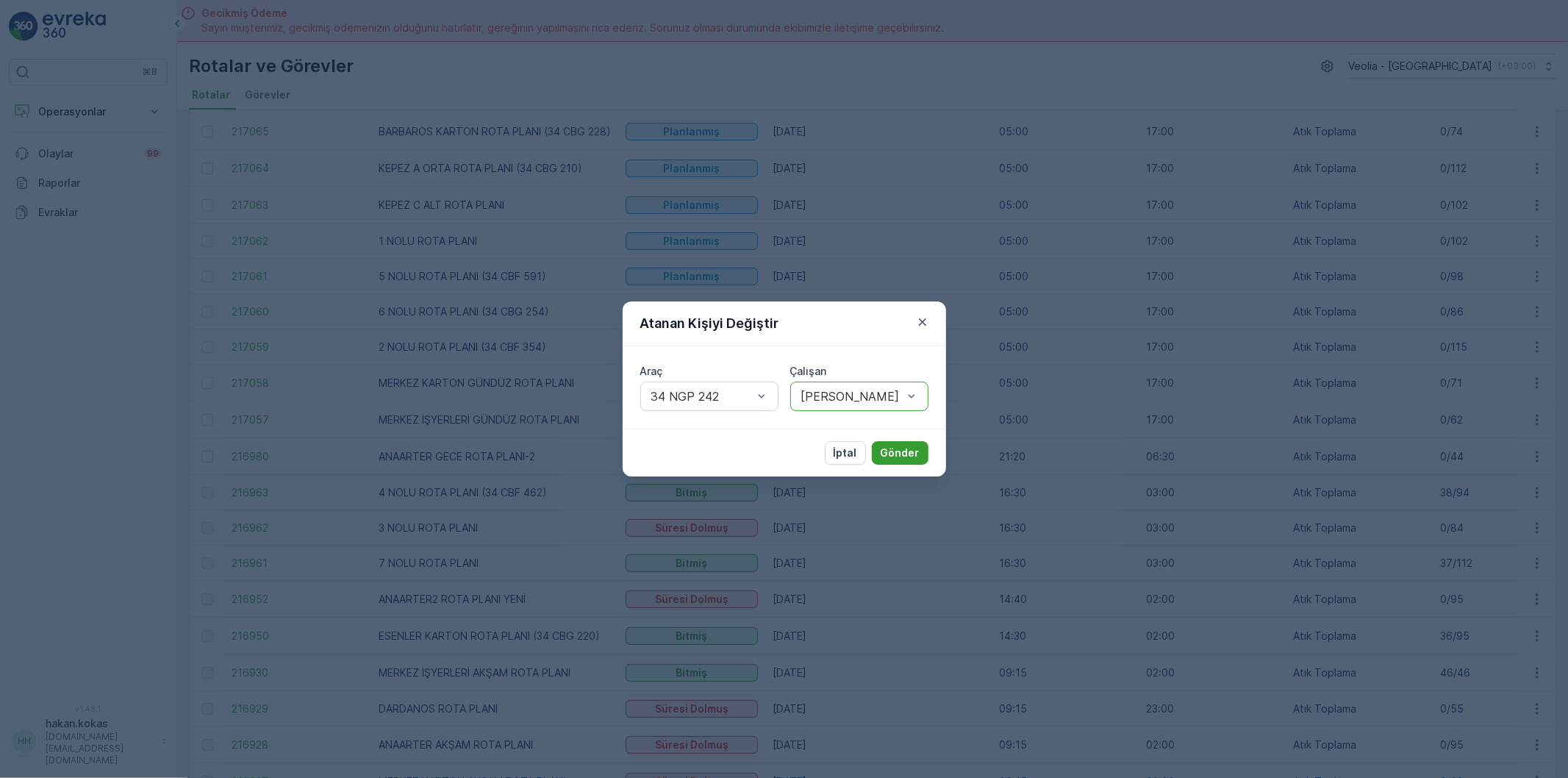
click at [891, 454] on p "Gönder" at bounding box center [900, 452] width 39 height 15
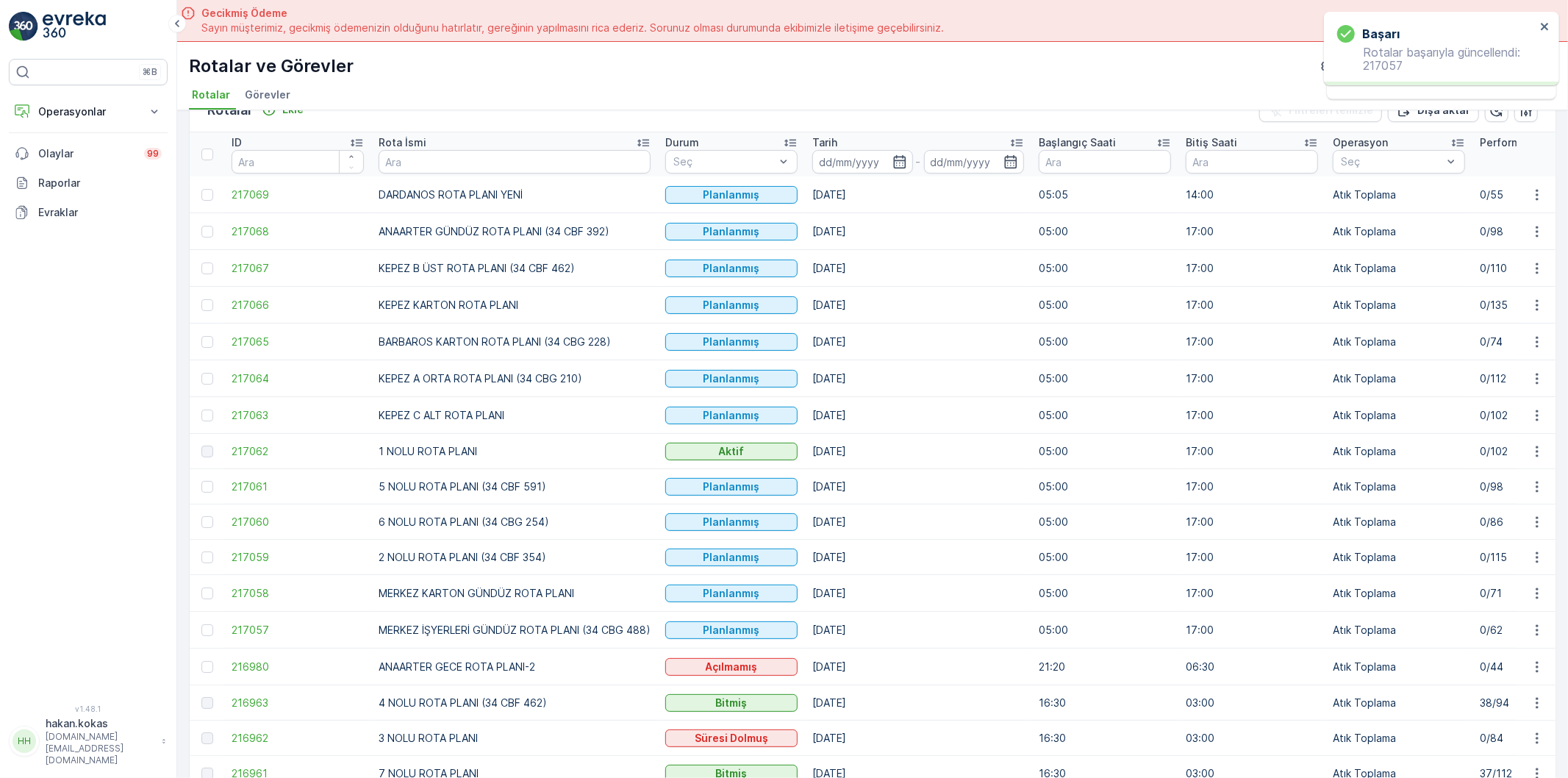
scroll to position [0, 0]
